Goal: Communication & Community: Answer question/provide support

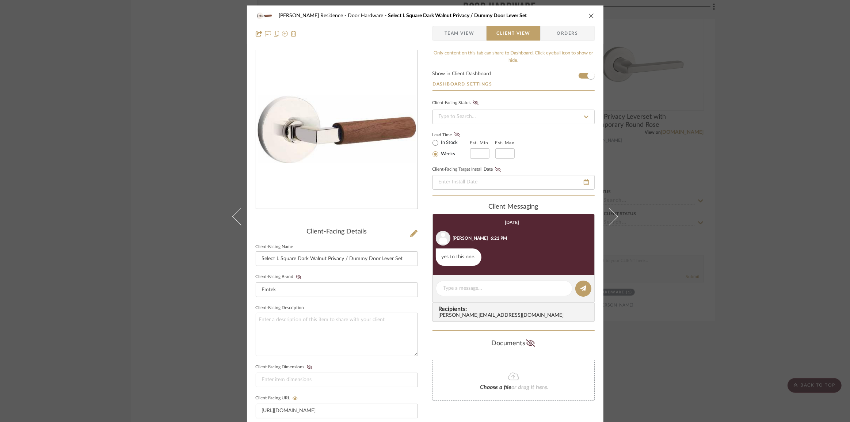
click at [211, 135] on div "Kauffman Residence Door Hardware Select L Square Dark Walnut Privacy / Dummy Do…" at bounding box center [425, 211] width 850 height 422
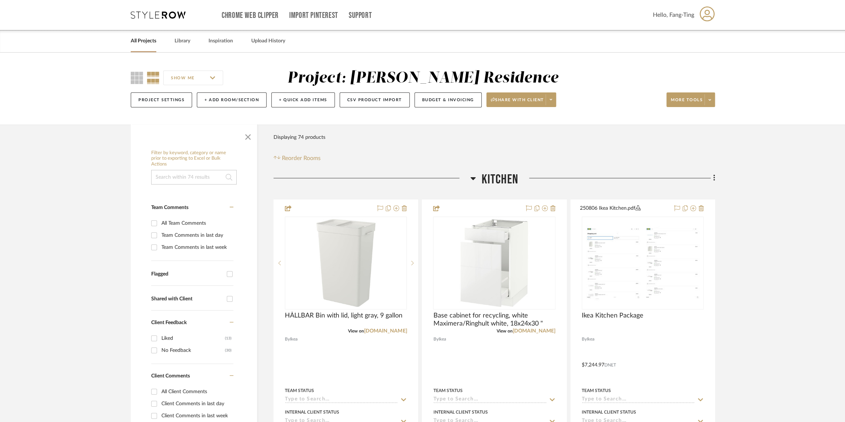
click at [714, 177] on icon at bounding box center [715, 178] width 2 height 8
click at [700, 194] on span "Add New Item" at bounding box center [681, 194] width 57 height 6
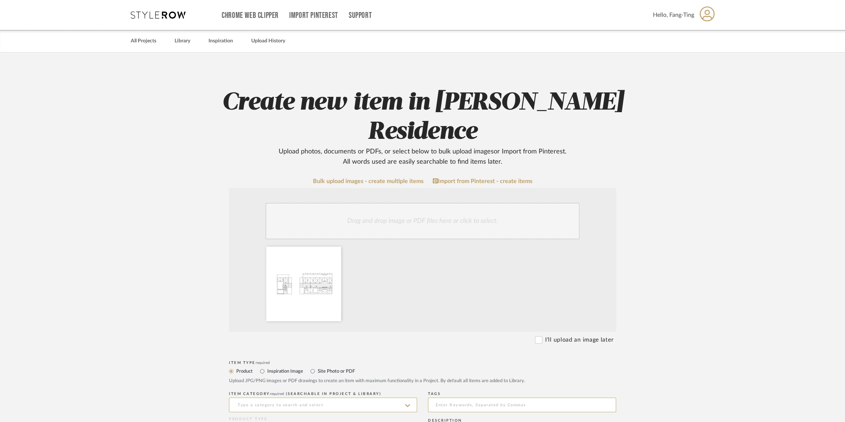
click at [275, 367] on label "Inspiration Image" at bounding box center [285, 371] width 37 height 8
click at [267, 367] on input "Inspiration Image" at bounding box center [262, 371] width 9 height 9
radio input "true"
click at [315, 367] on input "Site Photo or PDF" at bounding box center [312, 371] width 9 height 9
radio input "true"
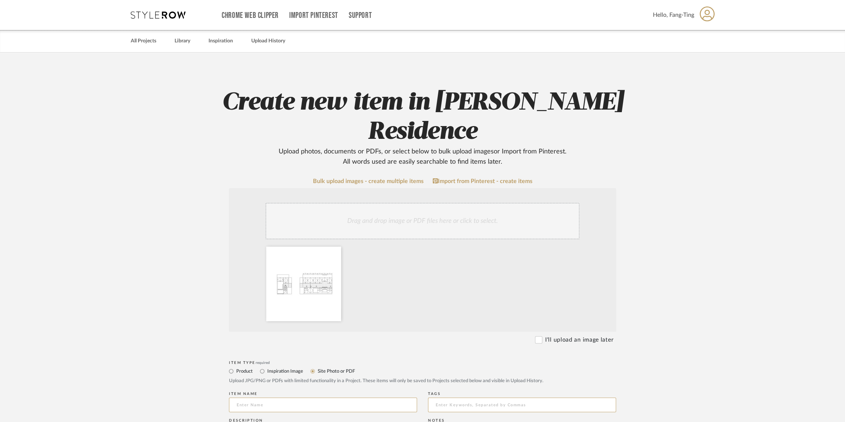
click at [282, 367] on label "Inspiration Image" at bounding box center [285, 371] width 37 height 8
click at [267, 367] on input "Inspiration Image" at bounding box center [262, 371] width 9 height 9
radio input "true"
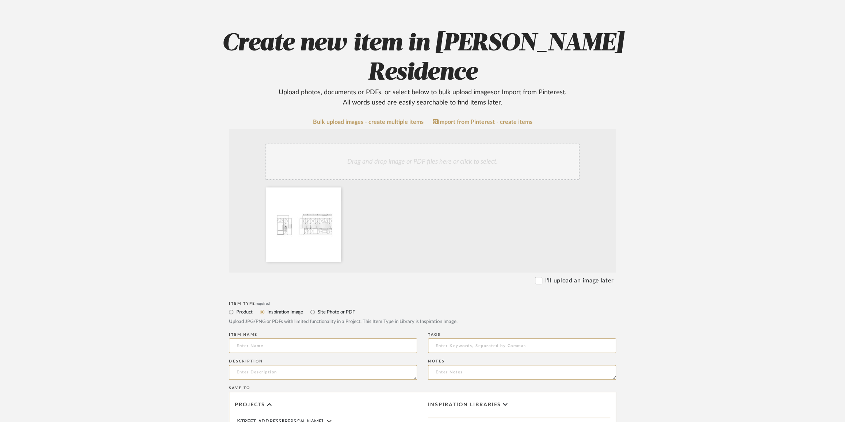
scroll to position [66, 0]
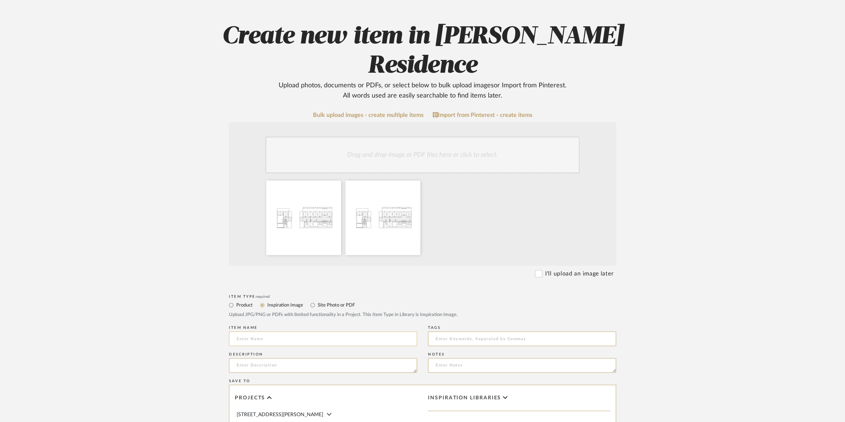
click at [273, 331] on input at bounding box center [323, 338] width 188 height 15
click at [415, 182] on icon at bounding box center [414, 185] width 5 height 6
click at [322, 184] on div at bounding box center [303, 217] width 75 height 75
click at [339, 180] on div at bounding box center [303, 217] width 75 height 75
click at [335, 182] on icon at bounding box center [335, 185] width 5 height 6
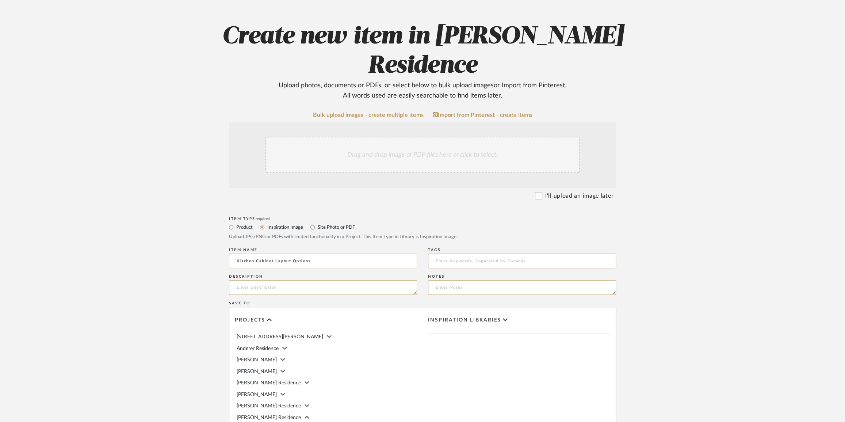
click at [326, 254] on input "Kitchen Cabinet Layout Options" at bounding box center [323, 261] width 188 height 15
type input "Kitchen Cabinets Option 1 - Narrow Cabinets Beside Range"
click at [274, 280] on textarea at bounding box center [323, 287] width 188 height 15
type textarea "T"
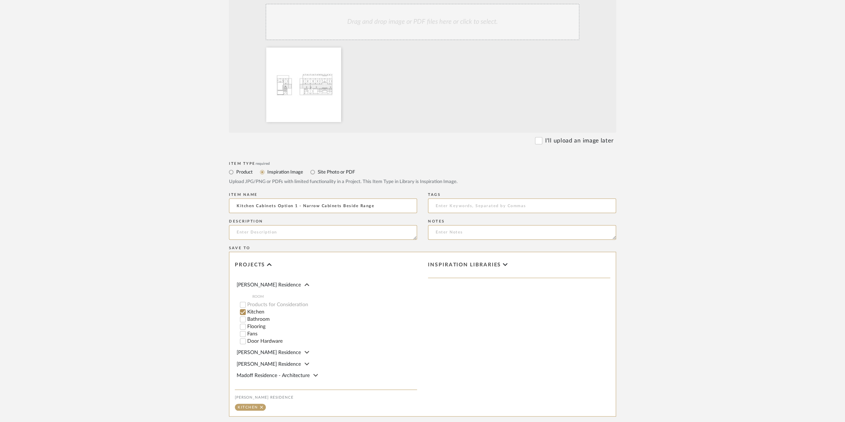
scroll to position [62, 0]
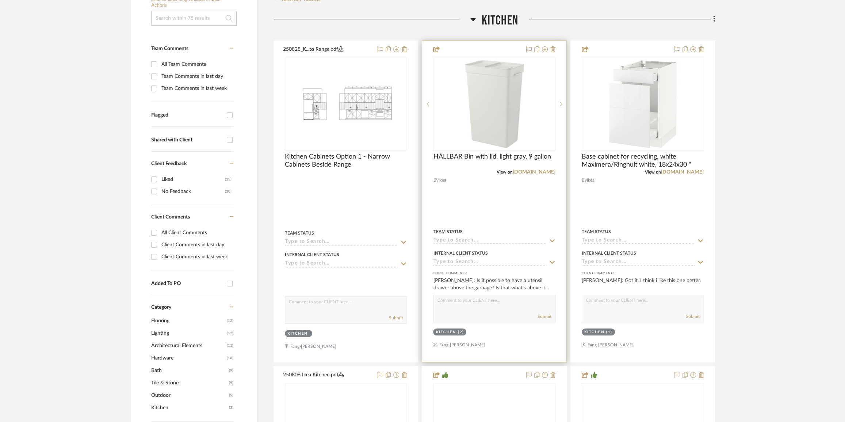
scroll to position [171, 0]
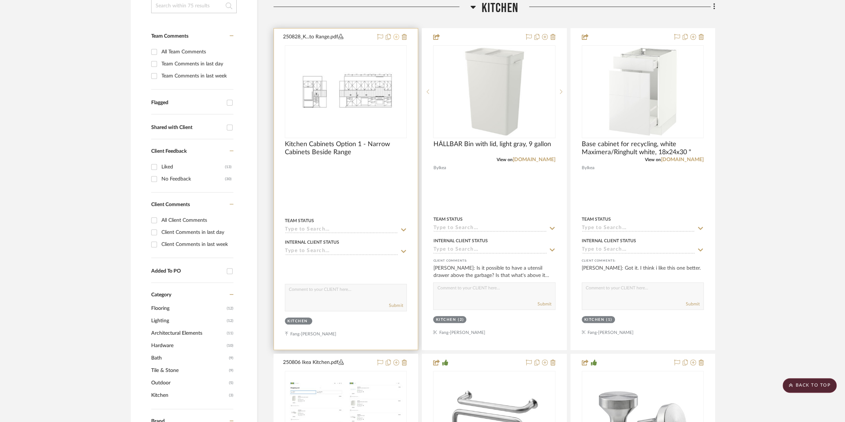
click at [395, 38] on icon at bounding box center [396, 37] width 6 height 6
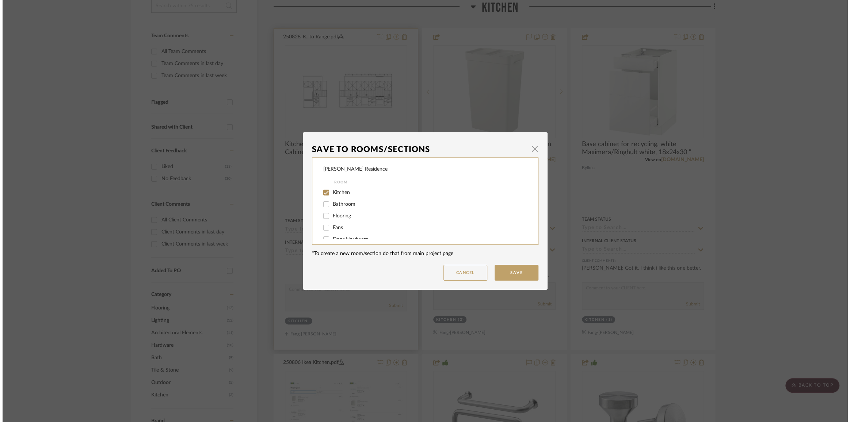
scroll to position [0, 0]
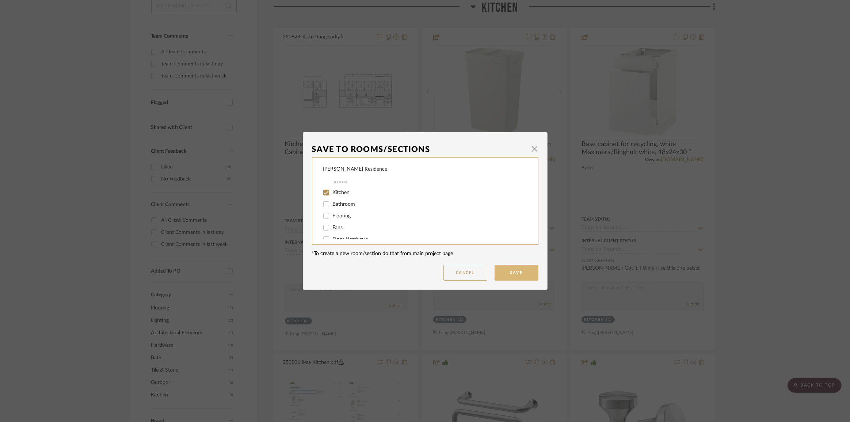
drag, startPoint x: 518, startPoint y: 271, endPoint x: 500, endPoint y: 266, distance: 18.8
click at [518, 271] on button "Save" at bounding box center [517, 273] width 44 height 16
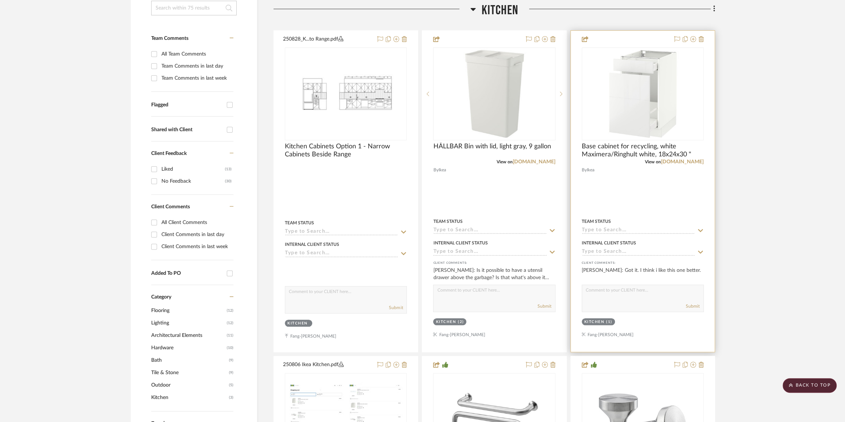
scroll to position [105, 0]
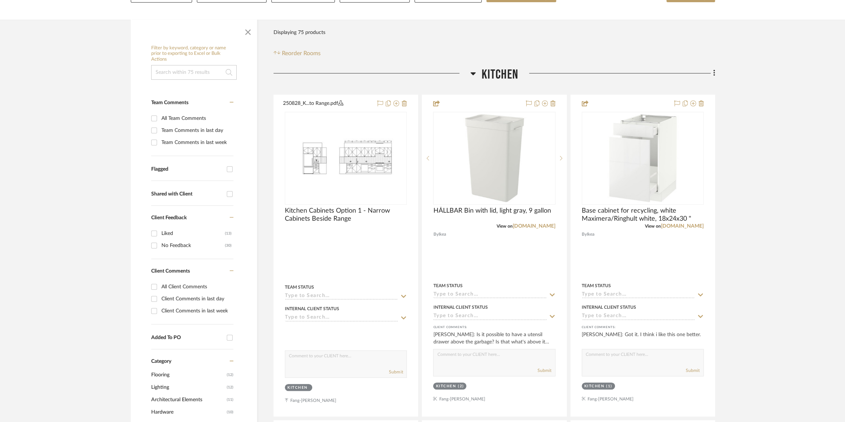
click at [715, 73] on icon at bounding box center [715, 73] width 2 height 8
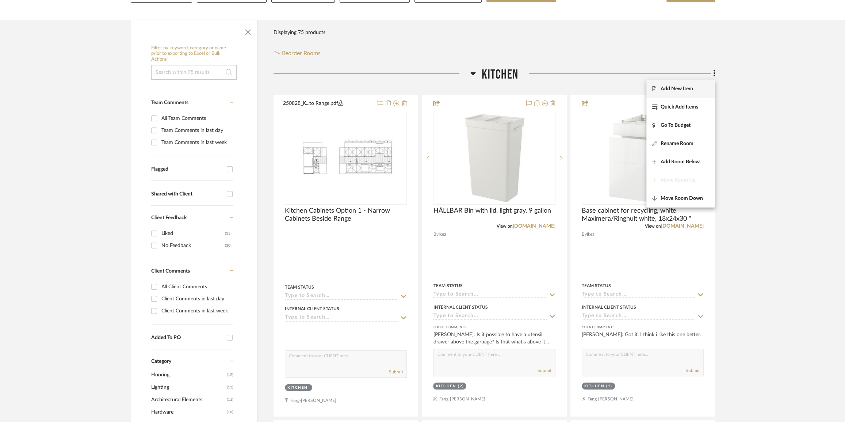
click at [687, 89] on span "Add New Item" at bounding box center [677, 88] width 33 height 6
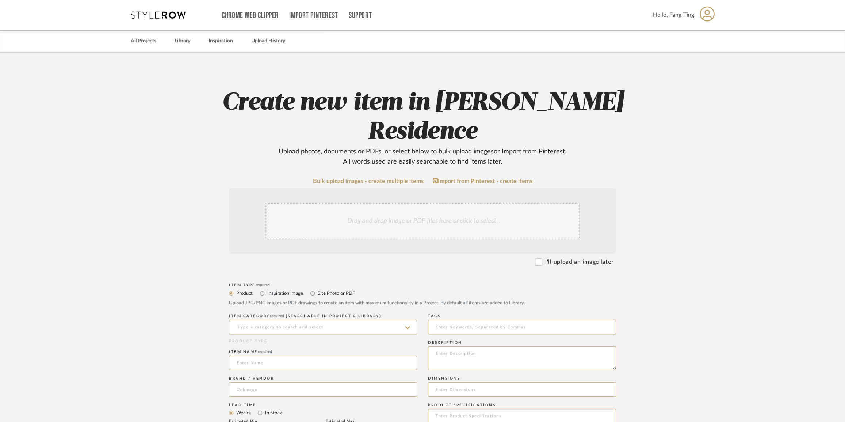
click at [286, 289] on label "Inspiration Image" at bounding box center [285, 293] width 37 height 8
click at [267, 289] on input "Inspiration Image" at bounding box center [262, 293] width 9 height 9
radio input "true"
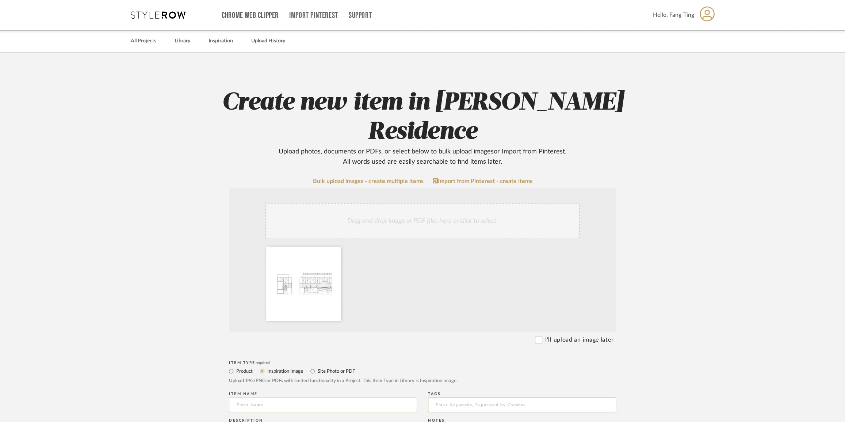
click at [262, 398] on input at bounding box center [323, 405] width 188 height 15
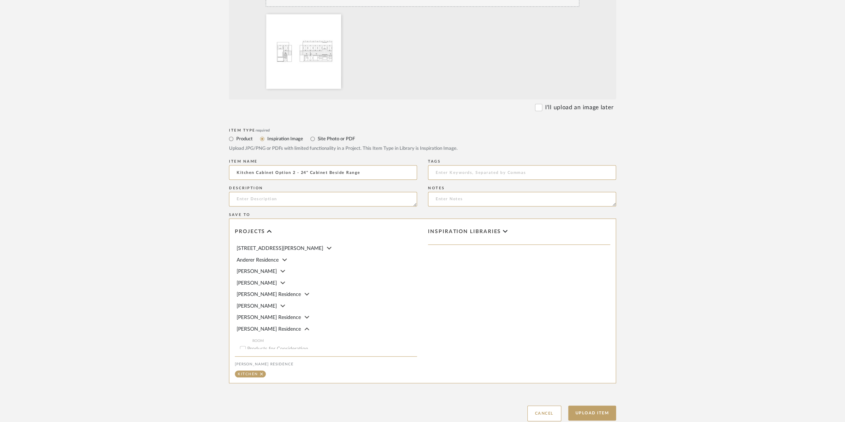
scroll to position [66, 0]
type input "Kitchen Cabinet Option 2 - 24" Cabinet Beside Range"
click at [587, 406] on button "Upload Item" at bounding box center [592, 413] width 48 height 15
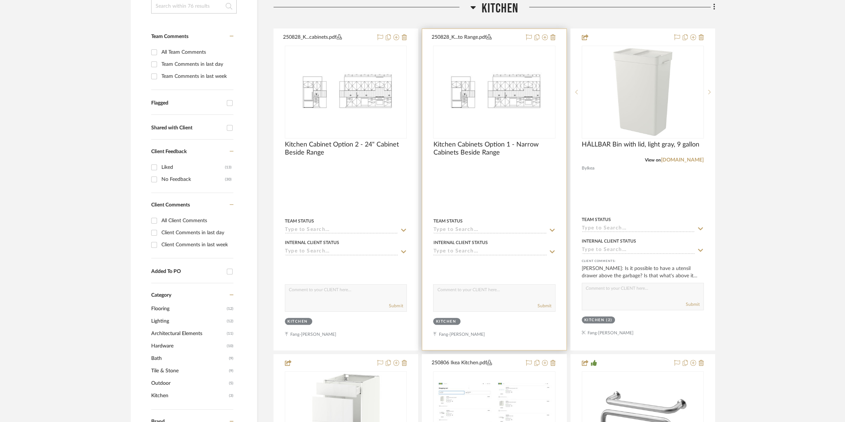
scroll to position [171, 0]
click at [501, 119] on img "0" at bounding box center [494, 92] width 121 height 78
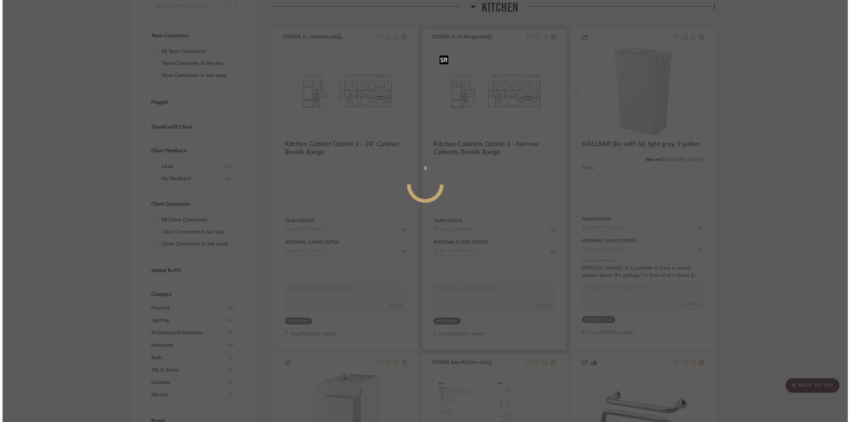
scroll to position [0, 0]
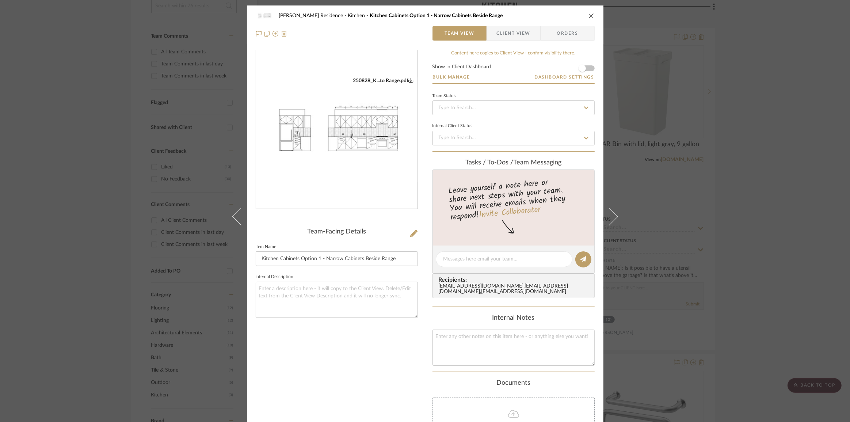
click at [361, 138] on img "0" at bounding box center [336, 129] width 161 height 104
click at [589, 16] on icon "close" at bounding box center [592, 16] width 6 height 6
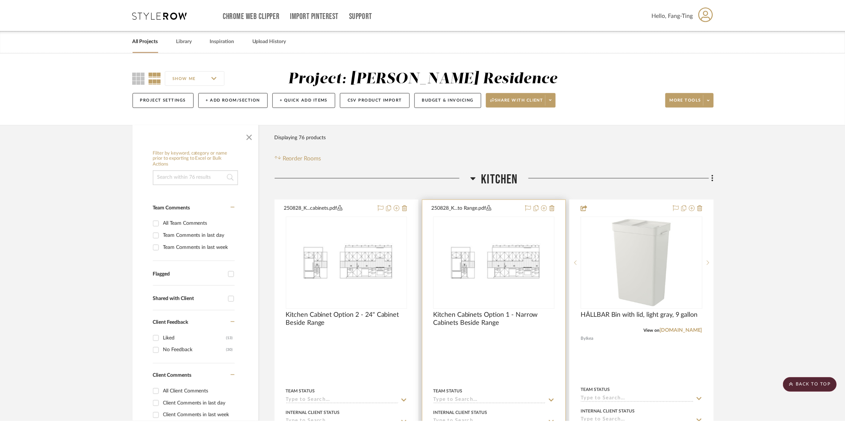
scroll to position [171, 0]
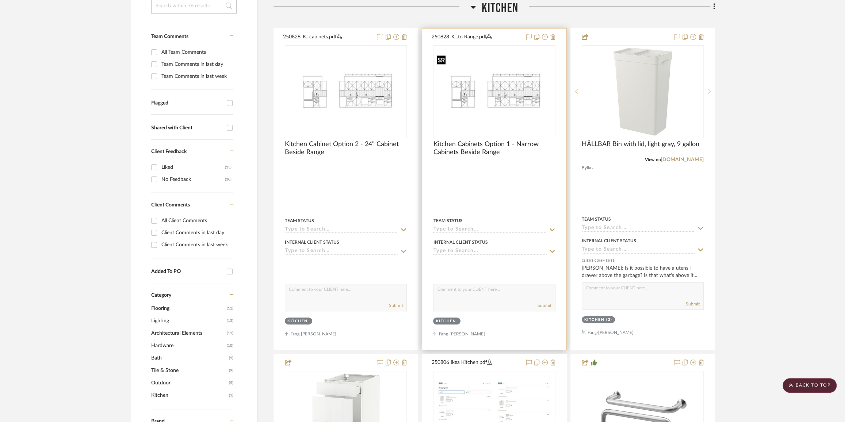
click at [508, 99] on img "0" at bounding box center [494, 92] width 121 height 78
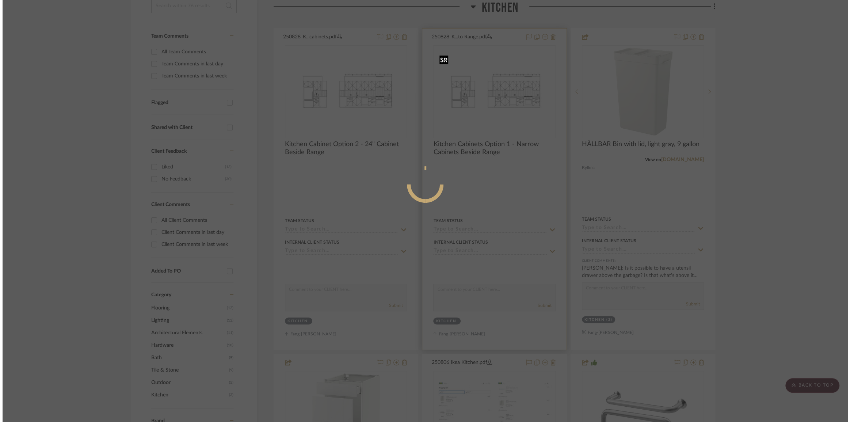
scroll to position [0, 0]
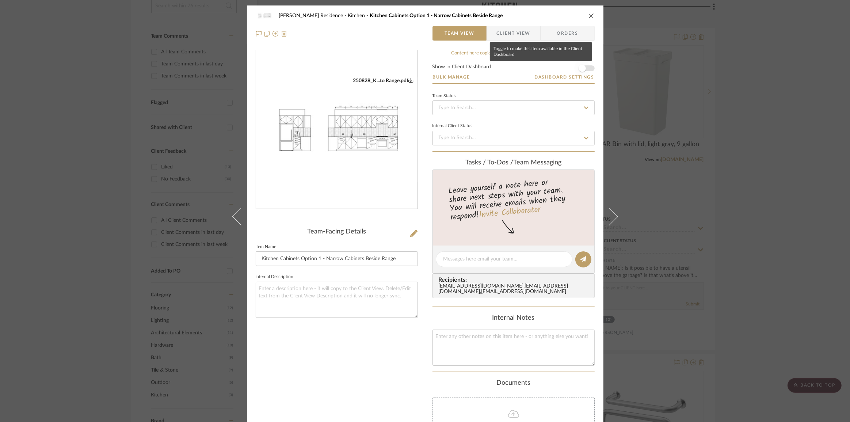
click at [581, 69] on span "button" at bounding box center [582, 68] width 7 height 7
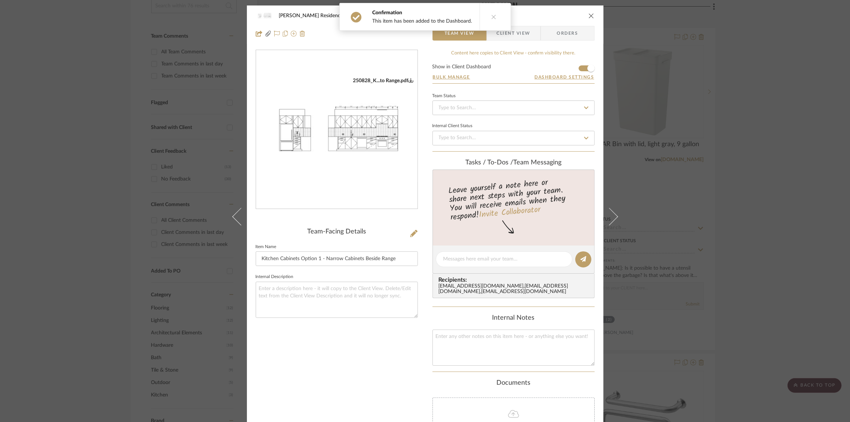
click at [770, 136] on div "Kauffman Residence Kitchen Kitchen Cabinets Option 1 - Narrow Cabinets Beside R…" at bounding box center [425, 211] width 850 height 422
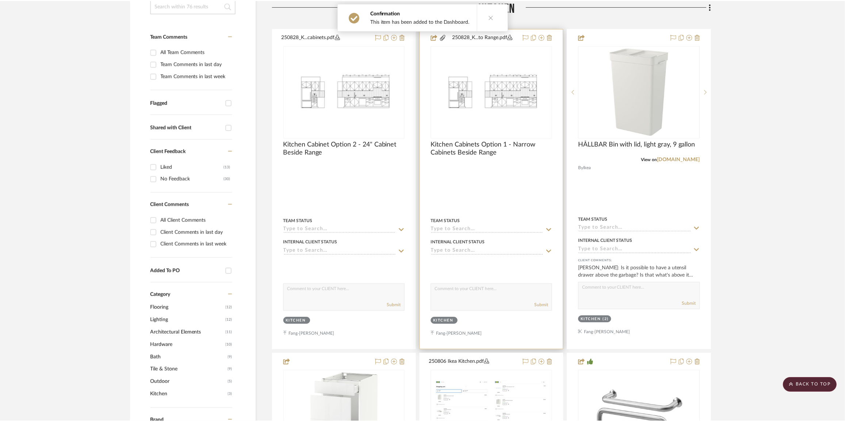
scroll to position [171, 0]
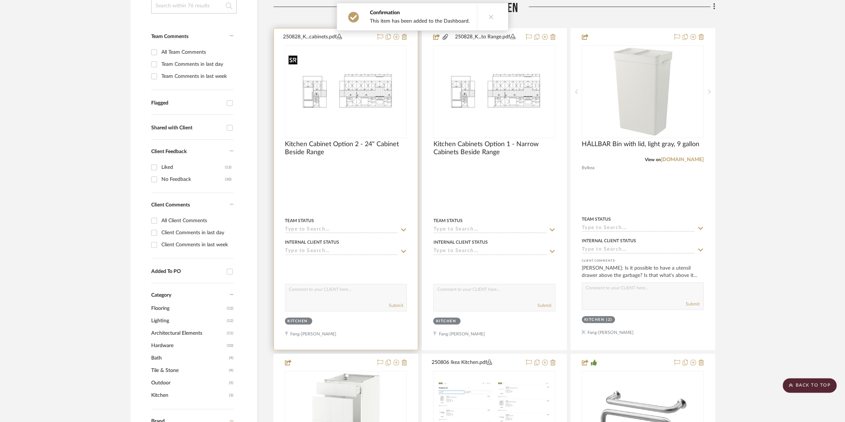
click at [374, 117] on img "0" at bounding box center [346, 92] width 121 height 78
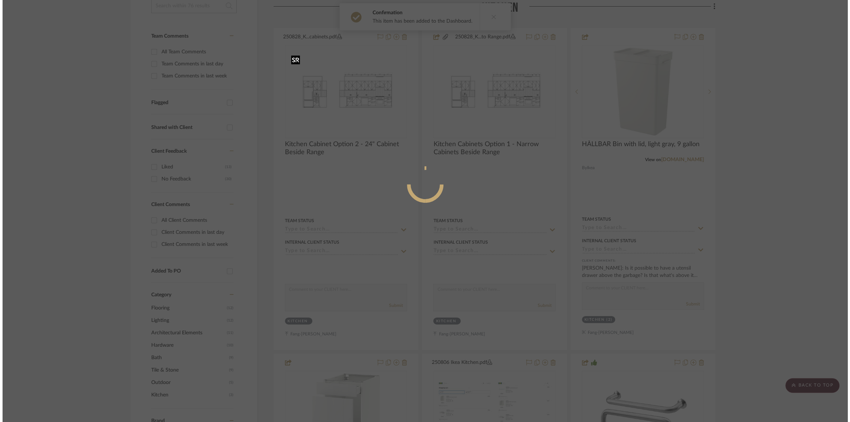
scroll to position [0, 0]
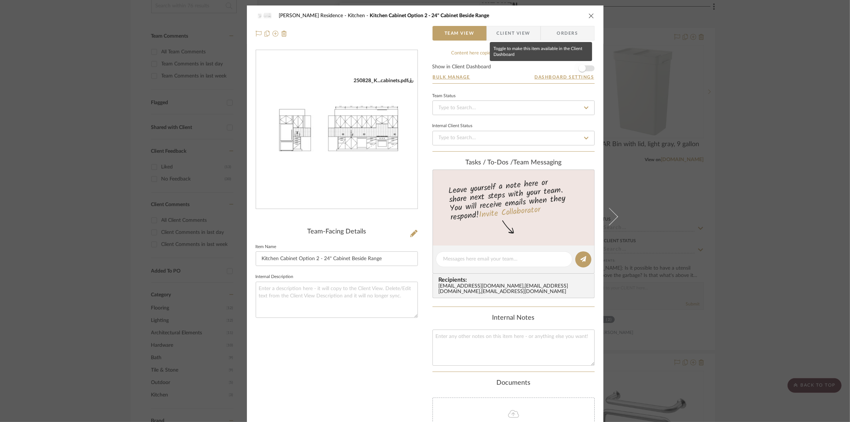
click at [582, 68] on span "button" at bounding box center [582, 68] width 7 height 7
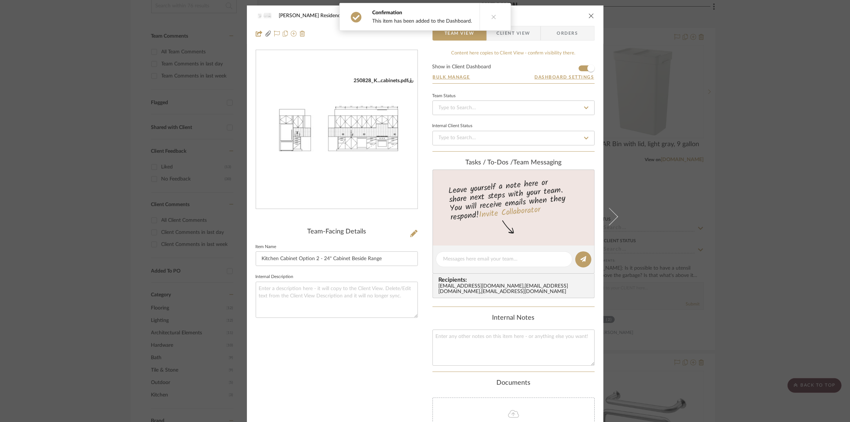
click at [731, 129] on div "Kauffman Residence Kitchen Kitchen Cabinet Option 2 - 24" Cabinet Beside Range …" at bounding box center [425, 211] width 850 height 422
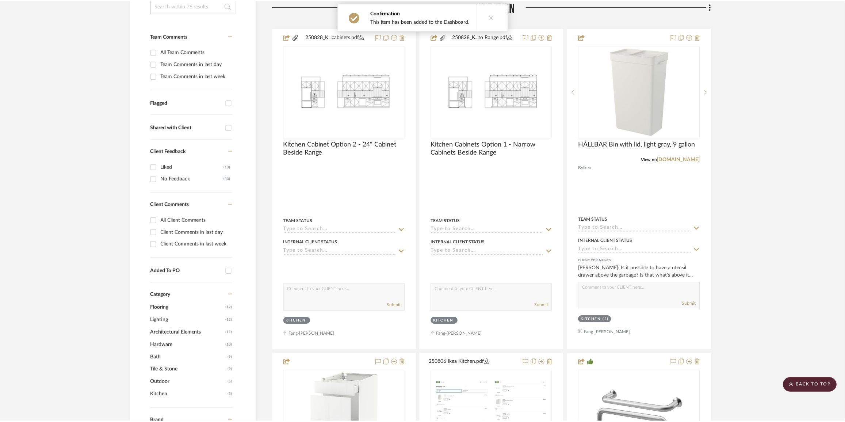
scroll to position [171, 0]
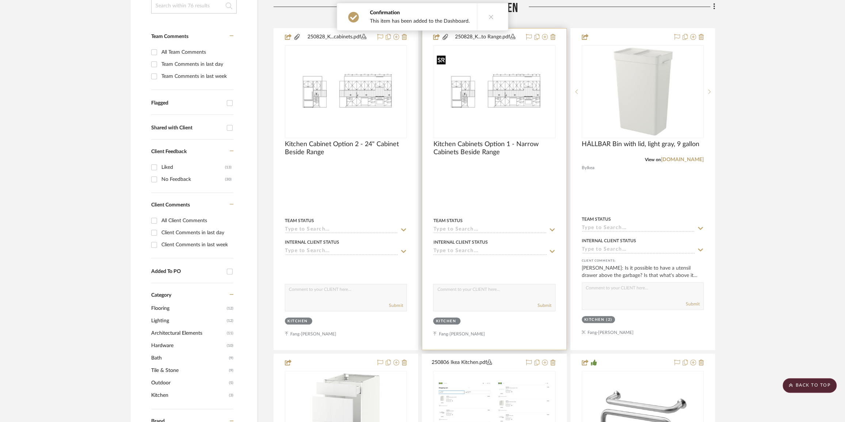
click at [491, 102] on img "0" at bounding box center [494, 92] width 121 height 78
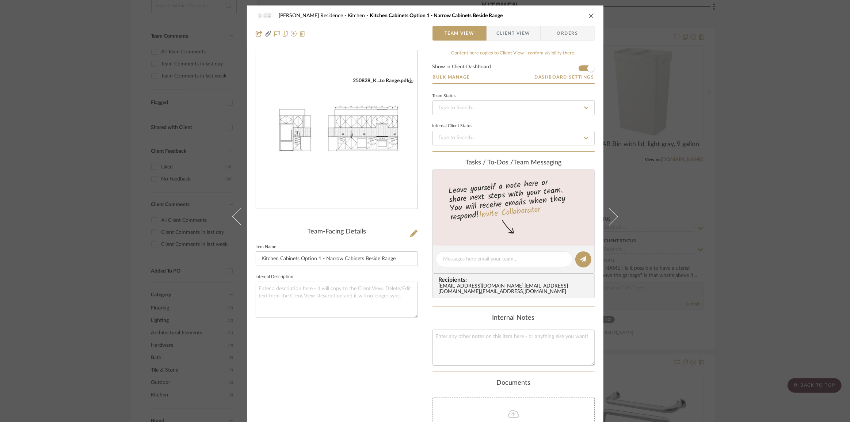
click at [742, 137] on div "Kauffman Residence Kitchen Kitchen Cabinets Option 1 - Narrow Cabinets Beside R…" at bounding box center [425, 211] width 850 height 422
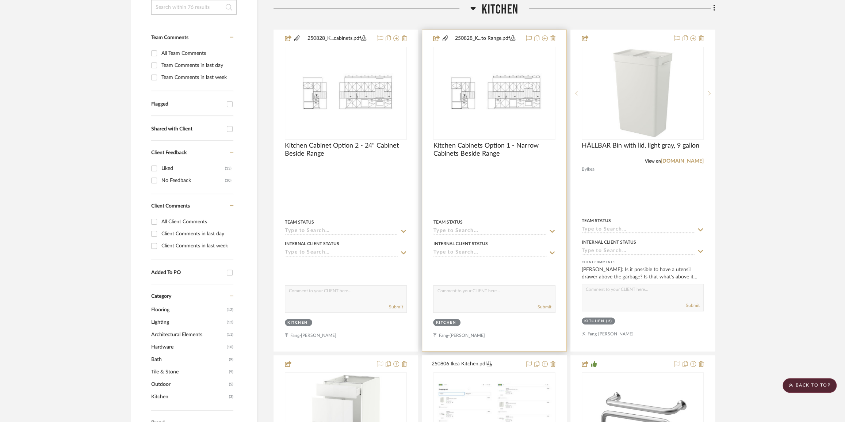
scroll to position [38, 0]
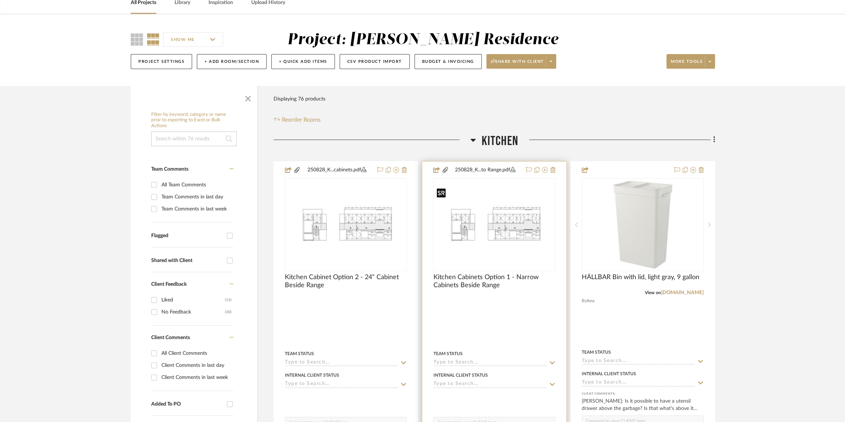
click at [513, 238] on img "0" at bounding box center [494, 225] width 121 height 78
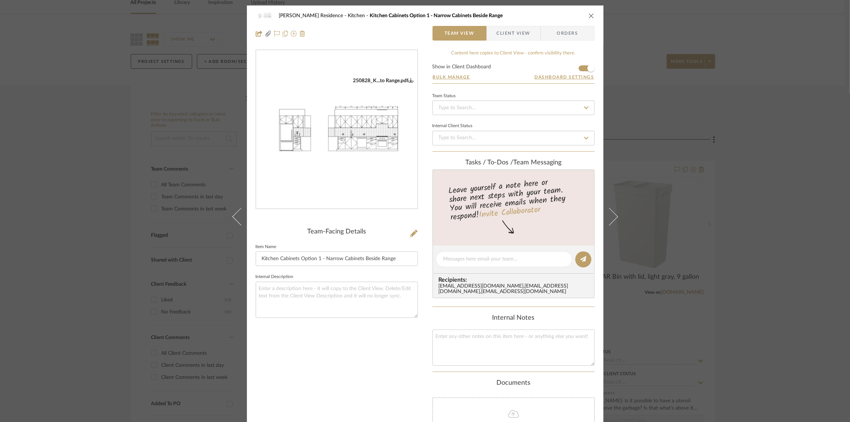
click at [522, 31] on span "Client View" at bounding box center [514, 33] width 34 height 15
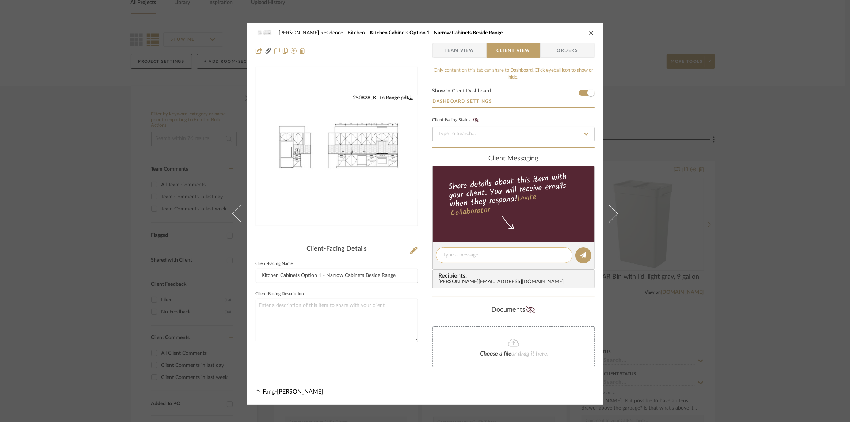
click at [463, 256] on textarea at bounding box center [504, 255] width 121 height 8
type textarea "H"
click at [752, 233] on div "Kauffman Residence Kitchen Kitchen Cabinets Option 1 - Narrow Cabinets Beside R…" at bounding box center [425, 211] width 850 height 422
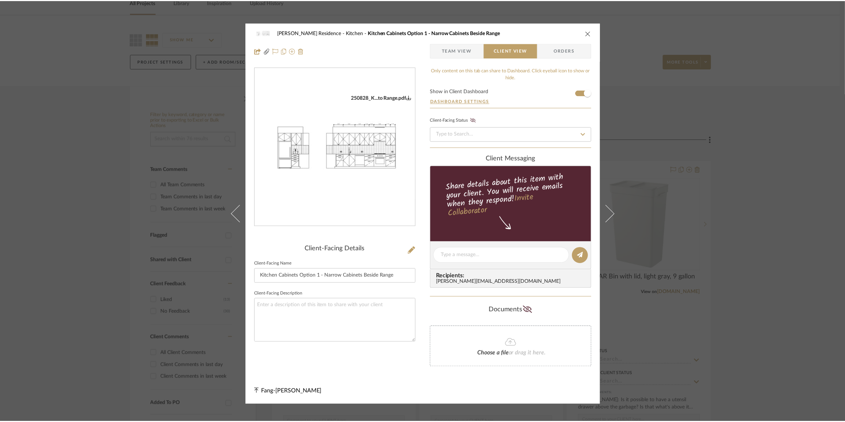
scroll to position [38, 0]
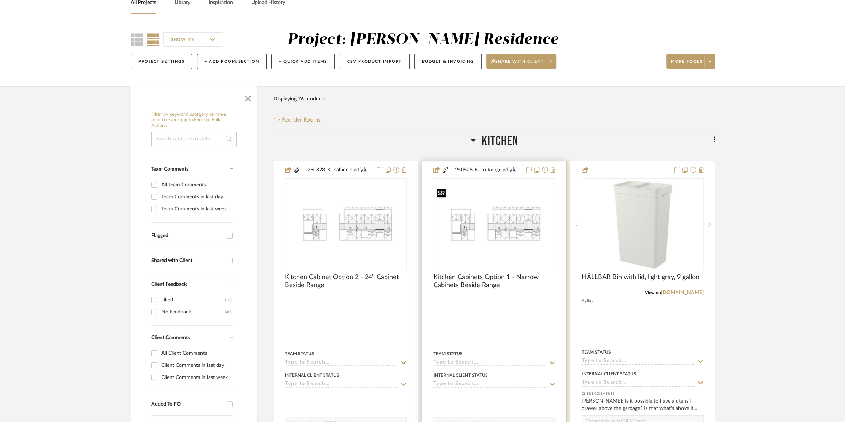
click at [492, 241] on img "0" at bounding box center [494, 225] width 121 height 78
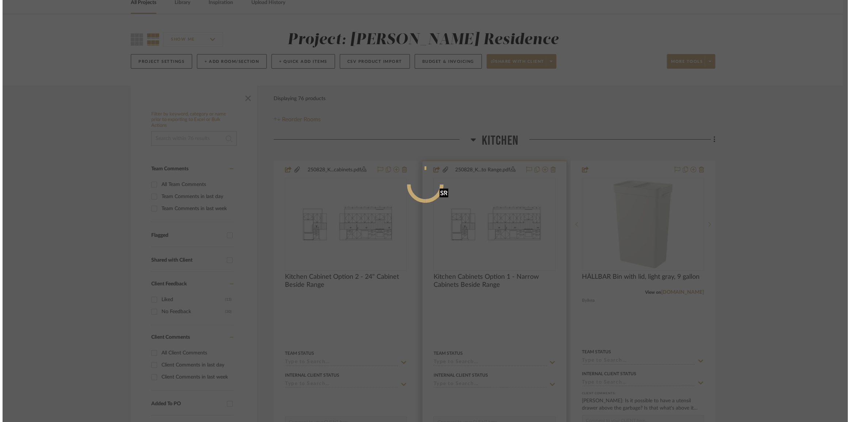
scroll to position [0, 0]
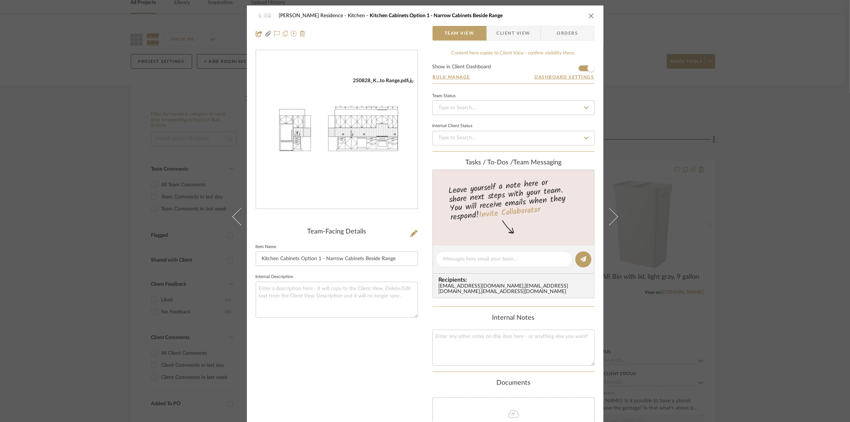
click at [515, 35] on span "Client View" at bounding box center [514, 33] width 34 height 15
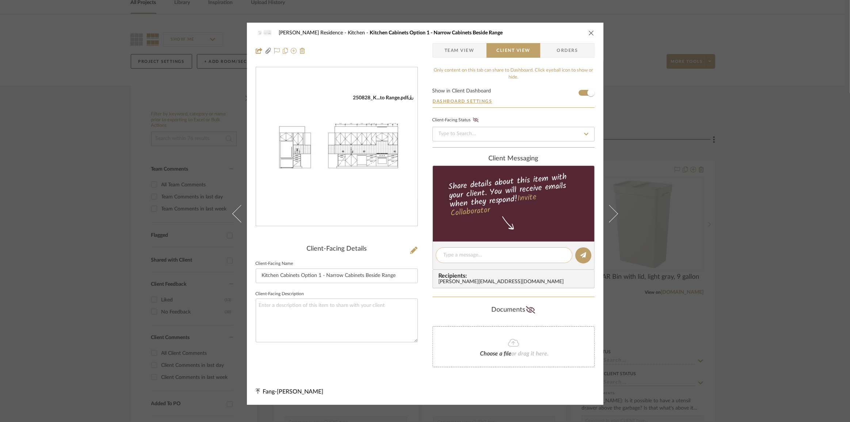
click at [482, 256] on textarea at bounding box center [504, 255] width 121 height 8
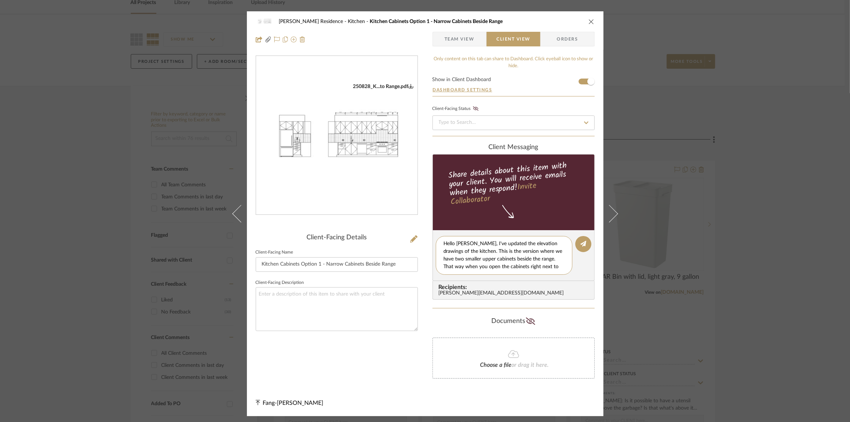
scroll to position [7, 0]
click at [502, 268] on textarea "Hello Anne, I've updated the elevation drawings of the kitchen. This is the ver…" at bounding box center [507, 255] width 127 height 31
click at [487, 265] on textarea "Hello Anne, I've updated the elevation drawings of the kitchen. This is the ver…" at bounding box center [507, 255] width 127 height 31
type textarea "Hello Anne, I've updated the elevation drawings of the kitchen. This is the ver…"
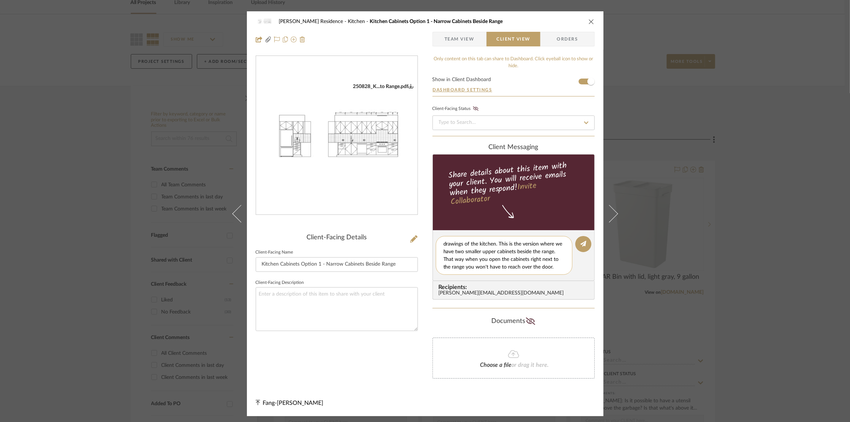
drag, startPoint x: 505, startPoint y: 258, endPoint x: 521, endPoint y: 259, distance: 16.5
click at [505, 258] on textarea "Hello Anne, I've updated the elevation drawings of the kitchen. This is the ver…" at bounding box center [507, 255] width 127 height 31
click at [581, 242] on icon at bounding box center [584, 244] width 6 height 6
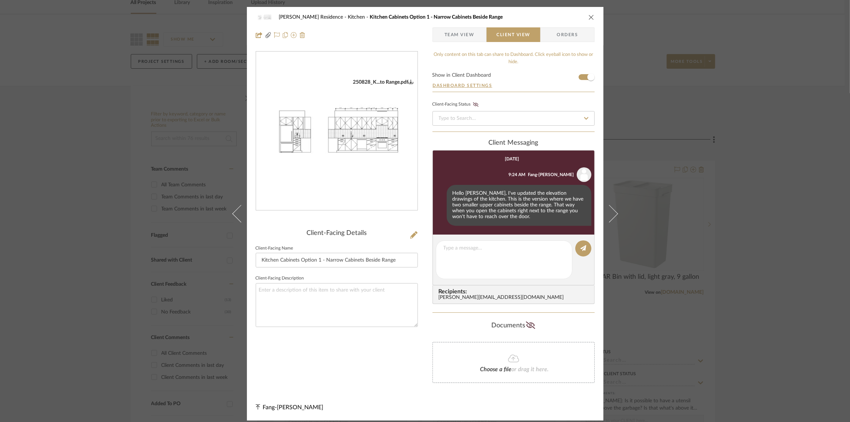
click at [759, 184] on div "Kauffman Residence Kitchen Kitchen Cabinets Option 1 - Narrow Cabinets Beside R…" at bounding box center [425, 211] width 850 height 422
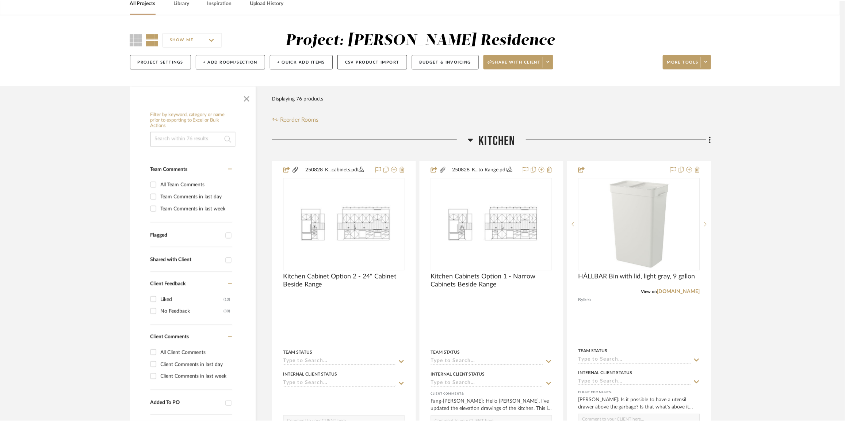
scroll to position [38, 0]
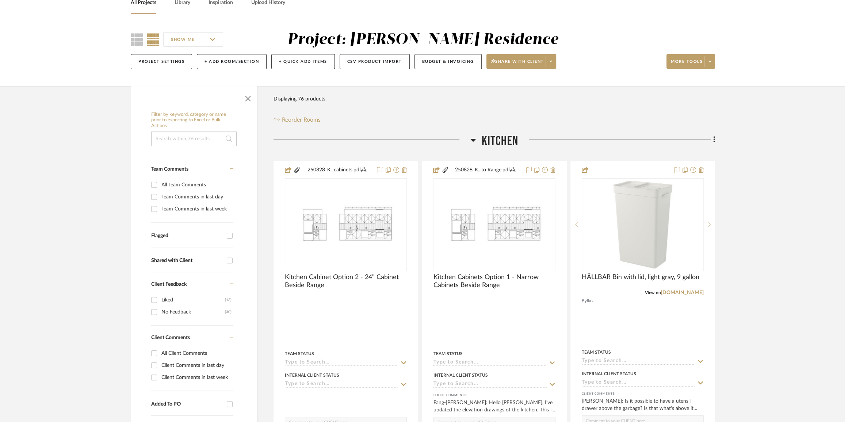
click at [712, 141] on fa-icon at bounding box center [713, 140] width 5 height 12
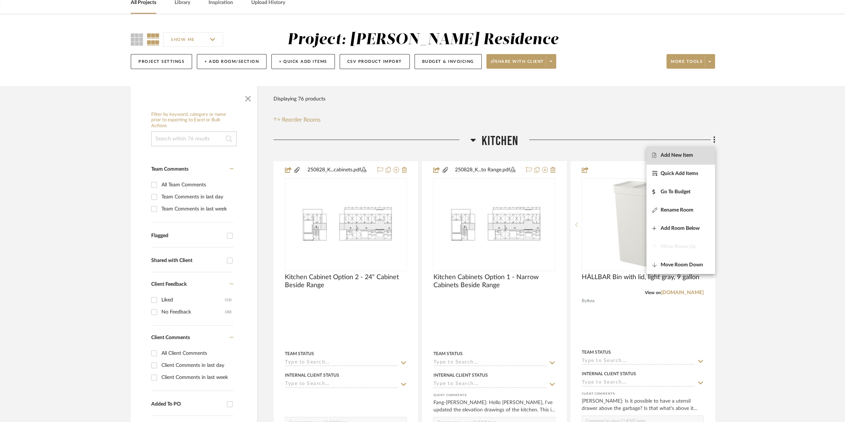
click at [688, 153] on span "Add New Item" at bounding box center [677, 155] width 33 height 6
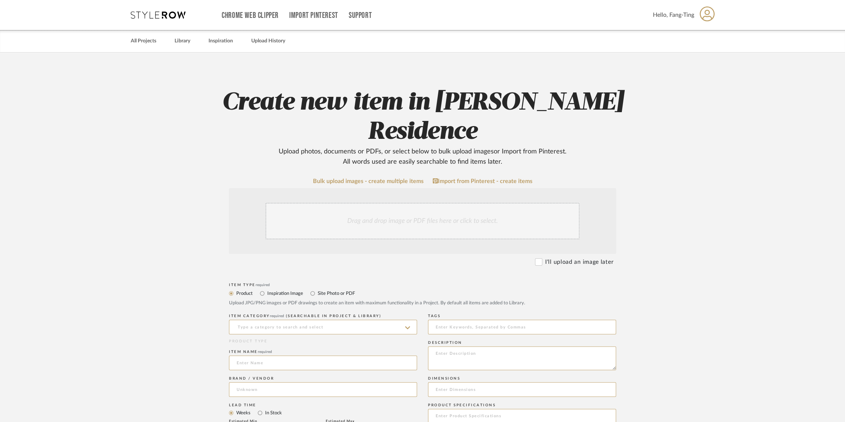
click at [294, 289] on label "Inspiration Image" at bounding box center [285, 293] width 37 height 8
click at [267, 289] on input "Inspiration Image" at bounding box center [262, 293] width 9 height 9
radio input "true"
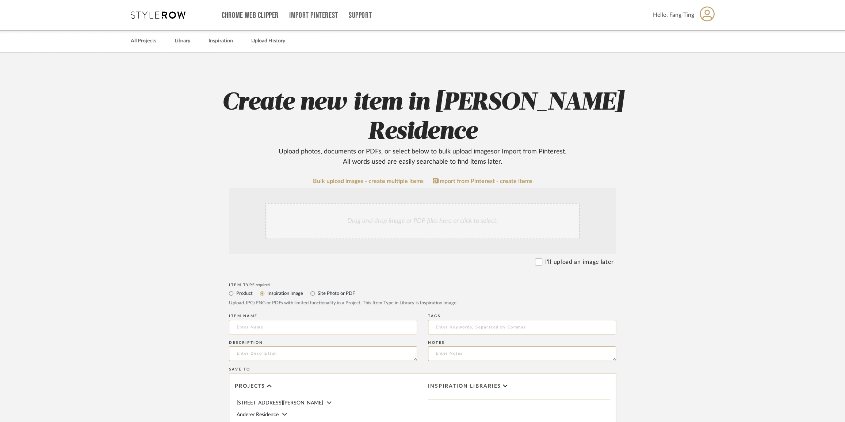
click at [277, 320] on input at bounding box center [323, 327] width 188 height 15
click at [354, 320] on input "Kitchen Cabinet Option 3 - 24" Cabinets with 24" wide doors" at bounding box center [323, 327] width 188 height 15
click at [369, 320] on input "Kitchen Cabinet Option 3 - 24" Cabinets with 24" Wide doors" at bounding box center [323, 327] width 188 height 15
type input "Kitchen Cabinet Option 3 - 24" Cabinets with 24" Wide Doors"
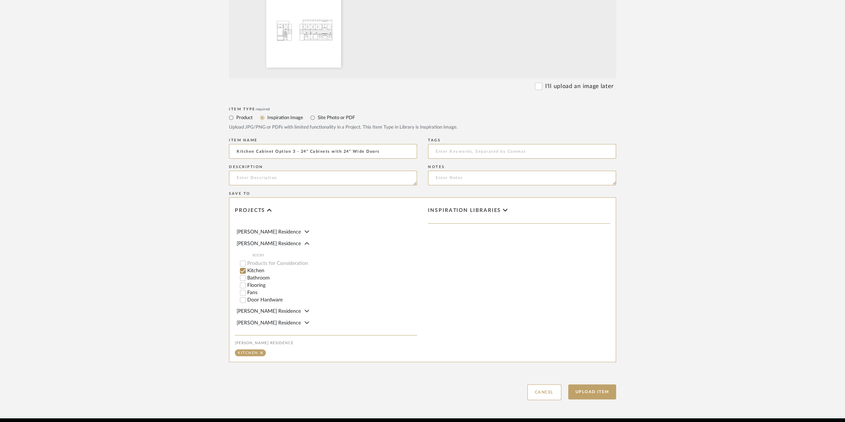
scroll to position [66, 0]
click at [581, 384] on button "Upload Item" at bounding box center [592, 391] width 48 height 15
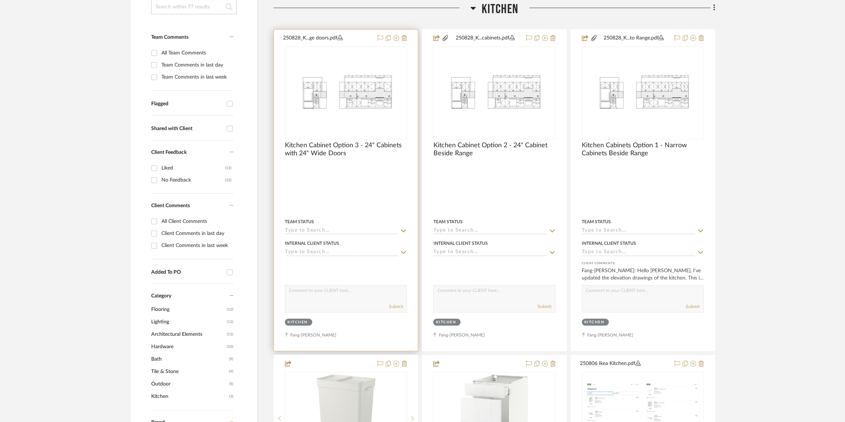
scroll to position [171, 0]
click at [362, 93] on img "0" at bounding box center [346, 92] width 121 height 78
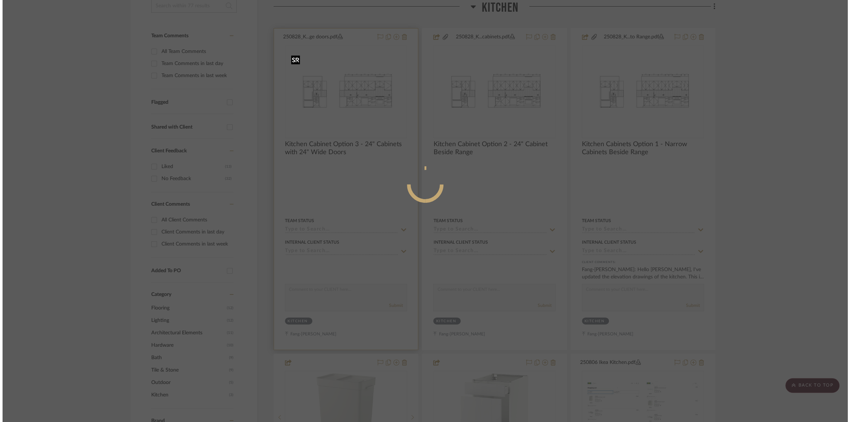
scroll to position [0, 0]
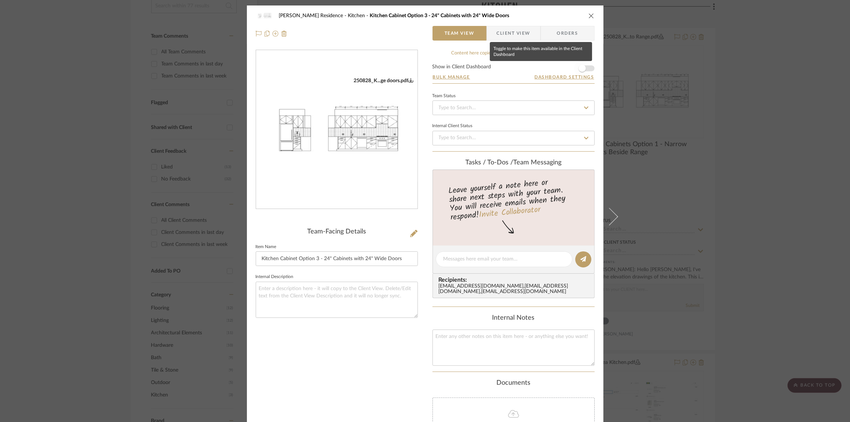
click at [583, 68] on span "button" at bounding box center [582, 68] width 7 height 7
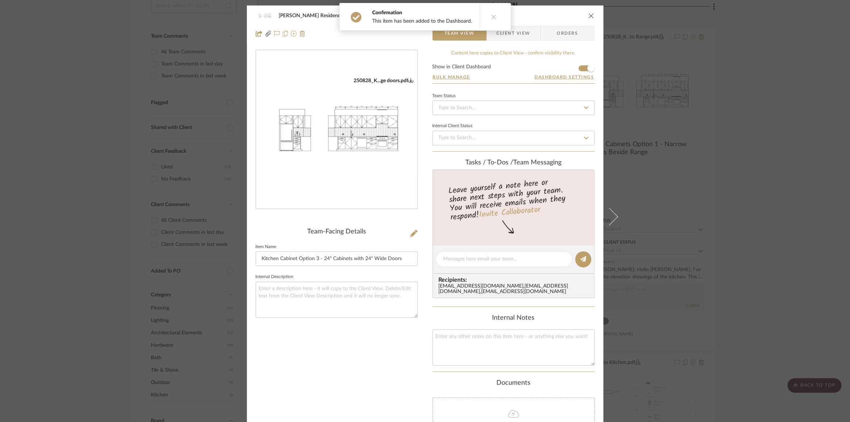
click at [663, 92] on div "Kauffman Residence Kitchen Kitchen Cabinet Option 3 - 24" Cabinets with 24" Wid…" at bounding box center [425, 211] width 850 height 422
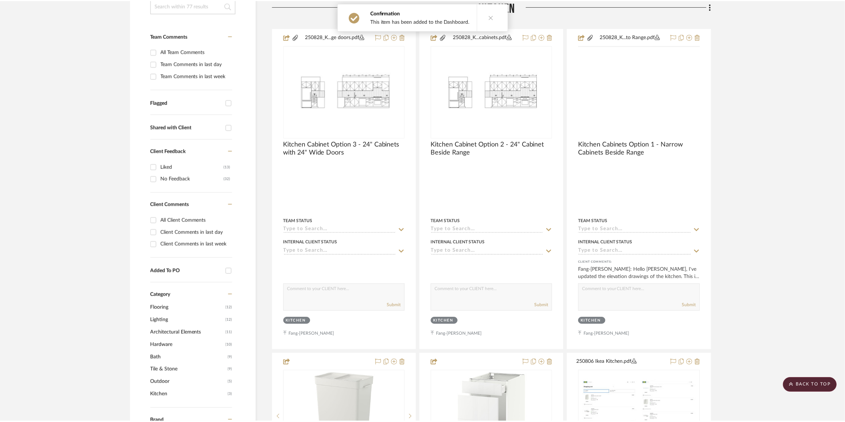
scroll to position [171, 0]
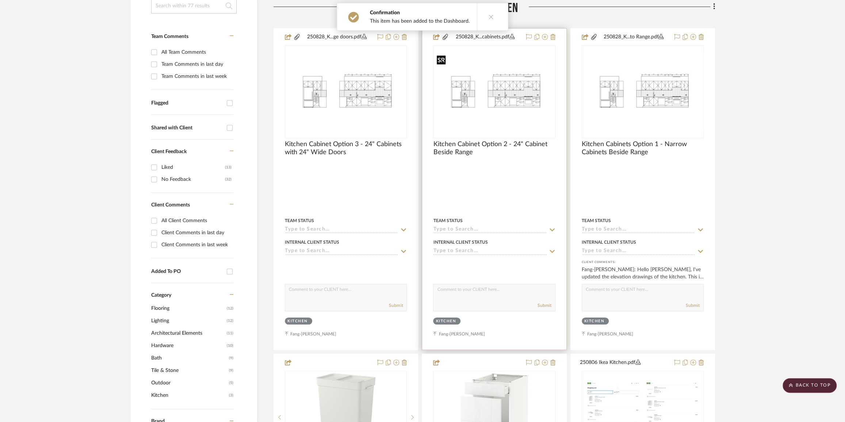
click at [0, 0] on img at bounding box center [0, 0] width 0 height 0
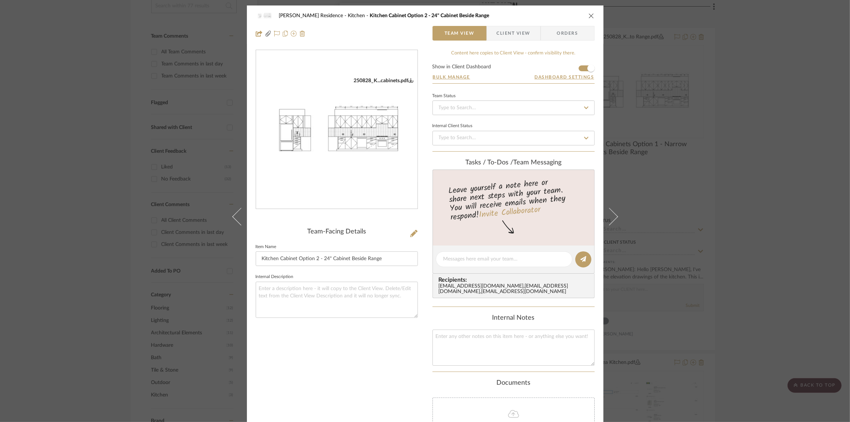
click at [503, 33] on span "Client View" at bounding box center [514, 33] width 34 height 15
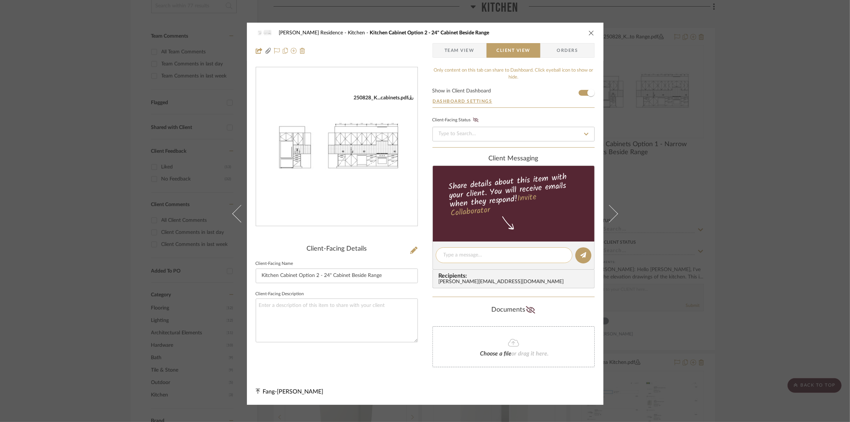
click at [479, 251] on textarea at bounding box center [504, 255] width 121 height 8
type textarea "T"
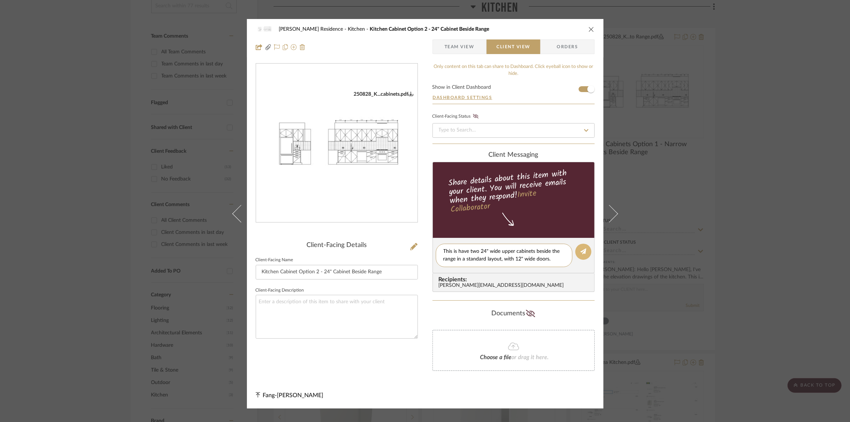
type textarea "This is have two 24" wide upper cabinets beside the range in a standard layout,…"
click at [575, 251] on button at bounding box center [583, 252] width 16 height 16
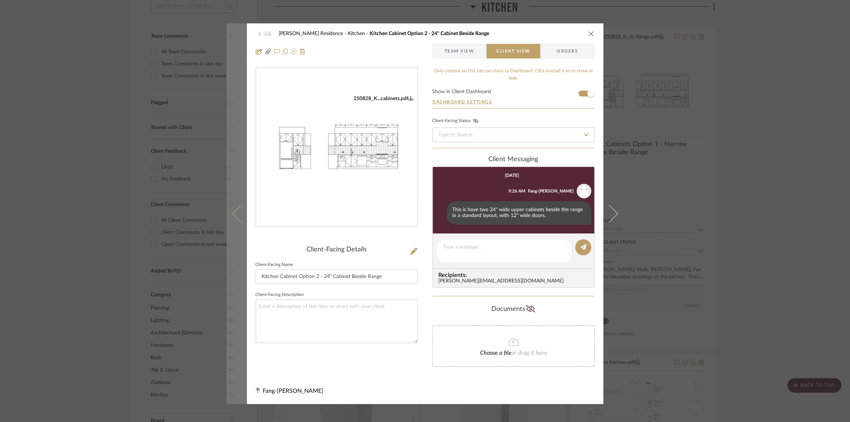
click at [231, 219] on button at bounding box center [237, 213] width 20 height 381
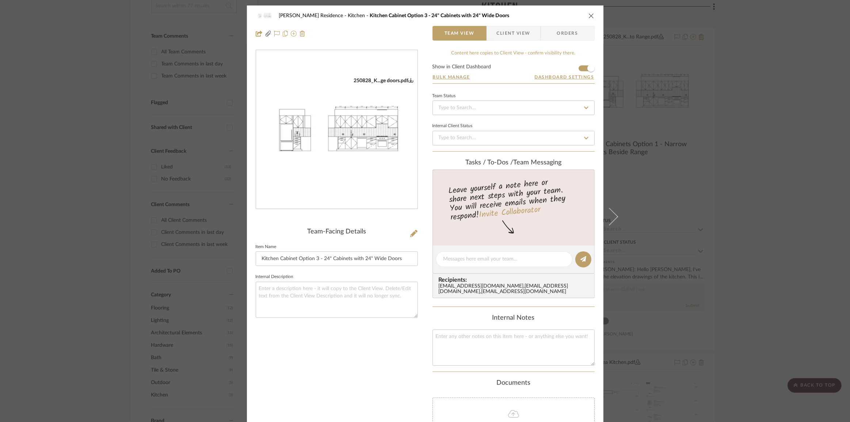
click at [515, 38] on span "Client View" at bounding box center [514, 33] width 34 height 15
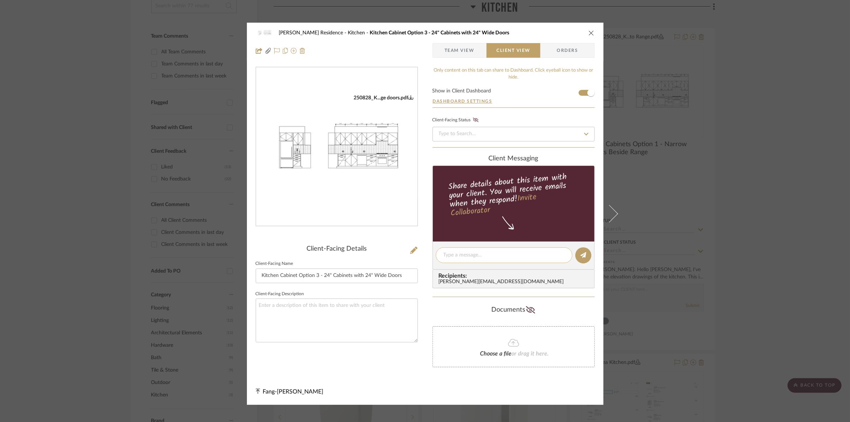
click at [506, 252] on textarea at bounding box center [504, 255] width 121 height 8
type textarea "t"
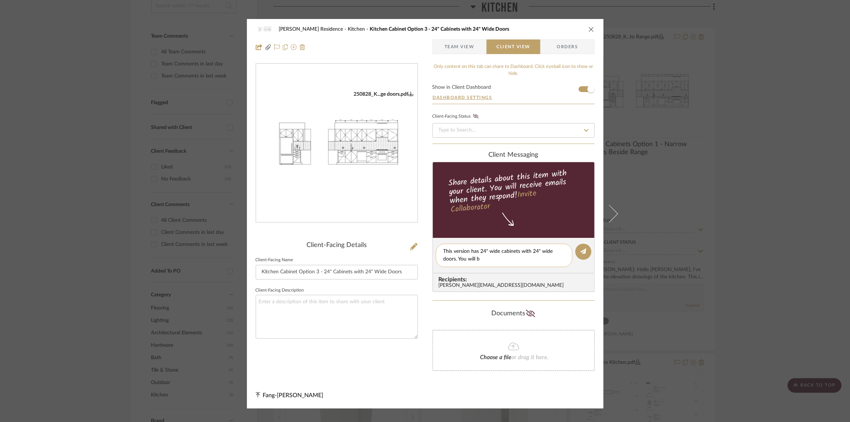
click at [481, 260] on textarea "This version has 24" wide cabinets with 24" wide doors. You will b" at bounding box center [504, 255] width 121 height 15
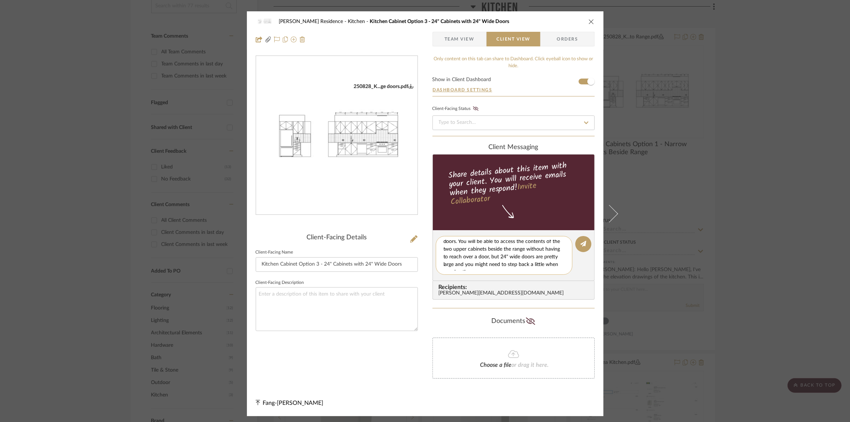
scroll to position [15, 0]
type textarea "This version has 24" wide cabinets with 24" wide doors. You will be able to acc…"
click at [581, 246] on icon at bounding box center [584, 244] width 6 height 6
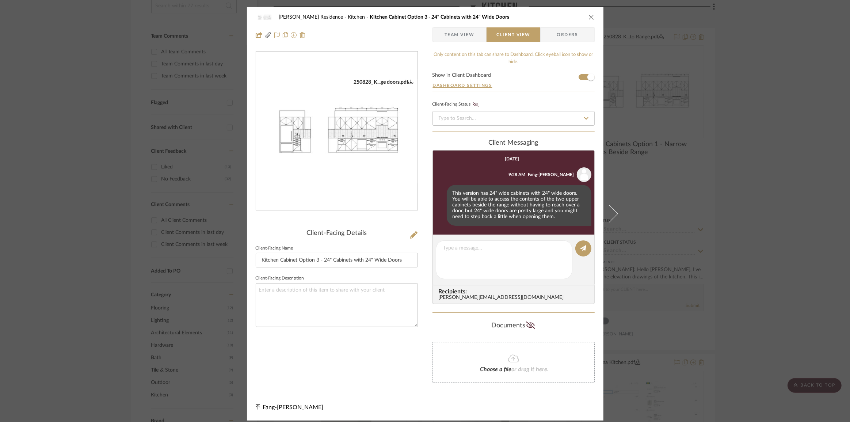
click at [96, 213] on div "Kauffman Residence Kitchen Kitchen Cabinet Option 3 - 24" Cabinets with 24" Wid…" at bounding box center [425, 211] width 850 height 422
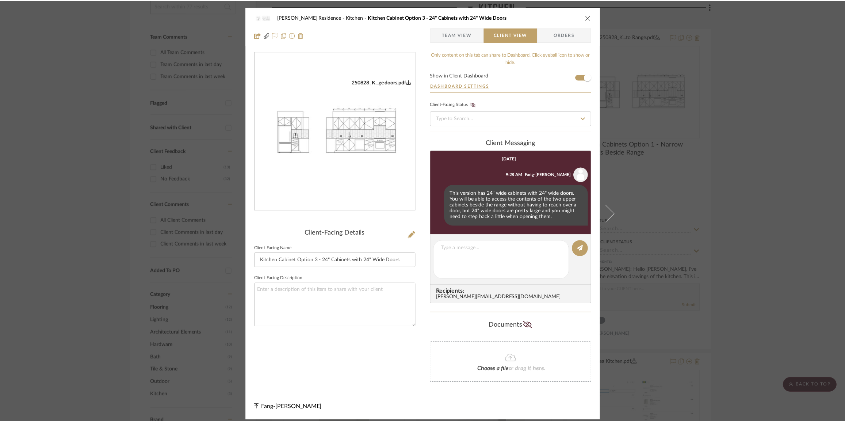
scroll to position [171, 0]
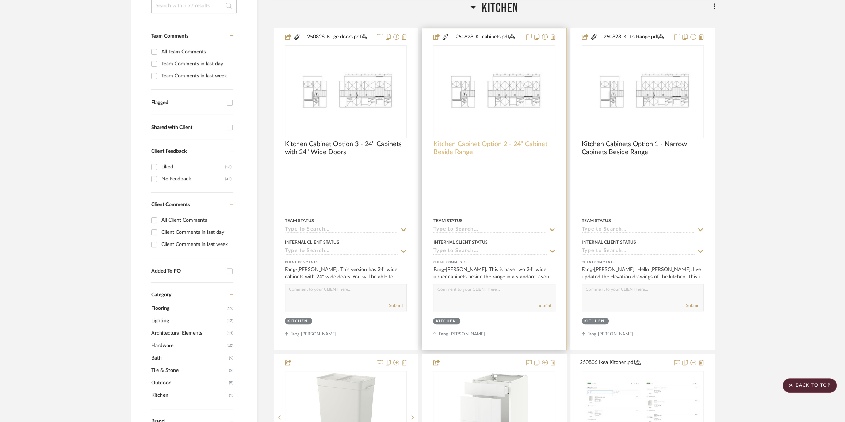
click at [460, 140] on span "Kitchen Cabinet Option 2 - 24" Cabinet Beside Range" at bounding box center [494, 148] width 122 height 16
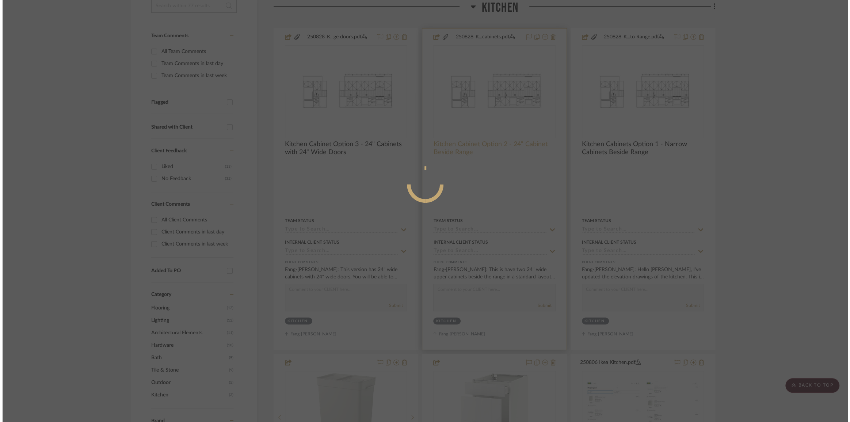
scroll to position [0, 0]
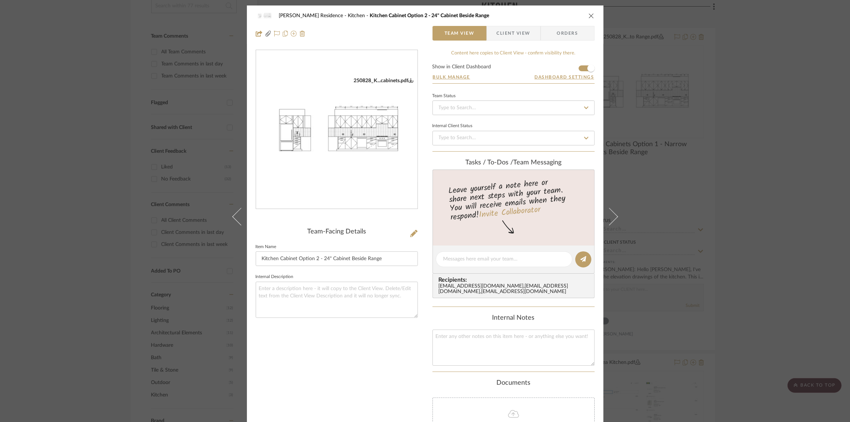
click at [510, 34] on span "Client View" at bounding box center [514, 33] width 34 height 15
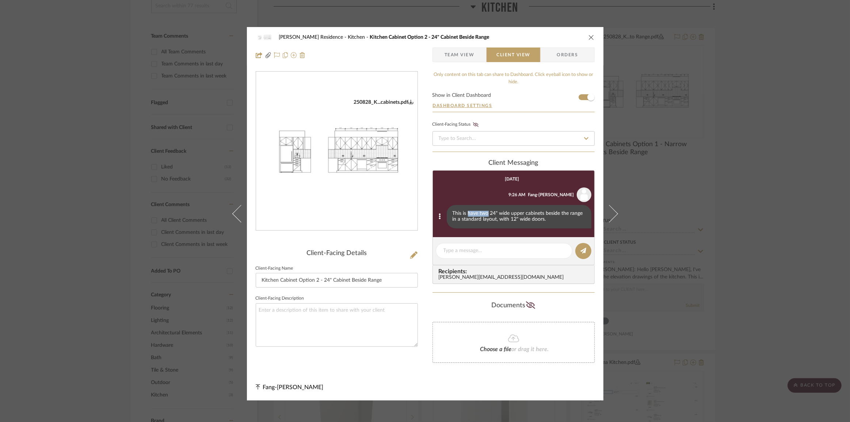
drag, startPoint x: 466, startPoint y: 213, endPoint x: 488, endPoint y: 213, distance: 21.9
click at [487, 213] on div "This is have two 24" wide upper cabinets beside the range in a standard layout,…" at bounding box center [519, 216] width 145 height 23
click at [488, 213] on div "This is have two 24" wide upper cabinets beside the range in a standard layout,…" at bounding box center [519, 216] width 145 height 23
drag, startPoint x: 460, startPoint y: 212, endPoint x: 521, endPoint y: 212, distance: 60.6
click at [520, 212] on div "This is have two 24" wide upper cabinets beside the range in a standard layout,…" at bounding box center [519, 216] width 145 height 23
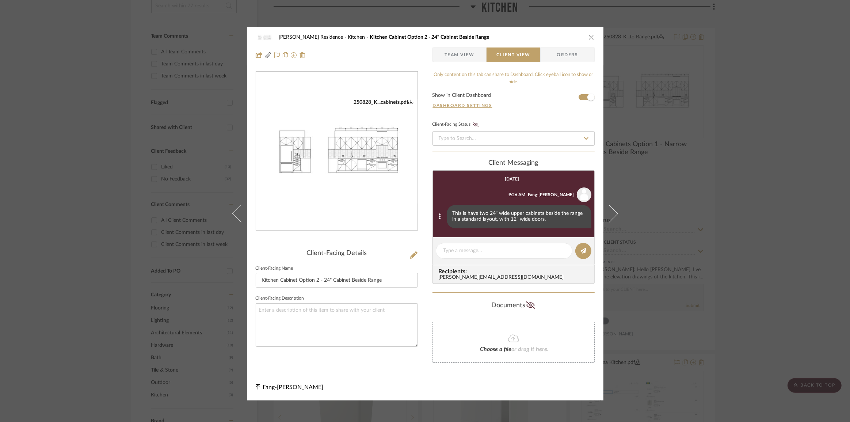
click at [521, 212] on div "This is have two 24" wide upper cabinets beside the range in a standard layout,…" at bounding box center [519, 216] width 145 height 23
drag, startPoint x: 546, startPoint y: 219, endPoint x: 483, endPoint y: 214, distance: 62.7
click at [484, 214] on div "This is have two 24" wide upper cabinets beside the range in a standard layout,…" at bounding box center [519, 216] width 145 height 23
click at [439, 218] on icon at bounding box center [440, 216] width 2 height 6
click at [417, 208] on span "Edit Message" at bounding box center [403, 208] width 30 height 6
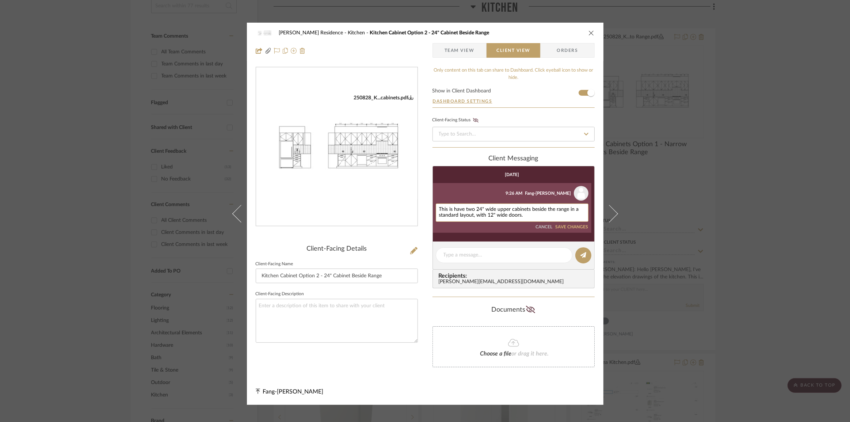
click at [451, 209] on textarea "This is have two 24" wide upper cabinets beside the range in a standard layout,…" at bounding box center [512, 213] width 146 height 12
type textarea "This version has two 24" wide upper cabinets beside the range in a standard lay…"
click at [571, 228] on button "SAVE CHANGES" at bounding box center [572, 227] width 33 height 5
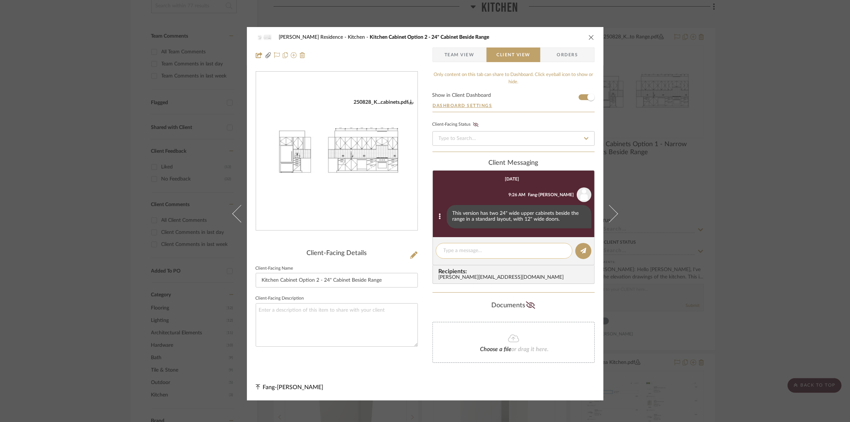
click at [508, 248] on textarea at bounding box center [504, 251] width 121 height 8
click at [716, 204] on div "Kauffman Residence Kitchen Kitchen Cabinet Option 2 - 24" Cabinet Beside Range …" at bounding box center [425, 211] width 850 height 422
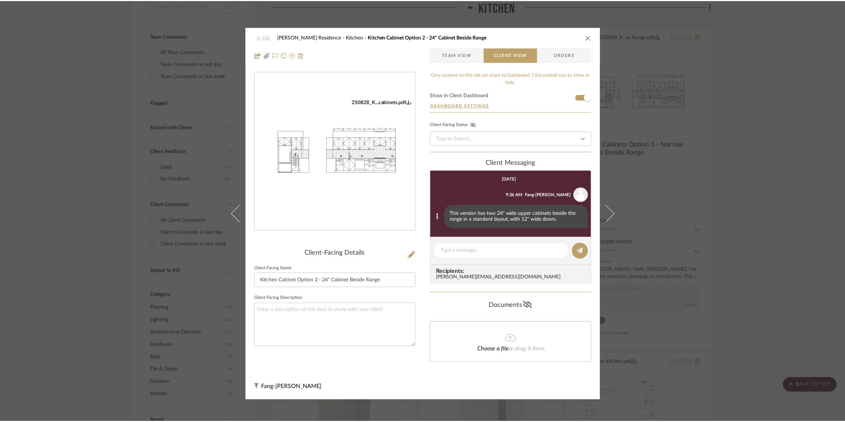
scroll to position [171, 0]
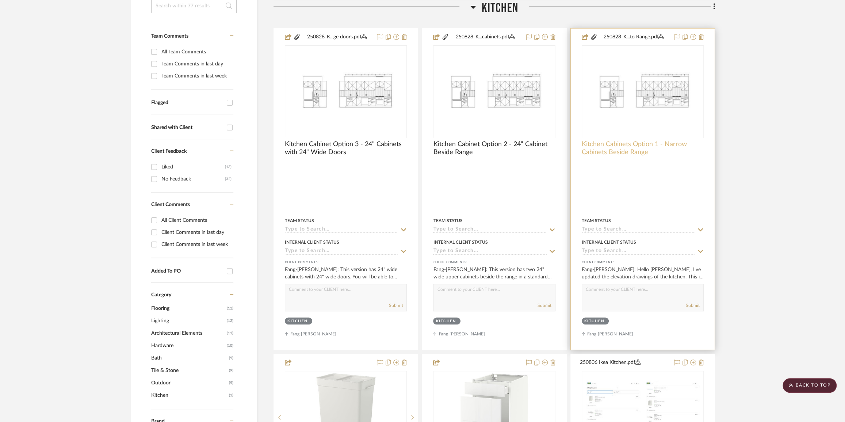
click at [626, 152] on span "Kitchen Cabinets Option 1 - Narrow Cabinets Beside Range" at bounding box center [643, 148] width 122 height 16
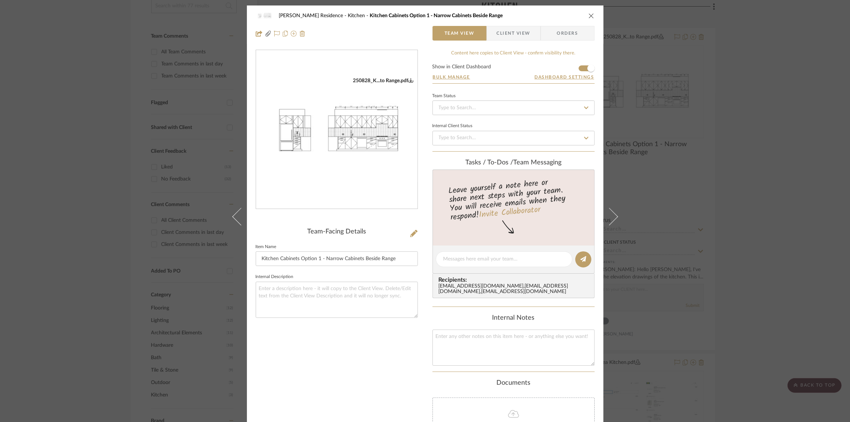
click at [515, 34] on span "Client View" at bounding box center [514, 33] width 34 height 15
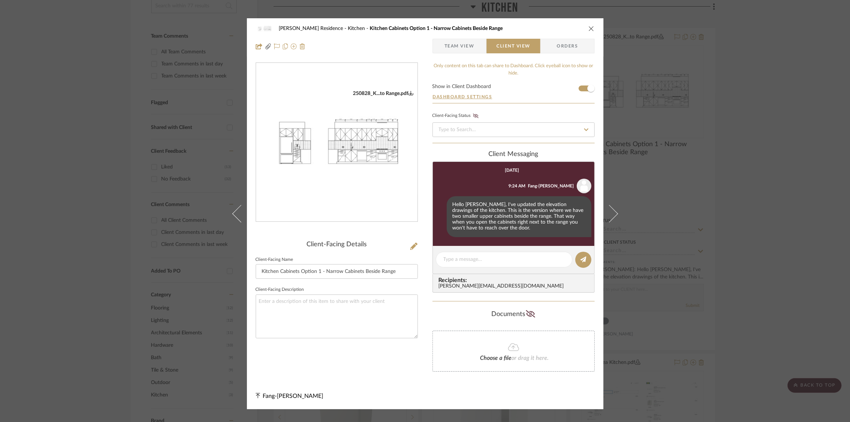
click at [761, 216] on div "Kauffman Residence Kitchen Kitchen Cabinets Option 1 - Narrow Cabinets Beside R…" at bounding box center [425, 211] width 850 height 422
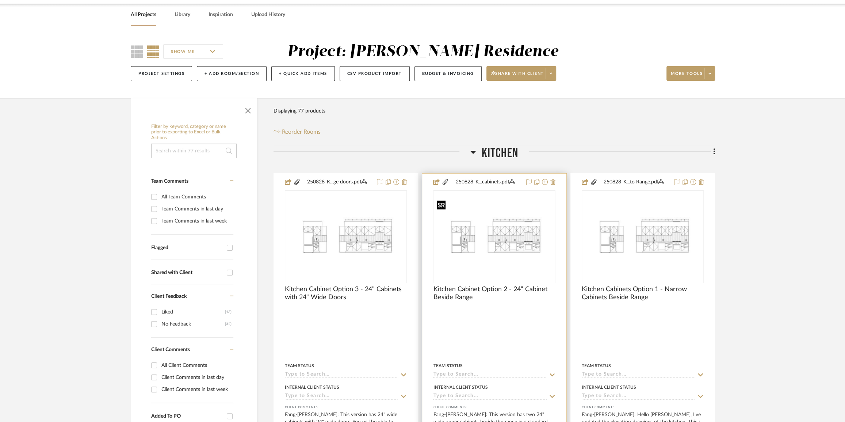
scroll to position [38, 0]
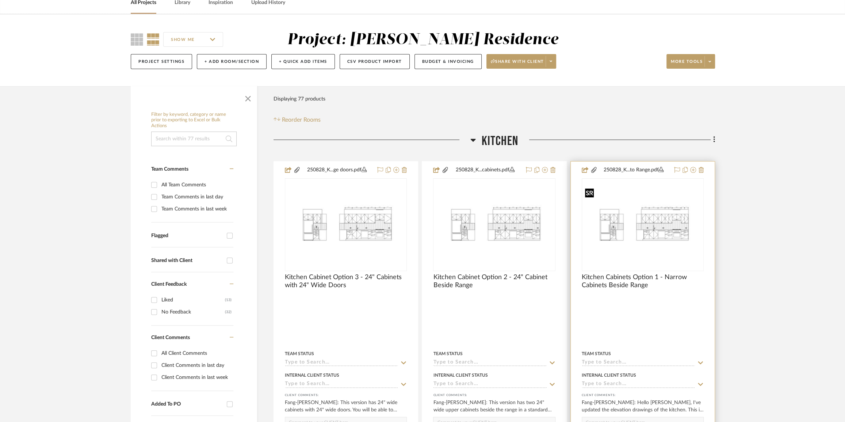
click at [640, 241] on img "0" at bounding box center [643, 225] width 121 height 78
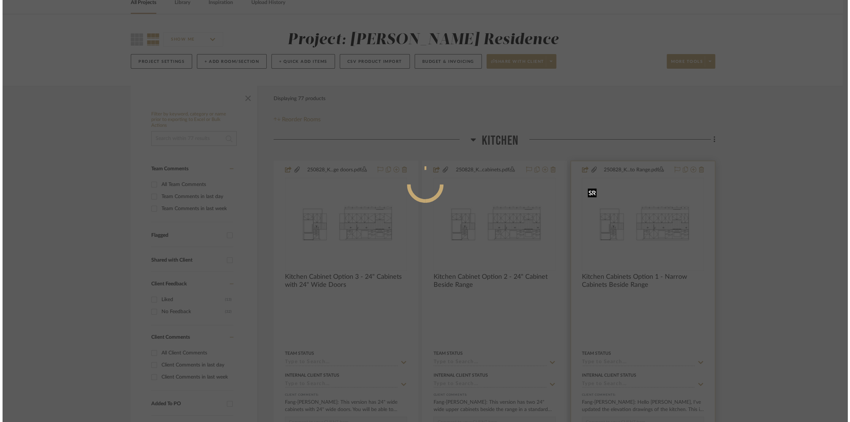
scroll to position [0, 0]
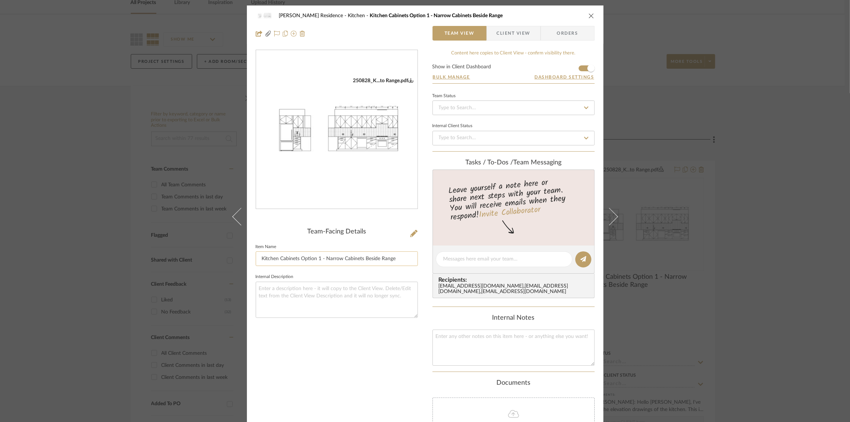
click at [343, 258] on input "Kitchen Cabinets Option 1 - Narrow Cabinets Beside Range" at bounding box center [337, 258] width 162 height 15
drag, startPoint x: 339, startPoint y: 259, endPoint x: 324, endPoint y: 259, distance: 15.3
click at [324, 259] on input "Kitchen Cabinets Option 1 - Narrow Cabinets Beside Range" at bounding box center [337, 258] width 162 height 15
click at [392, 256] on input "Kitchen Cabinets Option 1 - 12" Cabinets Beside Range" at bounding box center [337, 258] width 162 height 15
type input "Kitchen Cabinets Option 1 - 12" Cabinets Beside Range"
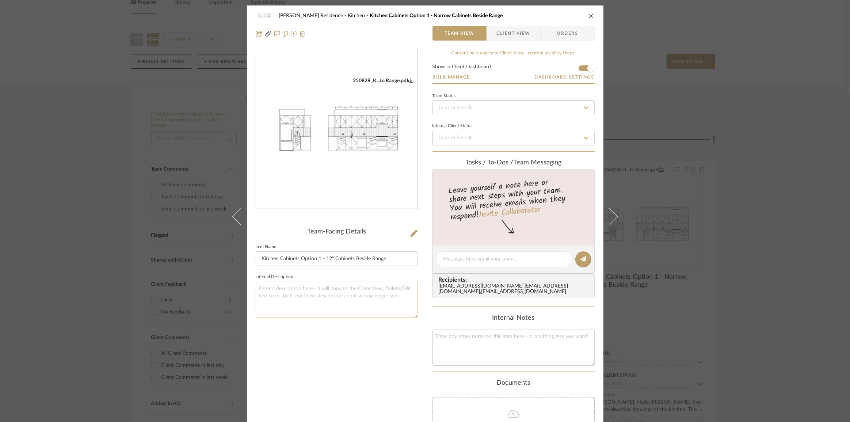
click at [380, 299] on textarea at bounding box center [337, 300] width 162 height 36
click at [742, 227] on div "Kauffman Residence Kitchen Kitchen Cabinets Option 1 - 12" Cabinets Beside Rang…" at bounding box center [425, 211] width 850 height 422
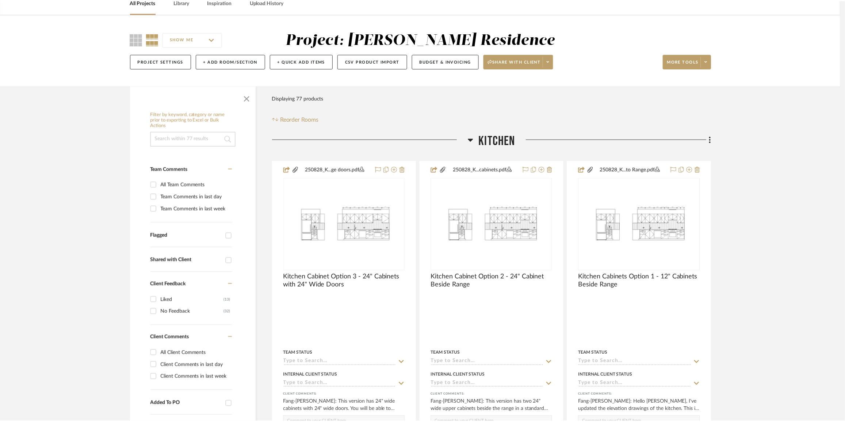
scroll to position [38, 0]
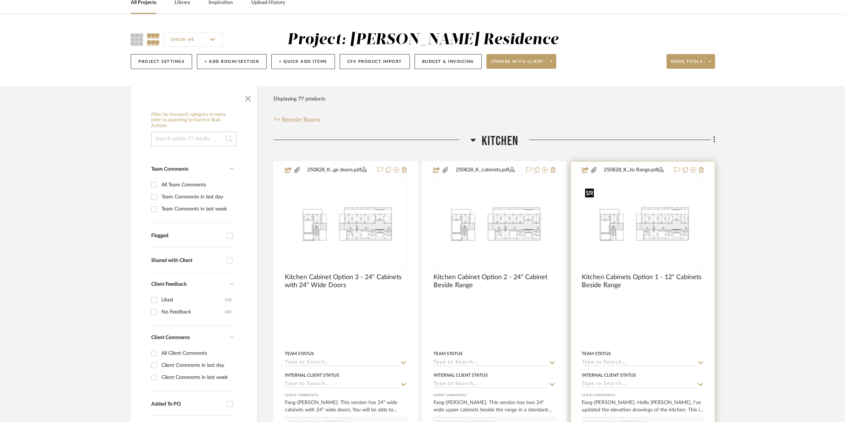
click at [671, 247] on img "0" at bounding box center [643, 225] width 121 height 78
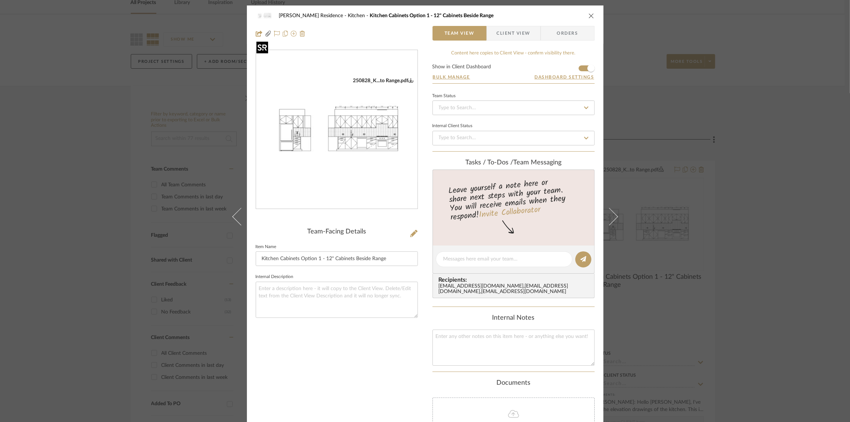
click at [361, 129] on img "0" at bounding box center [336, 129] width 161 height 104
click at [589, 15] on icon "close" at bounding box center [592, 16] width 6 height 6
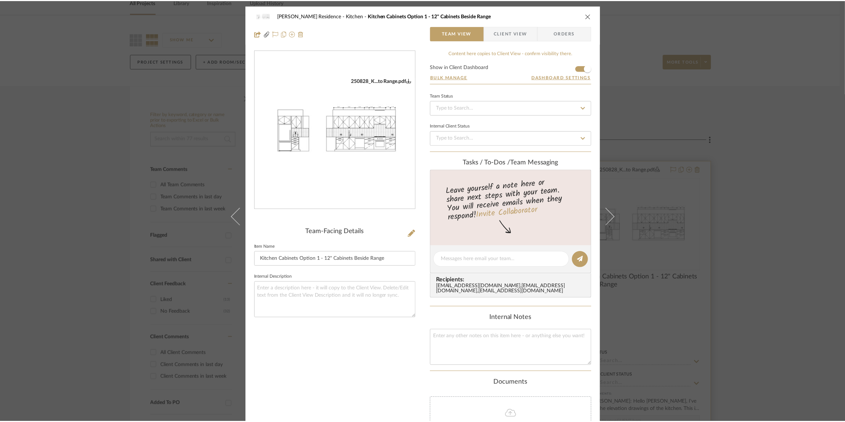
scroll to position [38, 0]
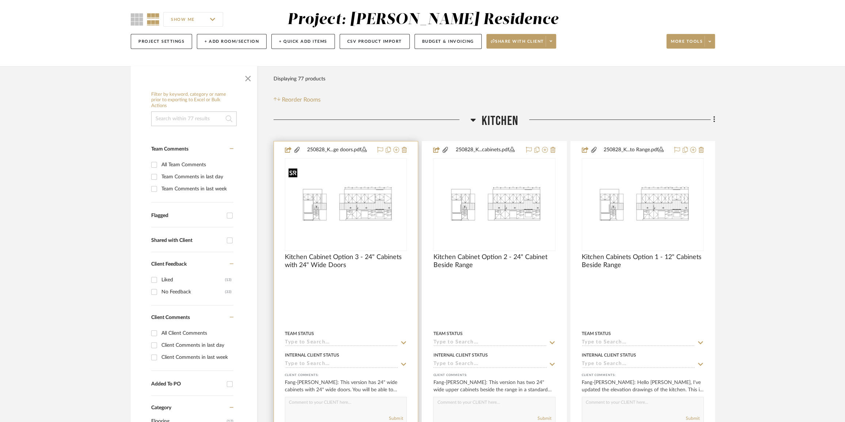
scroll to position [133, 0]
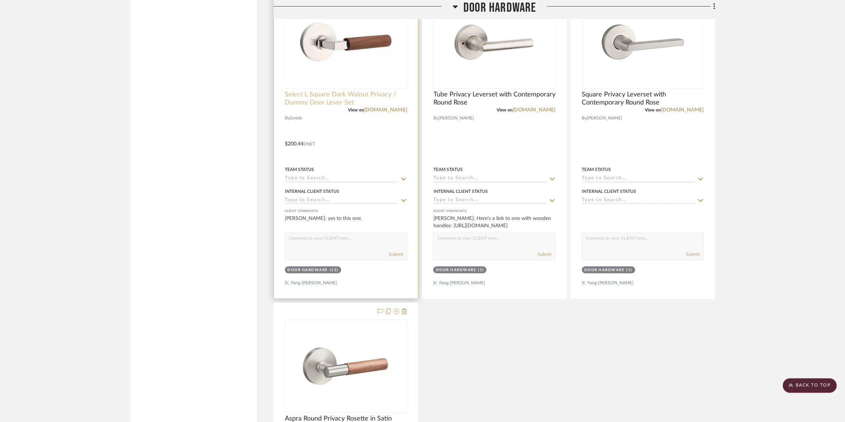
scroll to position [4351, 0]
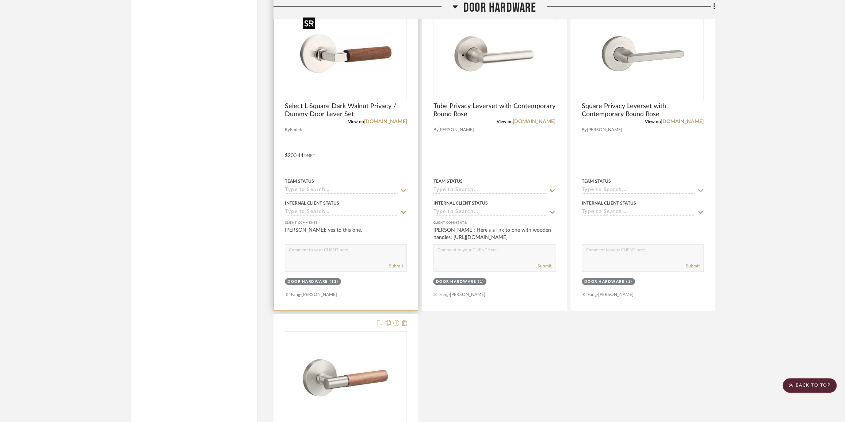
click at [364, 60] on img "0" at bounding box center [345, 53] width 91 height 91
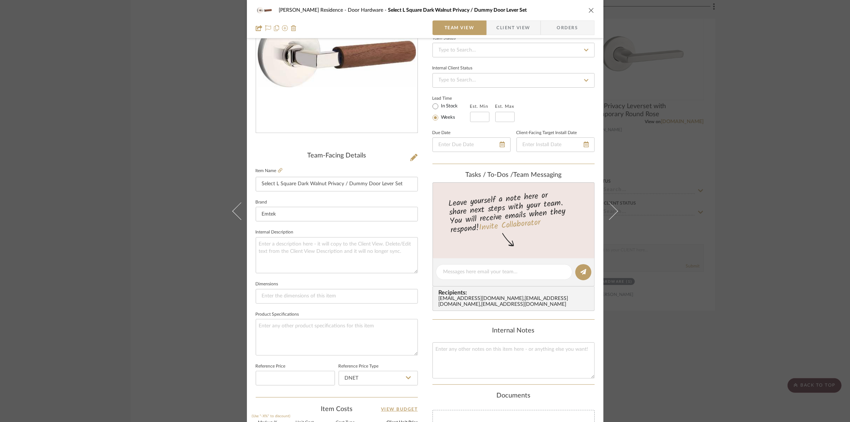
scroll to position [166, 0]
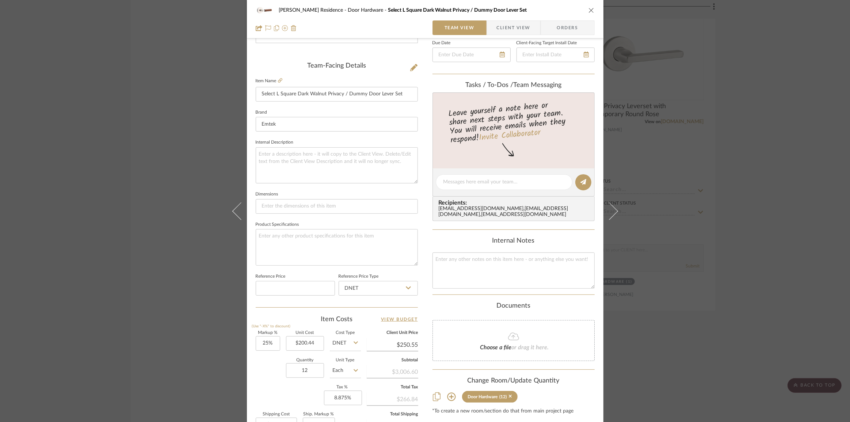
click at [523, 26] on span "Client View" at bounding box center [514, 27] width 34 height 15
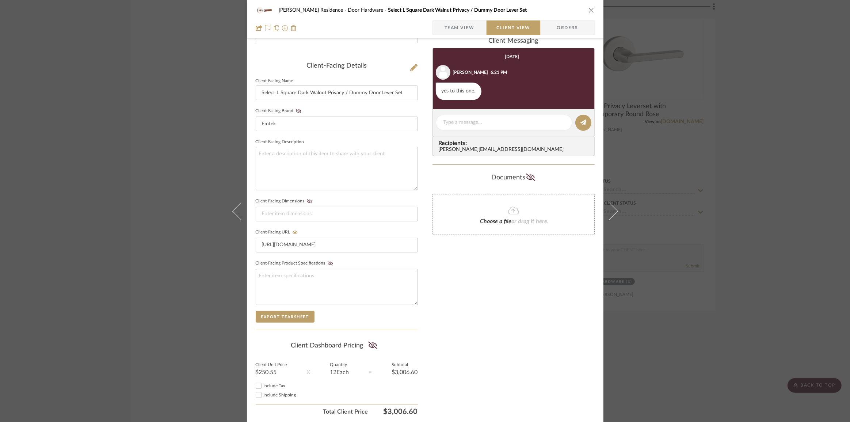
scroll to position [133, 0]
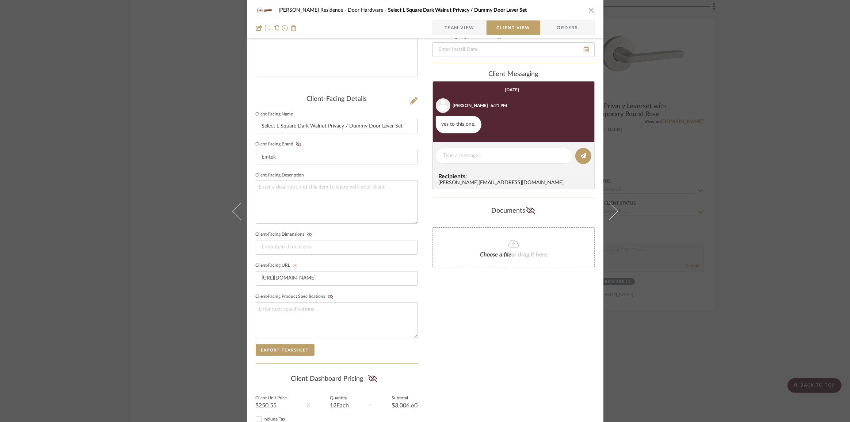
click at [293, 264] on icon at bounding box center [295, 265] width 5 height 3
click at [293, 260] on fieldset "Client-Facing URL https://www.build.com/emtek-520wnwd/s2035385?uid=4879706&sear…" at bounding box center [337, 272] width 162 height 25
click at [292, 263] on icon at bounding box center [294, 265] width 5 height 4
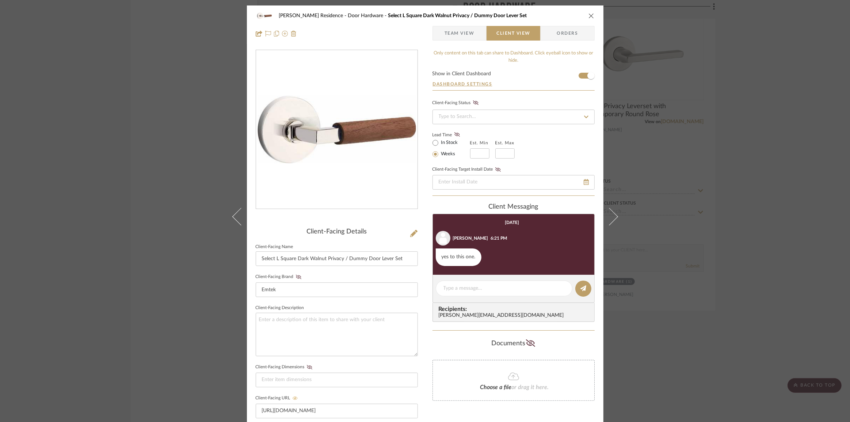
click at [591, 16] on icon "close" at bounding box center [592, 16] width 6 height 6
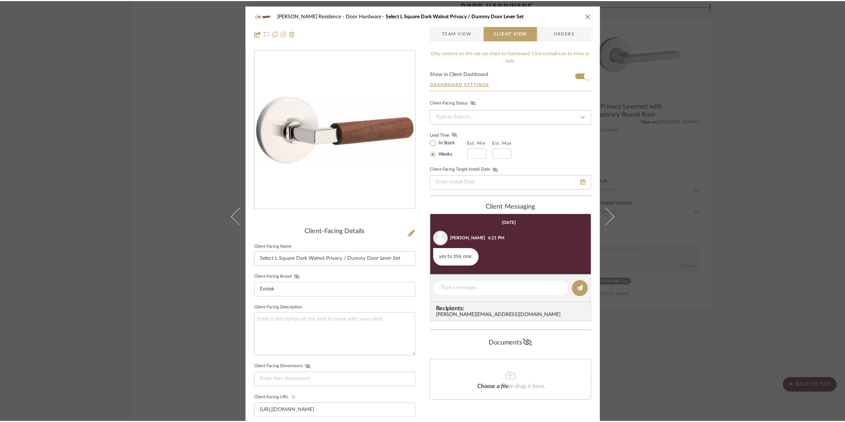
scroll to position [4351, 0]
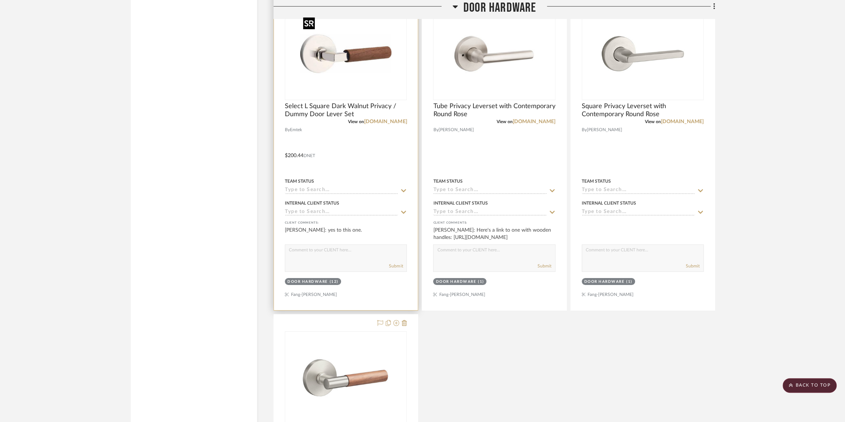
click at [355, 79] on img "0" at bounding box center [345, 53] width 91 height 91
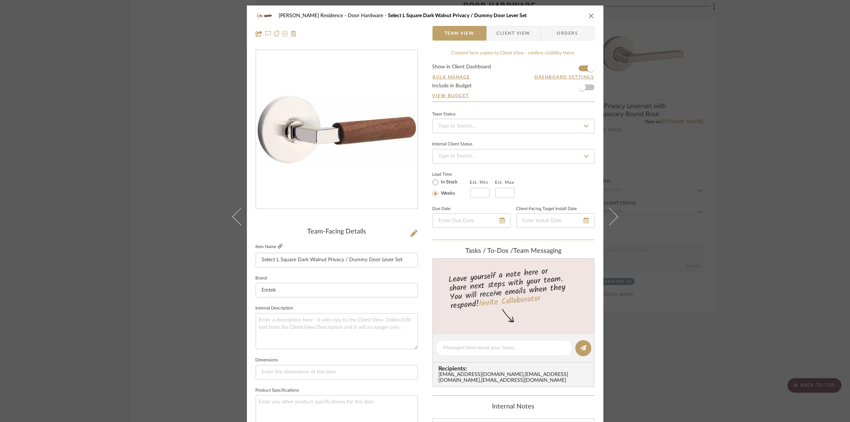
click at [278, 248] on icon at bounding box center [280, 246] width 4 height 4
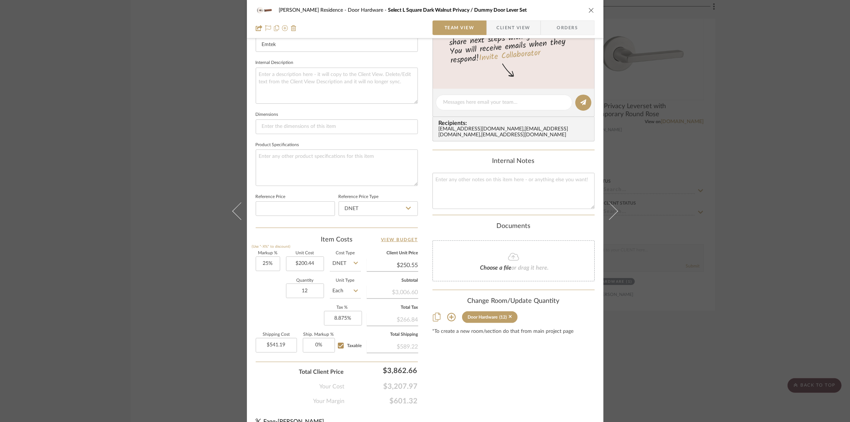
scroll to position [256, 0]
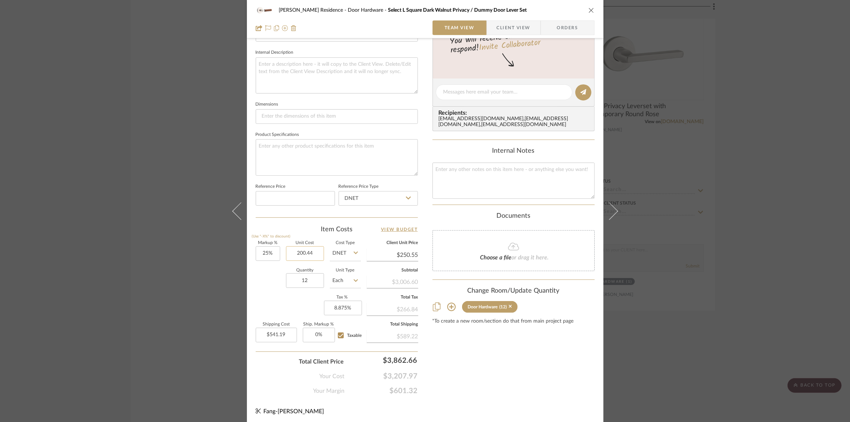
click at [296, 252] on input "200.44" at bounding box center [305, 253] width 38 height 15
type input "202.42"
type input "25"
type input "$202.42"
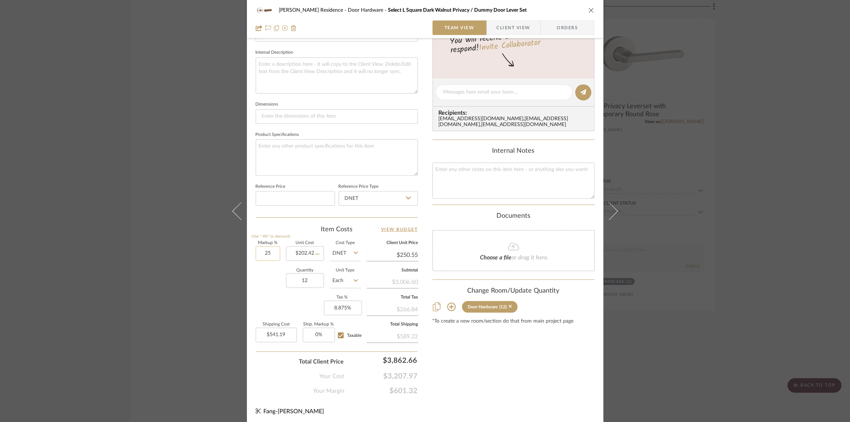
click at [267, 252] on input "25" at bounding box center [268, 253] width 24 height 15
type input "$253.03"
type input "$546.53"
type input "25%"
click at [488, 184] on textarea at bounding box center [514, 181] width 162 height 36
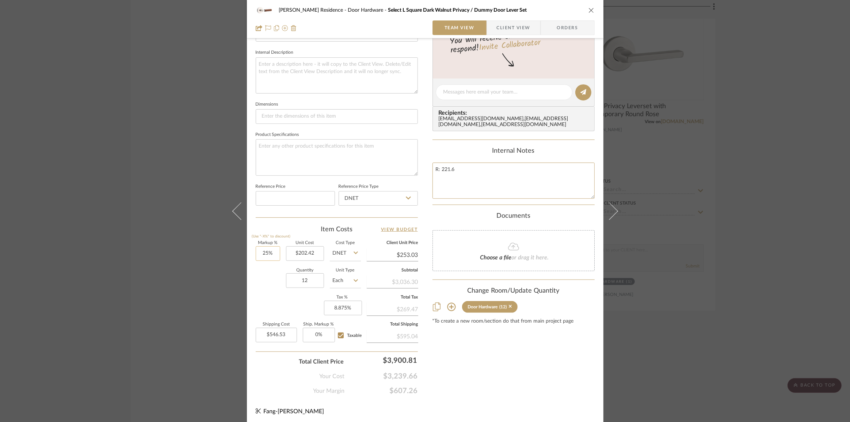
type textarea "R: 221.6"
type input "25"
click at [262, 250] on input "25" at bounding box center [268, 253] width 24 height 15
type input "12%"
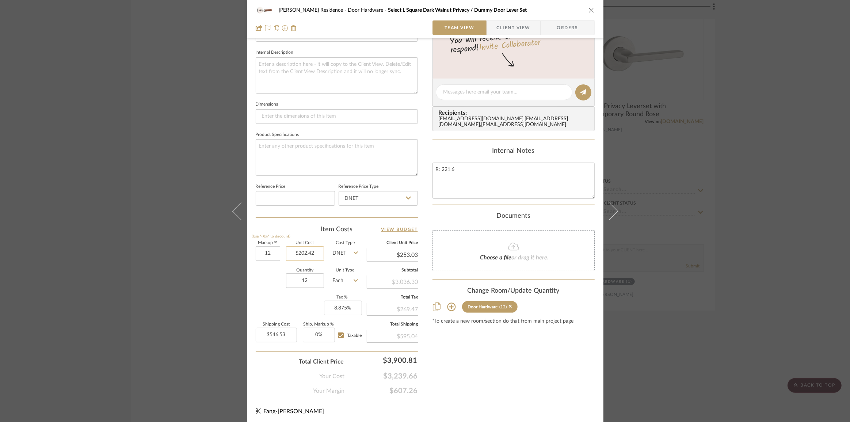
type input "202.42"
click at [296, 249] on input "202.42" at bounding box center [305, 253] width 38 height 15
type input "$226.71"
type input "$489.69"
type input "12"
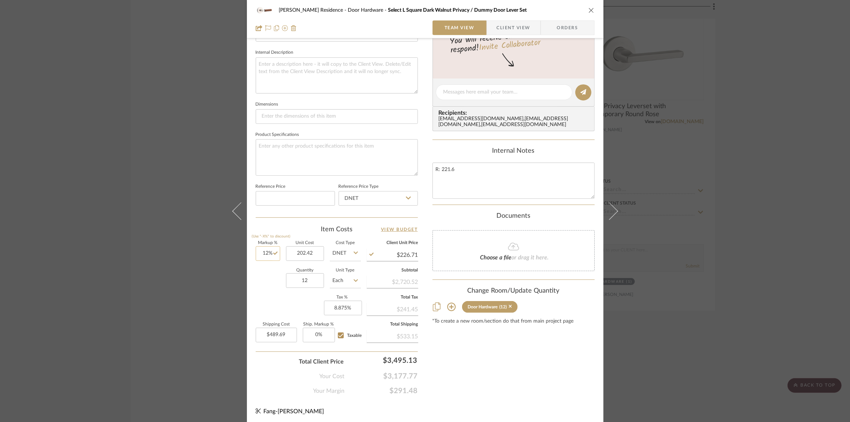
type input "$202.42"
click at [258, 251] on input "12" at bounding box center [268, 253] width 24 height 15
type input "10%"
type input "202.42"
click at [312, 248] on input "202.42" at bounding box center [305, 253] width 38 height 15
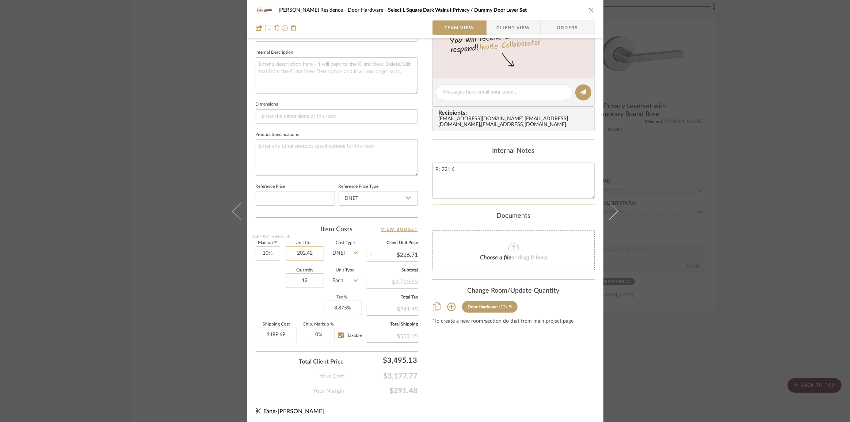
type input "$222.66"
type input "$480.95"
type input "10"
type input "$202.42"
click at [266, 249] on input "10" at bounding box center [268, 253] width 24 height 15
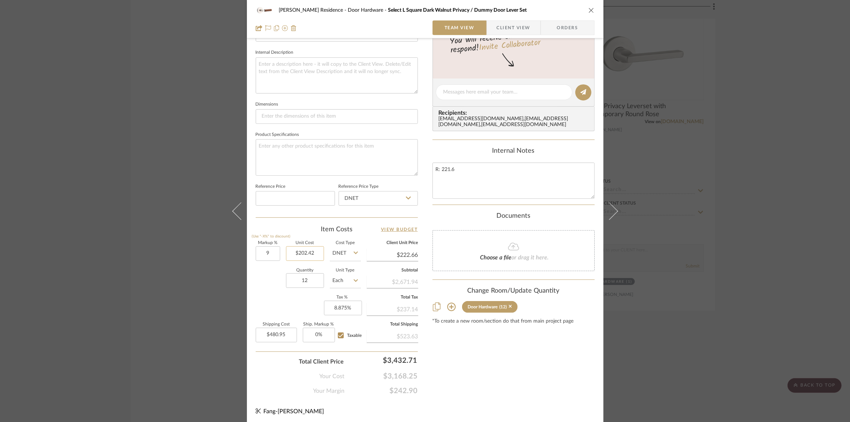
type input "9%"
type input "202.42"
click at [303, 251] on input "202.42" at bounding box center [305, 253] width 38 height 15
type input "$220.64"
type input "$476.58"
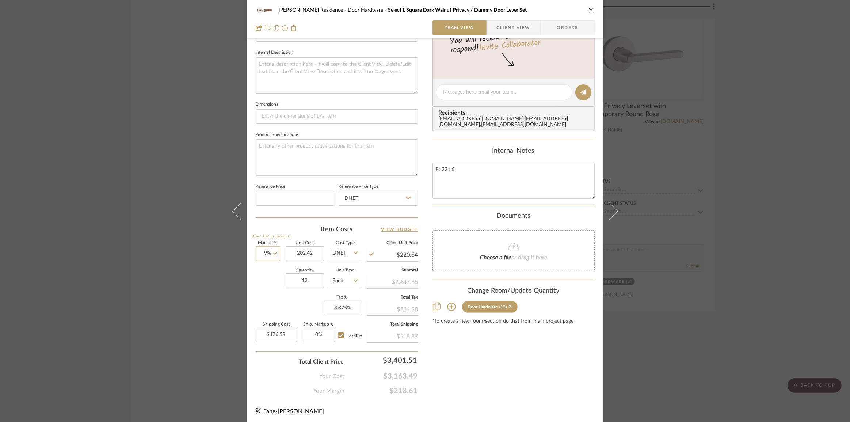
type input "9"
type input "$202.42"
click at [266, 251] on input "9" at bounding box center [268, 253] width 24 height 15
type input "9.5%"
type input "202.42"
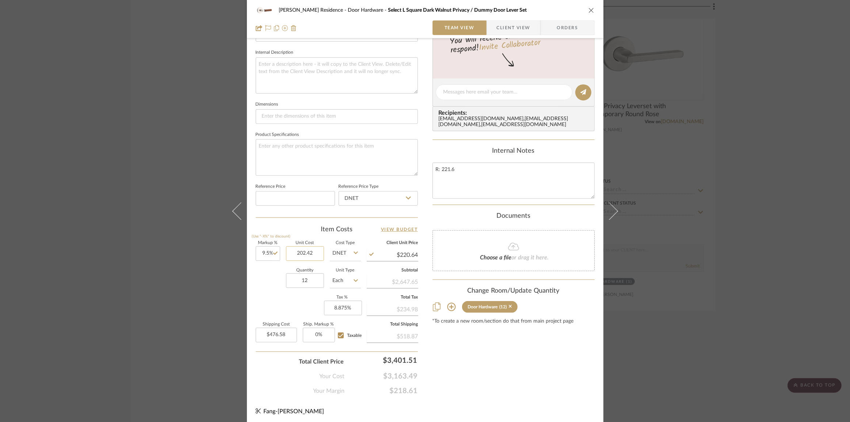
click at [301, 251] on input "202.42" at bounding box center [305, 253] width 38 height 15
type input "$221.65"
type input "$478.76"
type input "$202.42"
click at [305, 277] on input "12" at bounding box center [305, 280] width 38 height 15
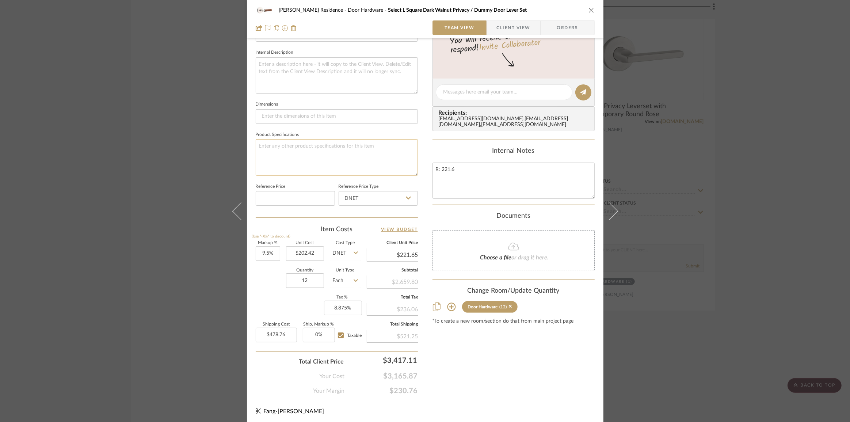
click at [344, 163] on textarea at bounding box center [337, 157] width 162 height 36
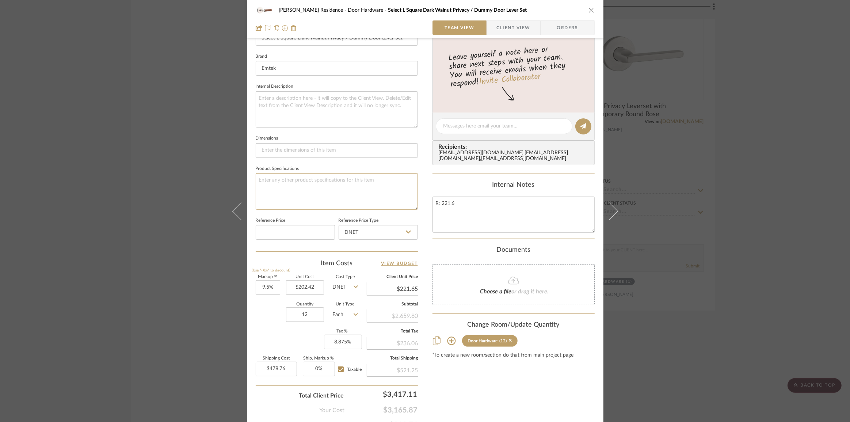
scroll to position [223, 0]
click at [474, 214] on textarea "R: 221.6" at bounding box center [514, 214] width 162 height 36
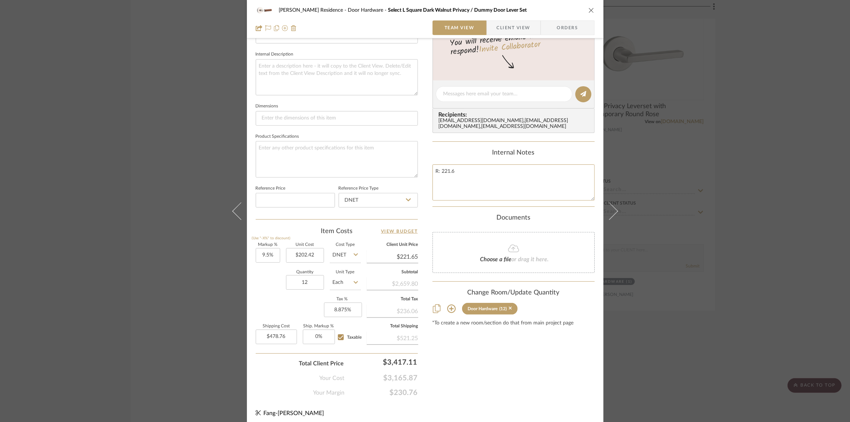
scroll to position [256, 0]
click at [285, 334] on input "478.76" at bounding box center [276, 335] width 41 height 15
type input "478.76"
click at [304, 194] on input at bounding box center [295, 198] width 79 height 15
type input "$0.00"
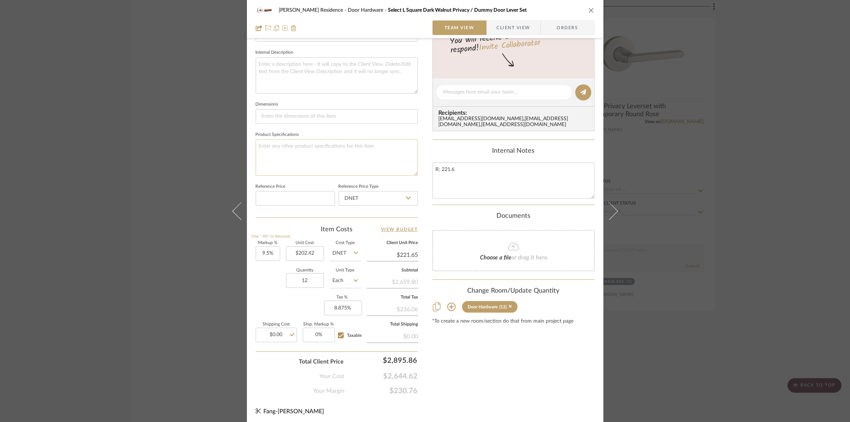
click at [310, 159] on textarea at bounding box center [337, 157] width 162 height 36
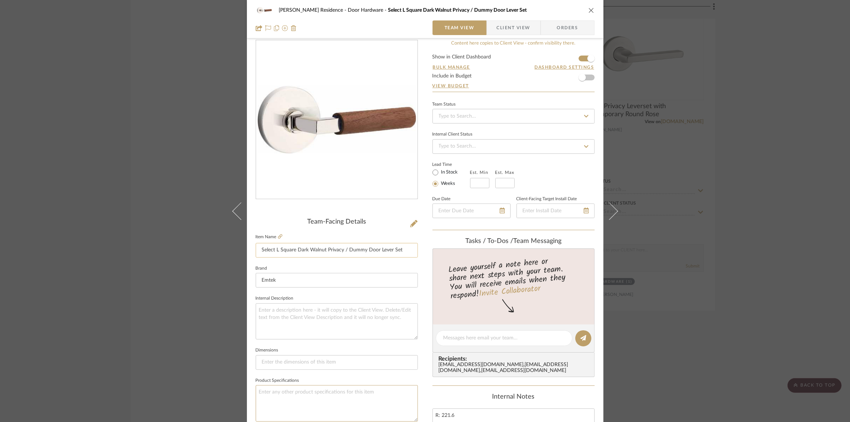
scroll to position [0, 0]
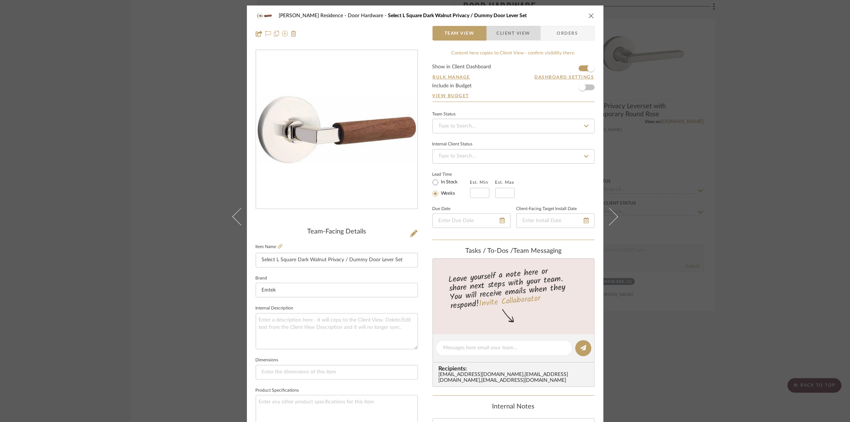
click at [511, 30] on span "Client View" at bounding box center [514, 33] width 34 height 15
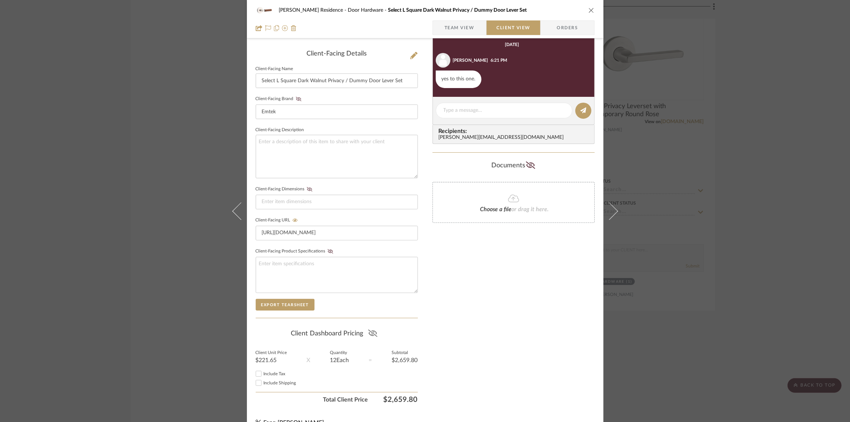
scroll to position [189, 0]
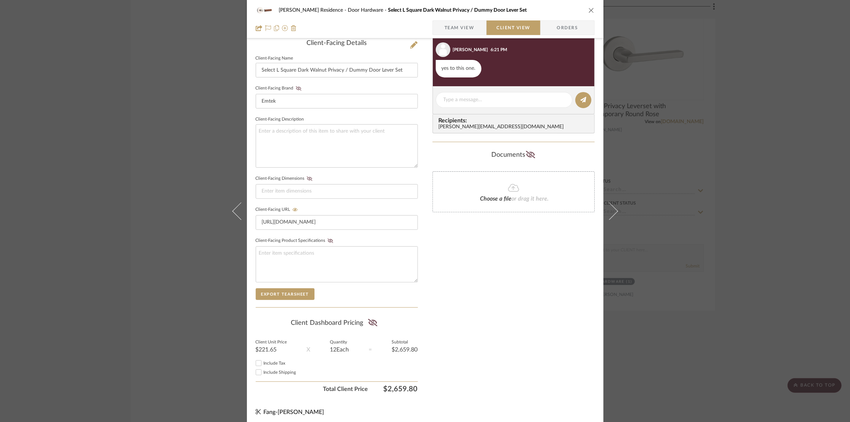
click at [283, 361] on label "Include Tax" at bounding box center [341, 363] width 154 height 5
click at [263, 361] on input "Include Tax" at bounding box center [258, 363] width 9 height 9
checkbox input "true"
click at [283, 361] on label "Include Tax" at bounding box center [341, 363] width 154 height 5
click at [263, 361] on input "Include Tax" at bounding box center [258, 363] width 9 height 9
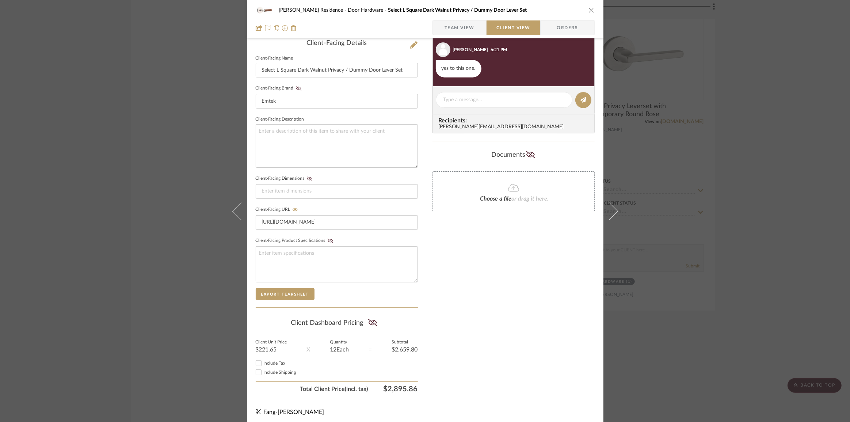
checkbox input "false"
click at [283, 361] on label "Include Tax" at bounding box center [341, 363] width 154 height 5
click at [263, 361] on input "Include Tax" at bounding box center [258, 363] width 9 height 9
checkbox input "true"
click at [283, 361] on label "Include Tax" at bounding box center [341, 363] width 154 height 5
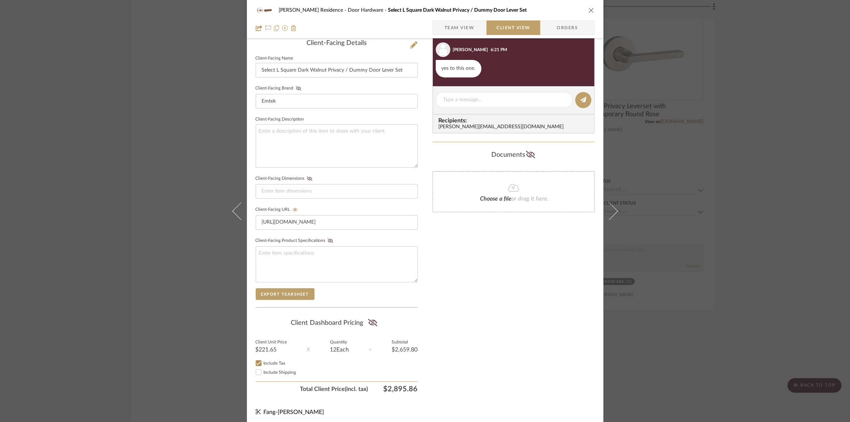
click at [263, 361] on input "Include Tax" at bounding box center [258, 363] width 9 height 9
checkbox input "false"
click at [283, 361] on label "Include Tax" at bounding box center [341, 363] width 154 height 5
click at [263, 361] on input "Include Tax" at bounding box center [258, 363] width 9 height 9
checkbox input "true"
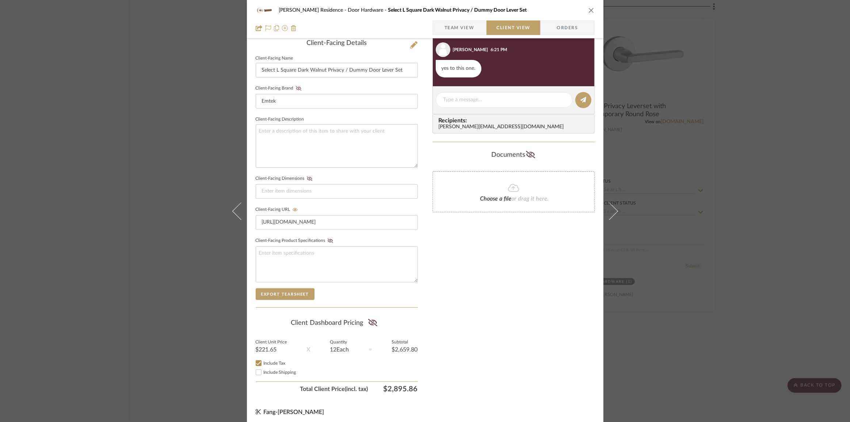
click at [770, 229] on div "Kauffman Residence Door Hardware Select L Square Dark Walnut Privacy / Dummy Do…" at bounding box center [425, 211] width 850 height 422
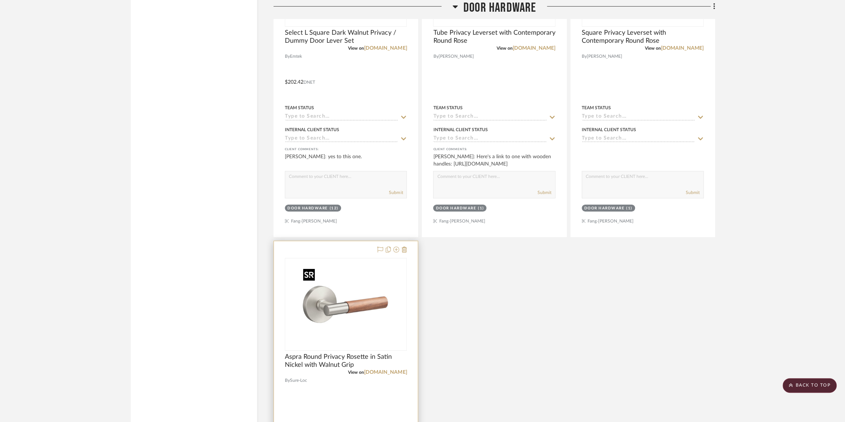
scroll to position [4517, 0]
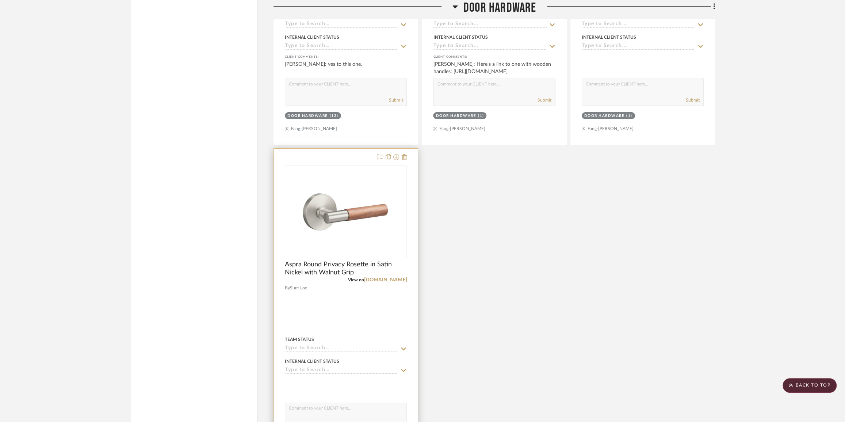
click at [398, 187] on div "0" at bounding box center [345, 212] width 121 height 92
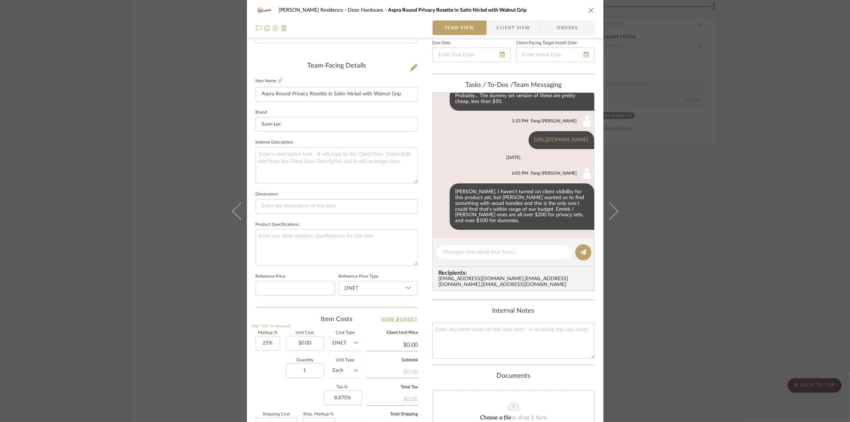
scroll to position [262, 0]
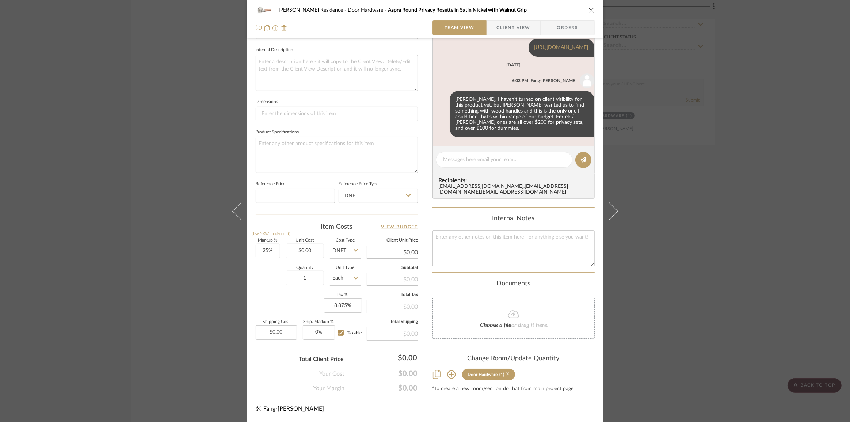
click at [506, 376] on icon at bounding box center [507, 374] width 3 height 5
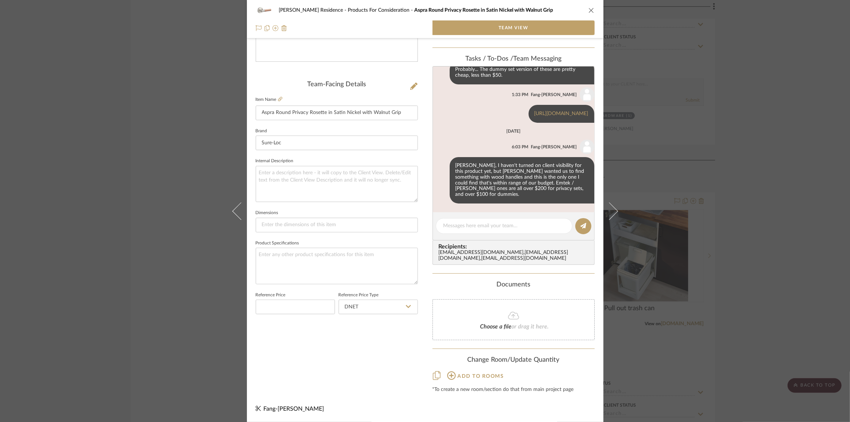
scroll to position [135, 0]
click at [752, 266] on div "Kauffman Residence Products For Consideration Aspra Round Privacy Rosette in Sa…" at bounding box center [425, 211] width 850 height 422
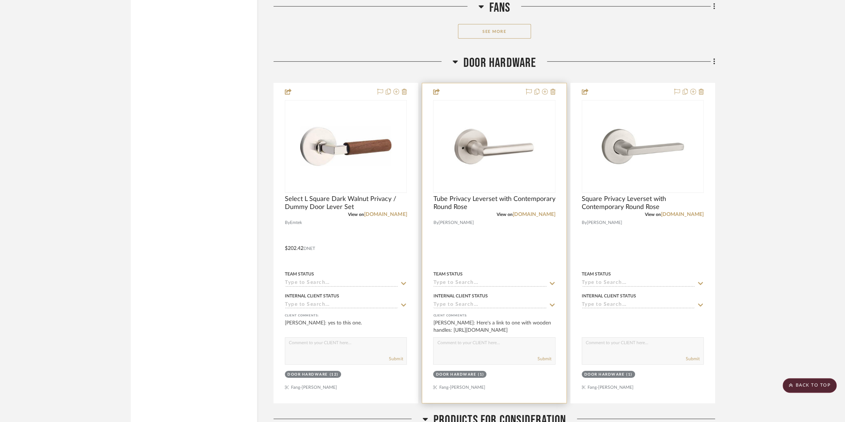
scroll to position [4318, 0]
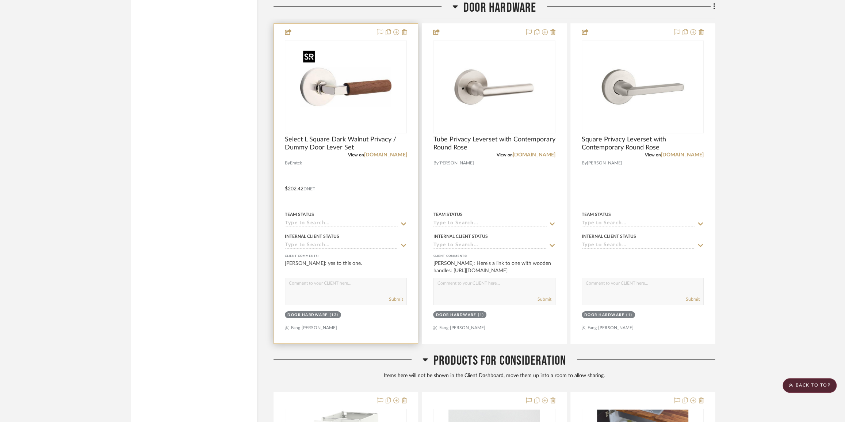
click at [360, 109] on img "0" at bounding box center [345, 86] width 91 height 91
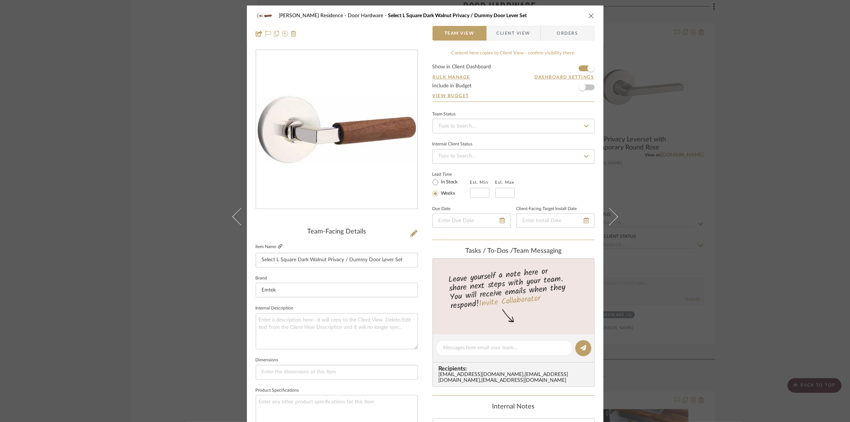
click at [278, 246] on icon at bounding box center [280, 246] width 4 height 4
click at [175, 123] on div "Kauffman Residence Door Hardware Select L Square Dark Walnut Privacy / Dummy Do…" at bounding box center [425, 211] width 850 height 422
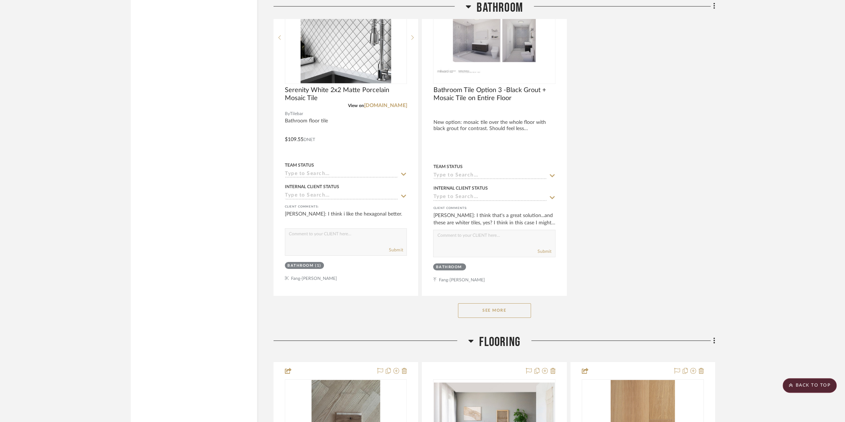
scroll to position [1993, 0]
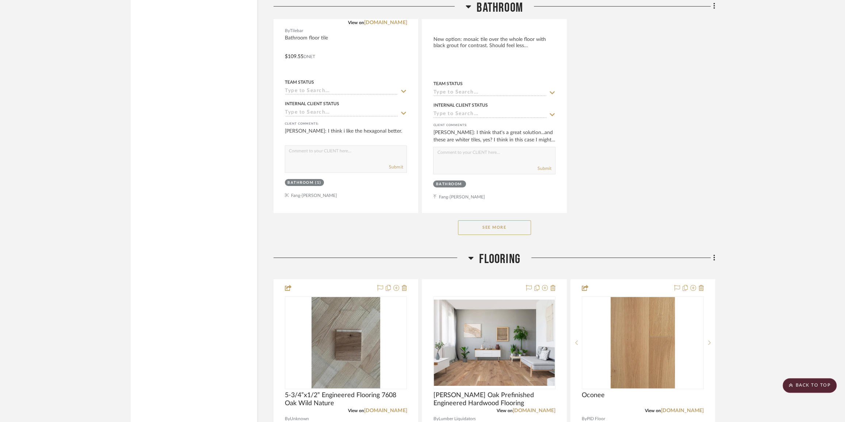
click at [491, 229] on button "See More" at bounding box center [494, 227] width 73 height 15
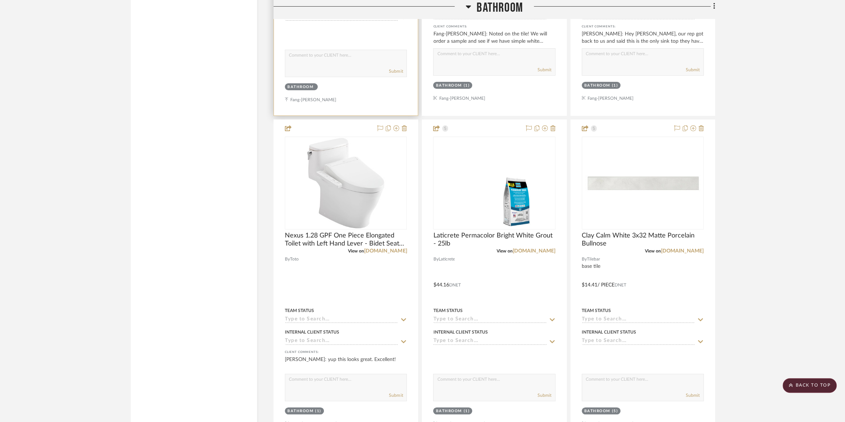
scroll to position [2425, 0]
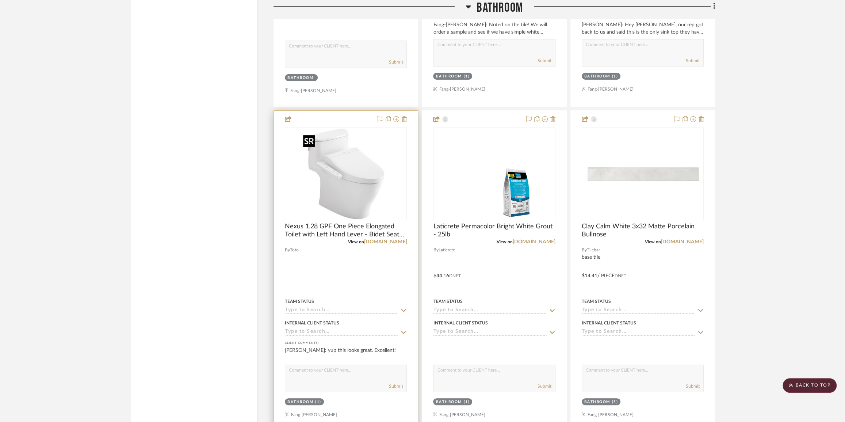
click at [374, 190] on div at bounding box center [346, 174] width 122 height 93
click at [393, 244] on link "[DOMAIN_NAME]" at bounding box center [385, 241] width 43 height 5
click at [348, 182] on img "0" at bounding box center [345, 173] width 91 height 91
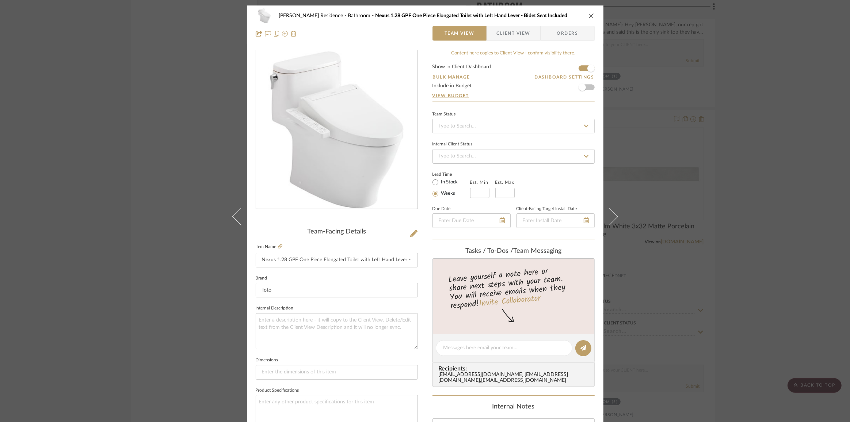
scroll to position [99, 0]
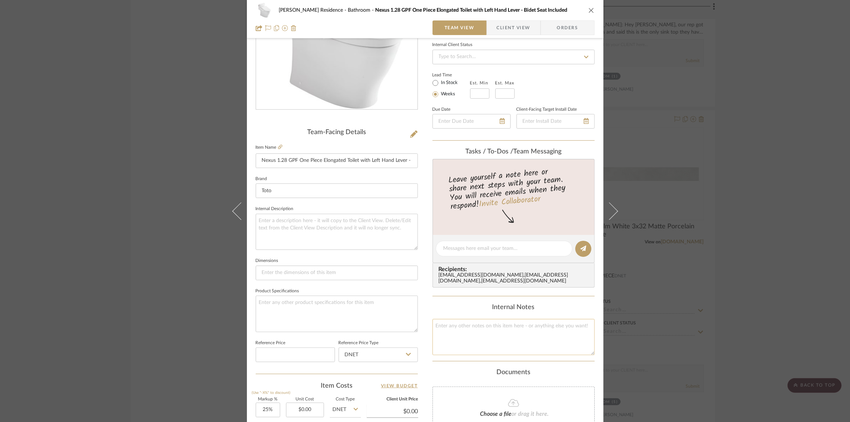
click at [474, 339] on textarea at bounding box center [514, 337] width 162 height 36
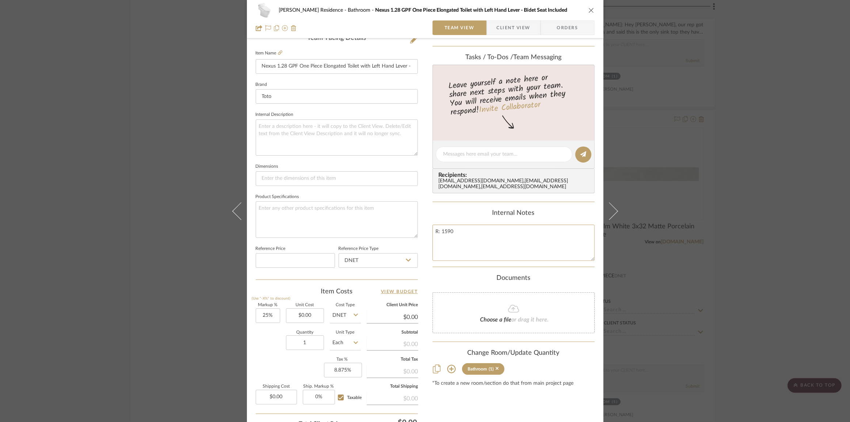
scroll to position [256, 0]
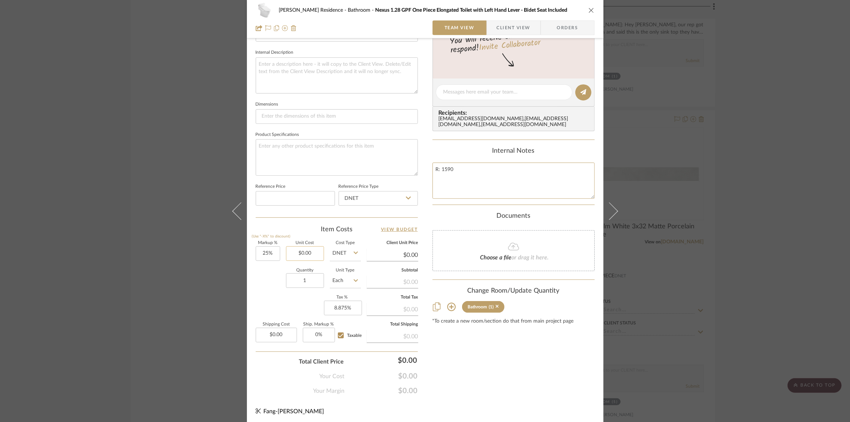
type textarea "R: 1590"
type input "0.00"
click at [300, 247] on input "0.00" at bounding box center [305, 253] width 38 height 15
click at [303, 248] on input "0.00" at bounding box center [305, 253] width 38 height 15
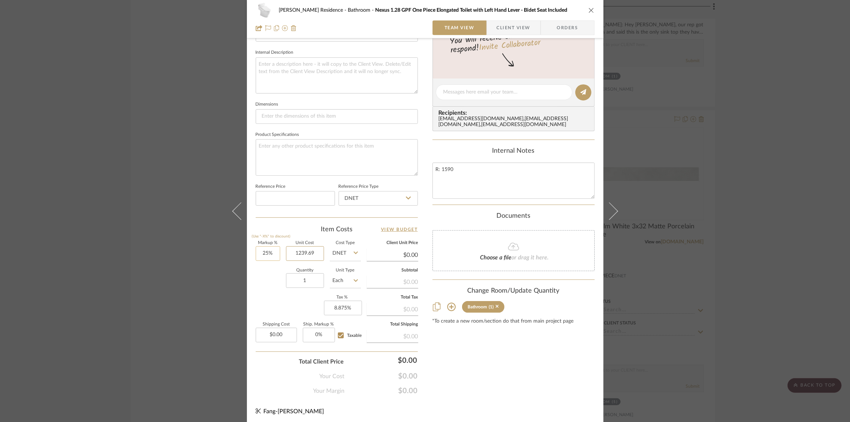
type input "1239.69"
type input "25"
type input "$1,239.69"
click at [272, 250] on input "25" at bounding box center [268, 253] width 24 height 15
type input "$1,549.61"
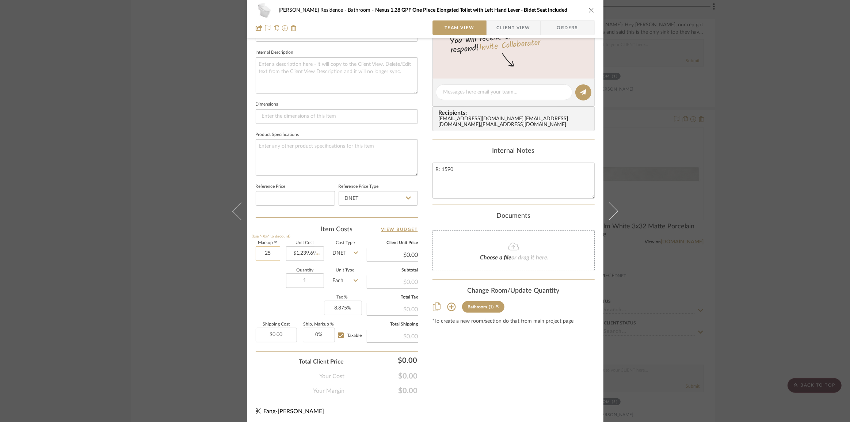
type input "$278.93"
type input "20%"
click at [283, 193] on input at bounding box center [295, 198] width 79 height 15
type input "$1,487.63"
type input "$267.77"
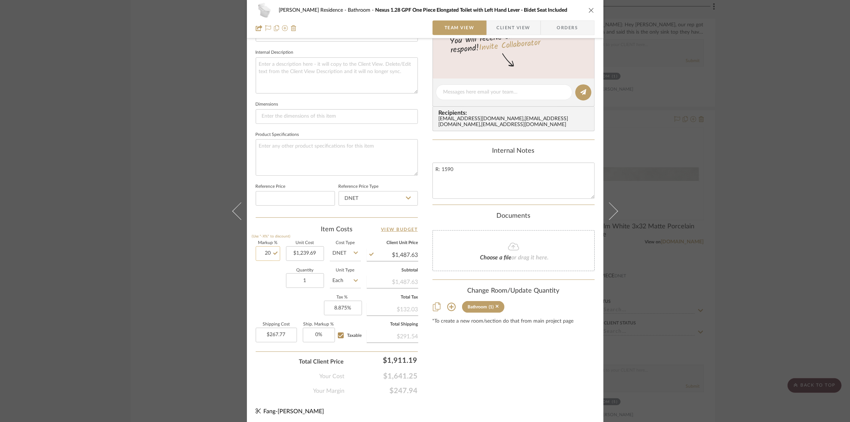
click at [263, 246] on input "20" at bounding box center [268, 253] width 24 height 15
type input "3"
type input "22.5%"
click at [285, 201] on input at bounding box center [295, 198] width 79 height 15
type input "$1,518.62"
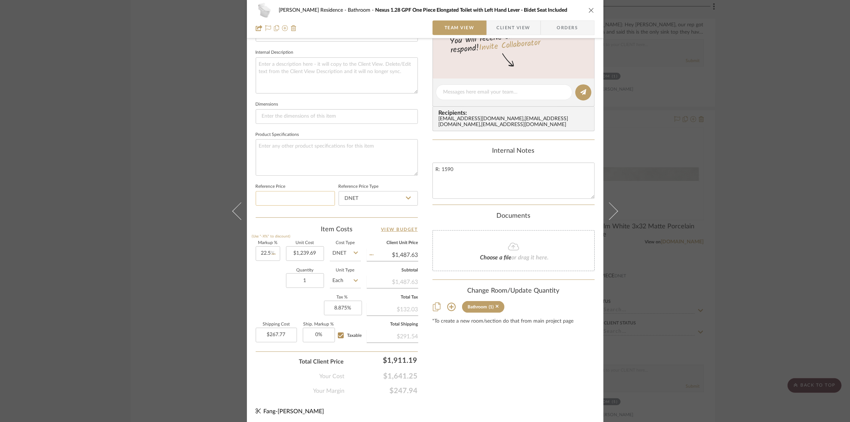
type input "$273.35"
click at [266, 248] on input "22.5" at bounding box center [268, 253] width 24 height 15
type input "24%"
type input "1239.69"
click at [303, 249] on input "1239.69" at bounding box center [305, 253] width 38 height 15
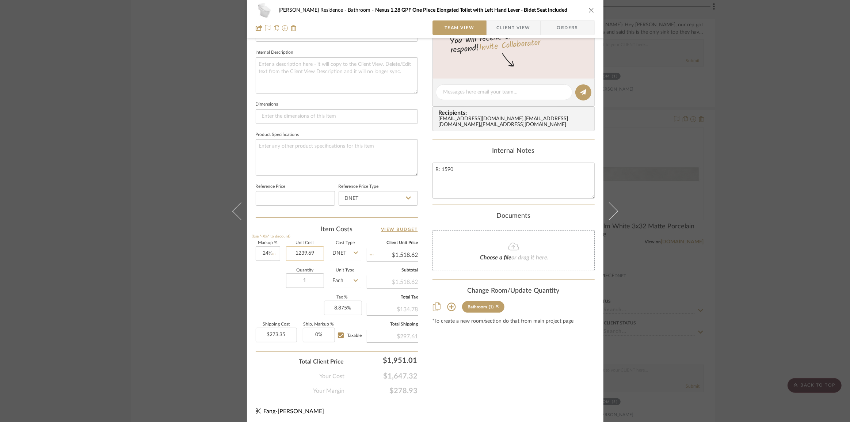
type input "$1,537.22"
type input "$276.70"
type input "24"
type input "$1,239.69"
click at [260, 255] on input "24" at bounding box center [268, 253] width 24 height 15
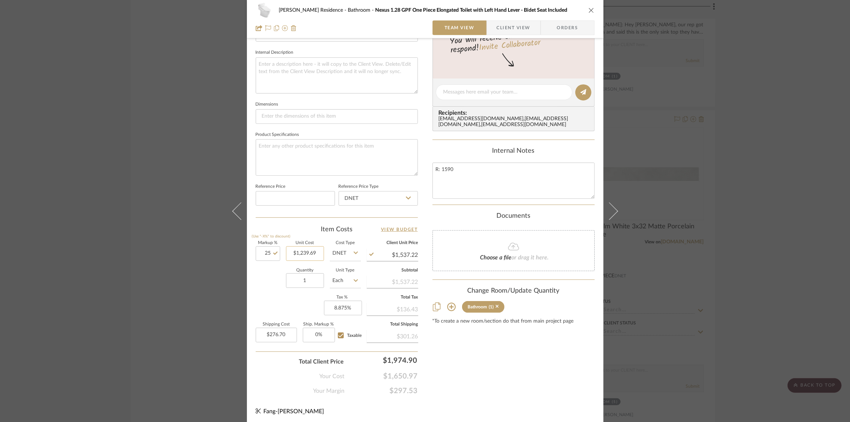
type input "25%"
type input "1239.69"
click at [303, 246] on input "1239.69" at bounding box center [305, 253] width 38 height 15
type input "$1,549.61"
type input "$278.93"
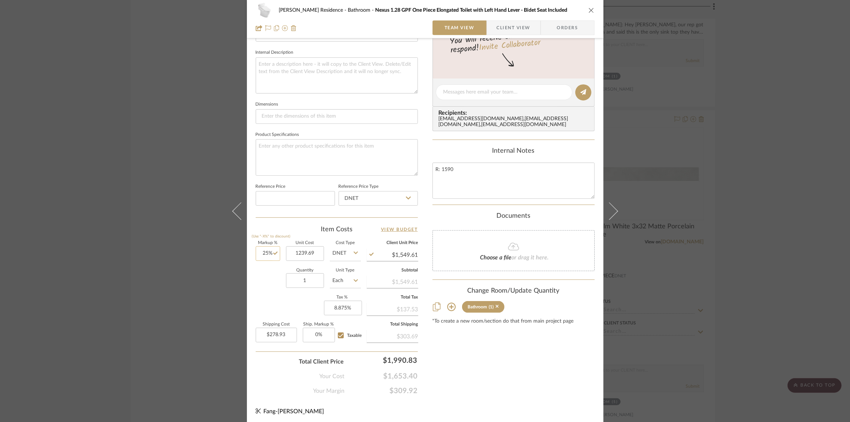
type input "25"
type input "$1,239.69"
click at [264, 249] on input "25" at bounding box center [268, 253] width 24 height 15
type input "."
type input "25.1%"
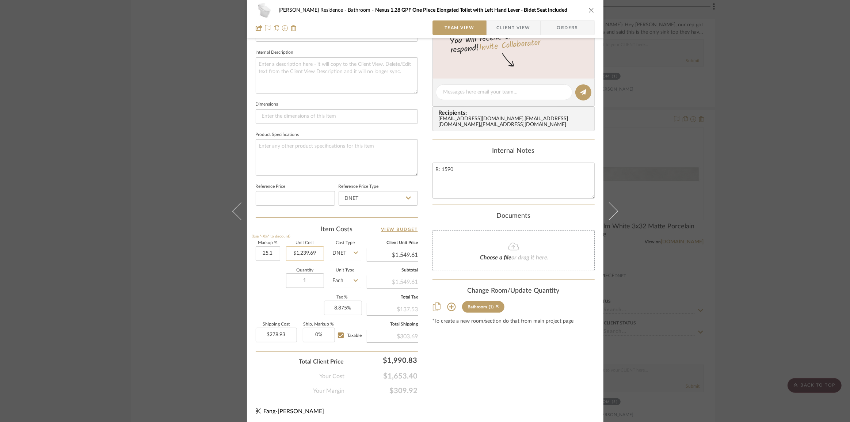
type input "1239.69"
click at [294, 252] on input "1239.69" at bounding box center [305, 253] width 38 height 15
type input "$1,550.85"
type input "$279.15"
type input "25.1"
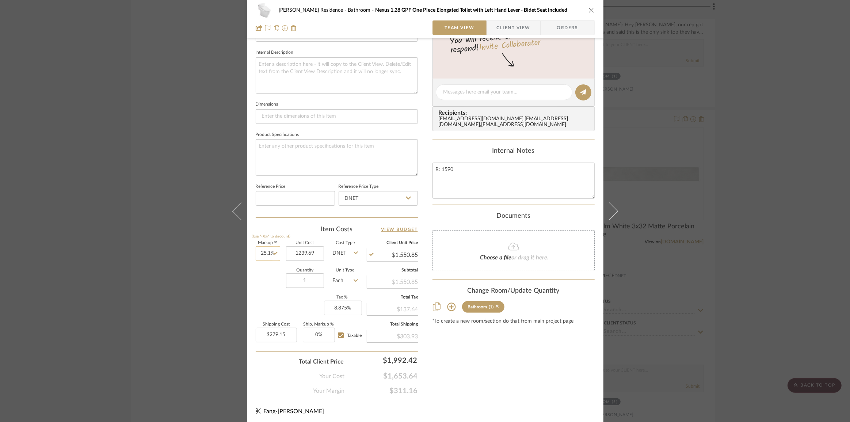
type input "$1,239.69"
click at [269, 254] on input "25.1" at bounding box center [268, 253] width 24 height 15
type input "26%"
type input "1239.69"
click at [296, 251] on input "1239.69" at bounding box center [305, 253] width 38 height 15
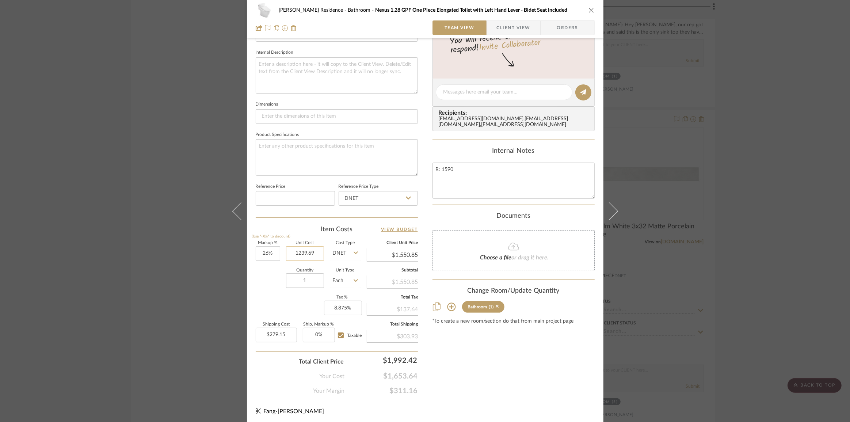
type input "$1,562.01"
type input "$281.16"
type input "26"
type input "$1,239.69"
click at [274, 252] on input "26" at bounding box center [268, 253] width 24 height 15
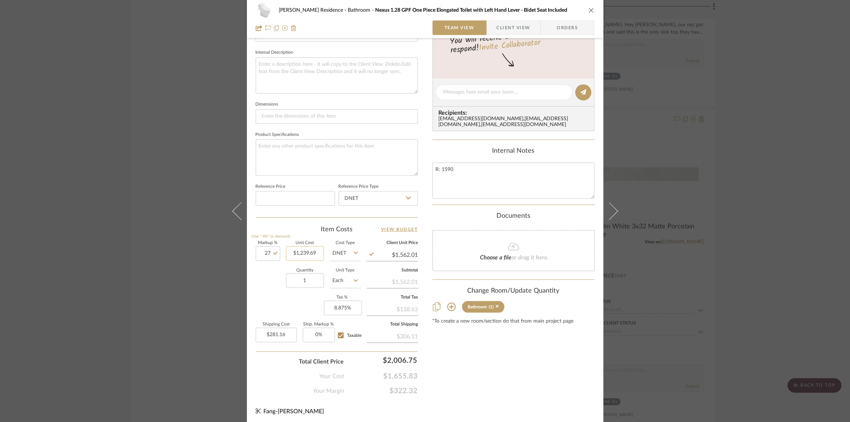
type input "27%"
type input "1239.69"
click at [300, 249] on input "1239.69" at bounding box center [305, 253] width 38 height 15
click at [264, 251] on input "27" at bounding box center [268, 253] width 24 height 15
click at [303, 256] on input "1239.69" at bounding box center [305, 253] width 38 height 15
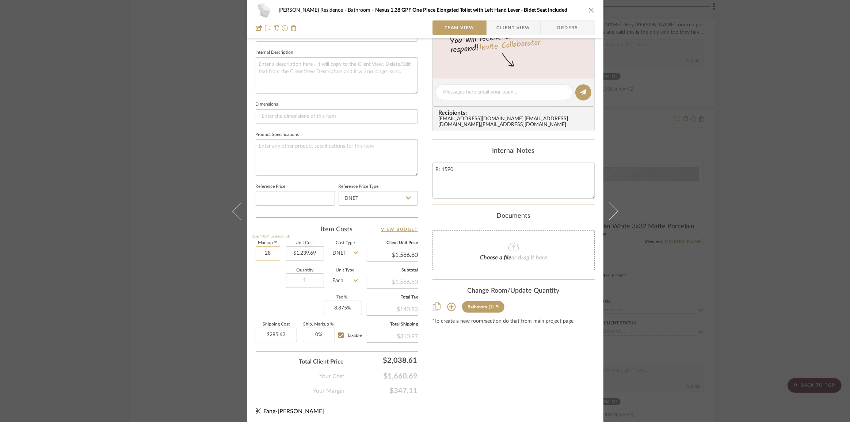
click at [265, 251] on input "28" at bounding box center [268, 253] width 24 height 15
click at [314, 258] on input "1239.69" at bounding box center [305, 253] width 38 height 15
click at [259, 255] on input "29" at bounding box center [268, 253] width 24 height 15
click at [304, 253] on input "1239.69" at bounding box center [305, 253] width 38 height 15
click at [264, 253] on input "28" at bounding box center [268, 253] width 24 height 15
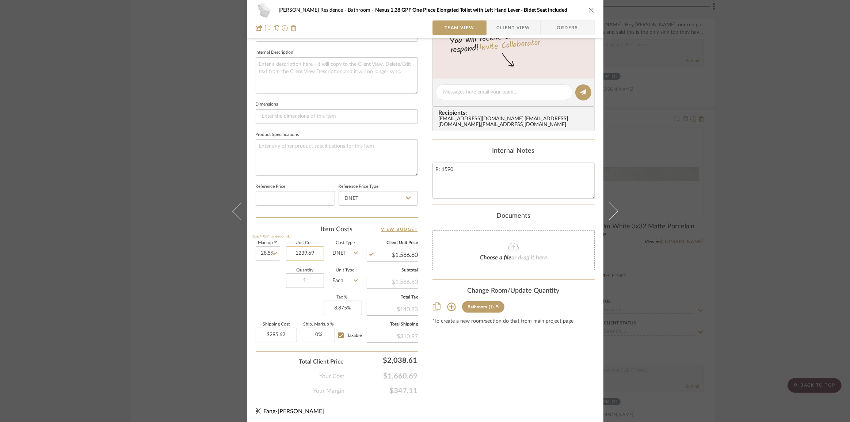
click at [290, 253] on input "1239.69" at bounding box center [305, 253] width 38 height 15
click at [267, 252] on input "28.5" at bounding box center [268, 253] width 24 height 15
click at [304, 254] on input "1239.69" at bounding box center [305, 253] width 38 height 15
click at [267, 254] on input "28.3" at bounding box center [268, 253] width 24 height 15
click at [296, 253] on input "1239.69" at bounding box center [305, 253] width 38 height 15
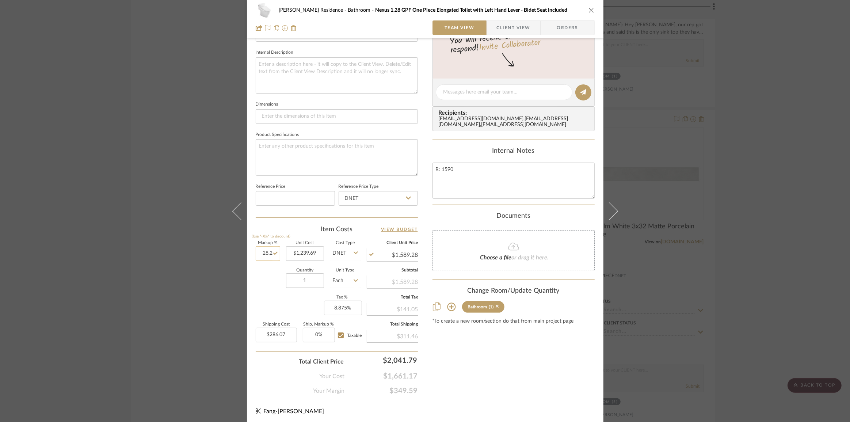
click at [268, 253] on input "28.2" at bounding box center [268, 253] width 24 height 15
click at [303, 253] on input "1239.69" at bounding box center [305, 253] width 38 height 15
click at [470, 196] on textarea "R: 1590" at bounding box center [514, 181] width 162 height 36
click at [285, 336] on input "286.18" at bounding box center [276, 335] width 41 height 15
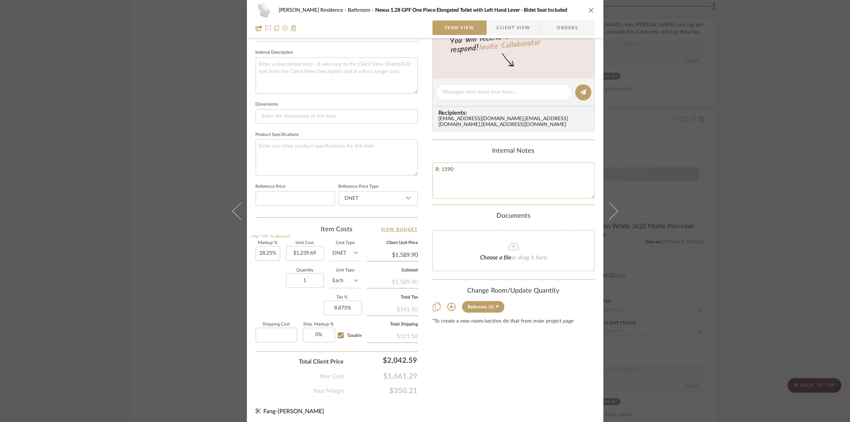
click at [479, 198] on textarea "R: 1590" at bounding box center [514, 181] width 162 height 36
click at [521, 23] on span "Client View" at bounding box center [514, 27] width 34 height 15
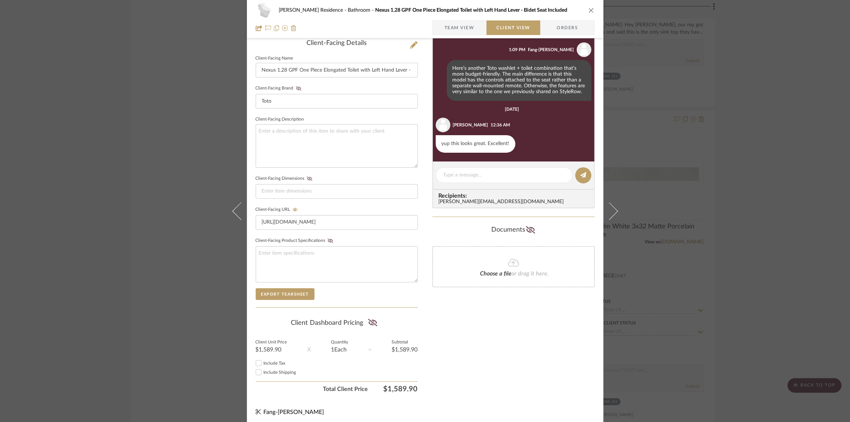
click at [265, 361] on span "Include Tax" at bounding box center [275, 363] width 22 height 4
click at [263, 361] on input "Include Tax" at bounding box center [258, 363] width 9 height 9
click at [264, 371] on span "Include Shipping" at bounding box center [280, 372] width 33 height 4
click at [263, 371] on input "Include Shipping" at bounding box center [258, 372] width 9 height 9
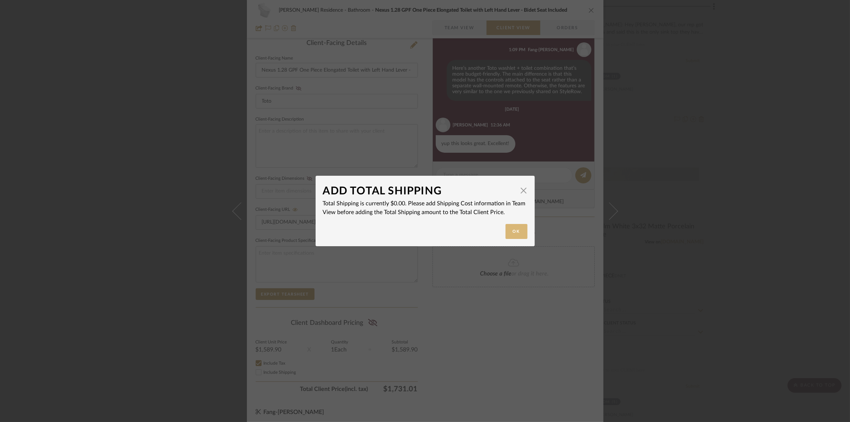
click at [510, 229] on button "Ok" at bounding box center [517, 231] width 22 height 15
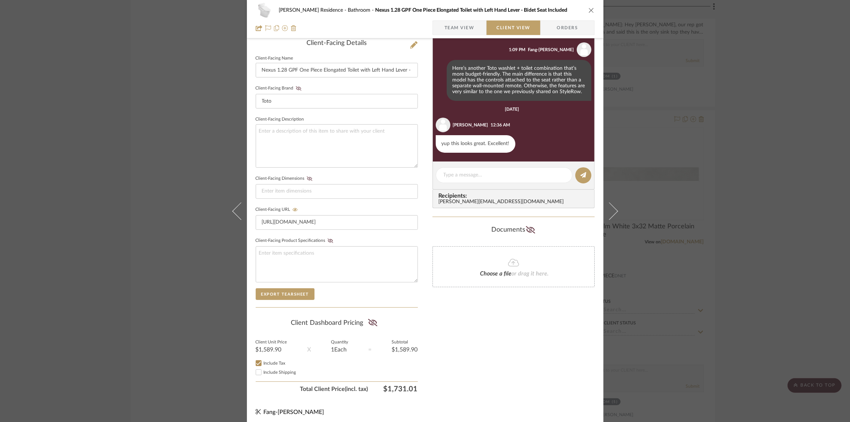
click at [266, 364] on div "Include Tax" at bounding box center [337, 363] width 162 height 9
click at [272, 361] on span "Include Tax" at bounding box center [275, 363] width 22 height 4
click at [263, 361] on input "Include Tax" at bounding box center [258, 363] width 9 height 9
click at [372, 323] on icon at bounding box center [372, 322] width 9 height 7
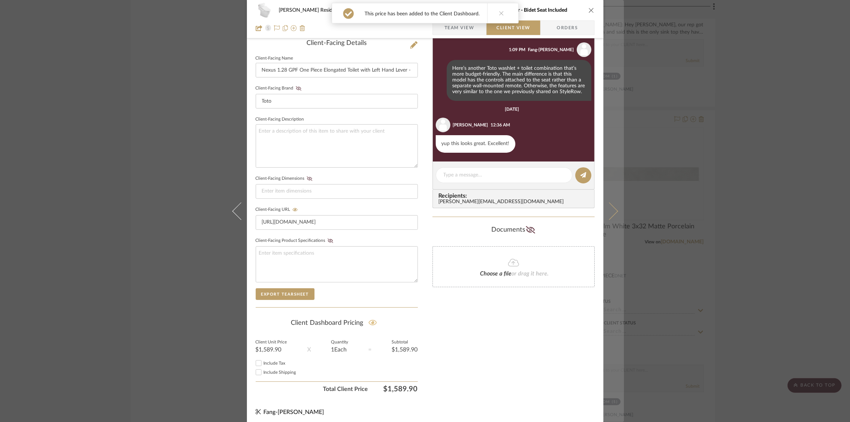
click at [616, 213] on button at bounding box center [614, 211] width 20 height 422
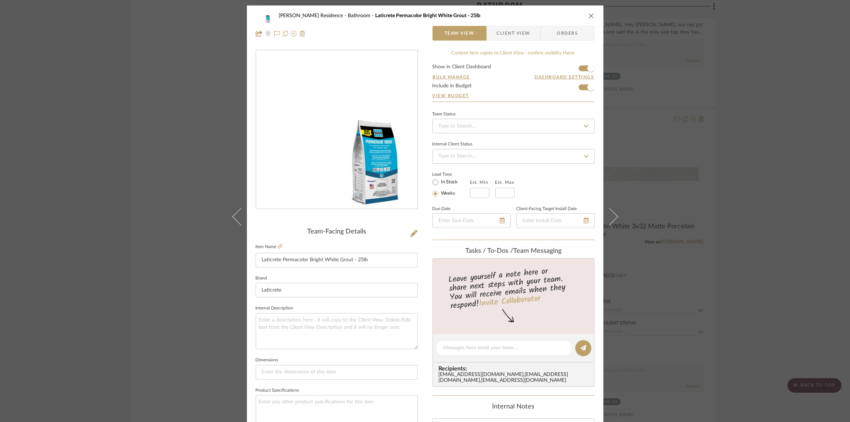
click at [735, 207] on div "Kauffman Residence Bathroom Laticrete Permacolor Bright White Grout - 25lb Team…" at bounding box center [425, 211] width 850 height 422
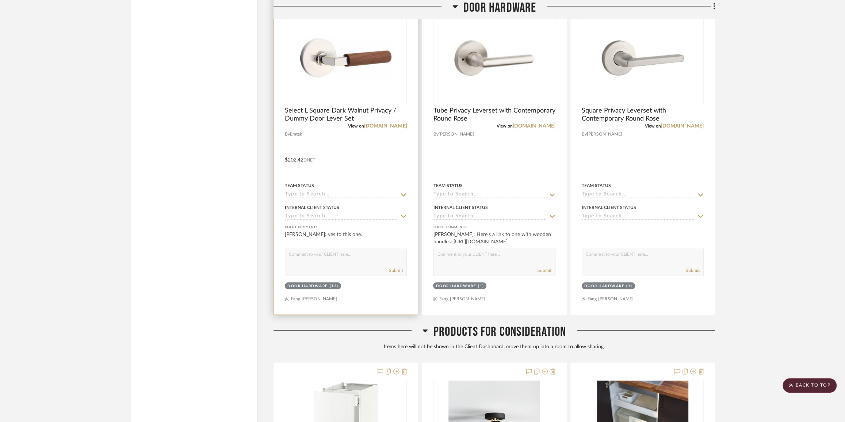
scroll to position [5945, 0]
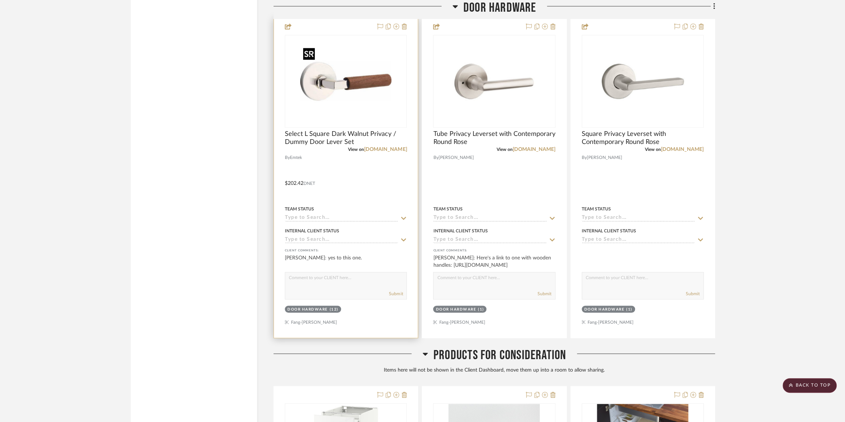
click at [363, 86] on img "0" at bounding box center [345, 81] width 91 height 91
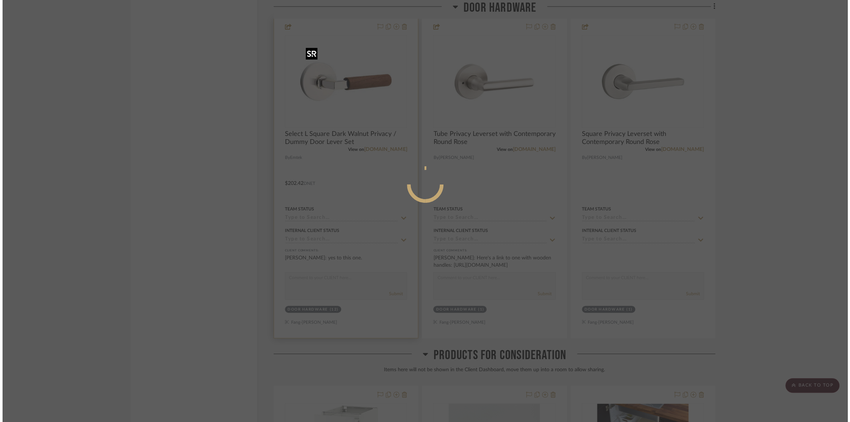
scroll to position [0, 0]
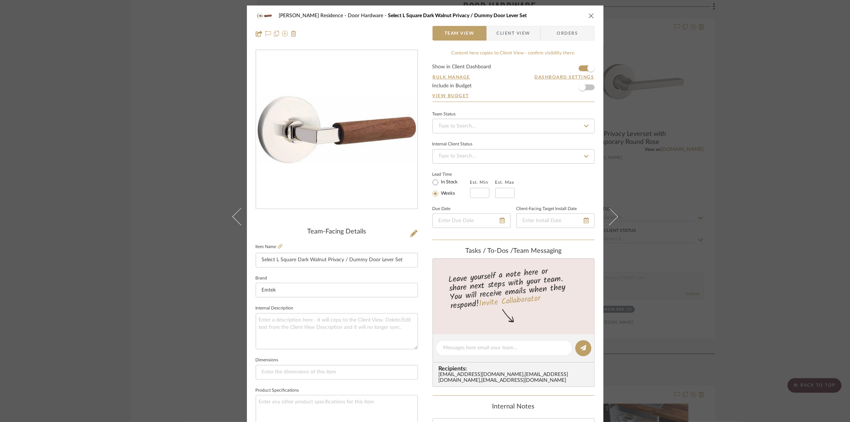
click at [511, 35] on span "Client View" at bounding box center [514, 33] width 34 height 15
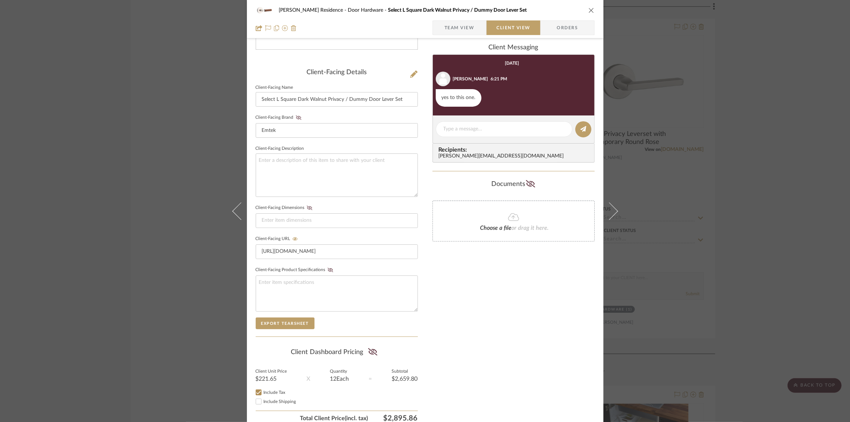
scroll to position [189, 0]
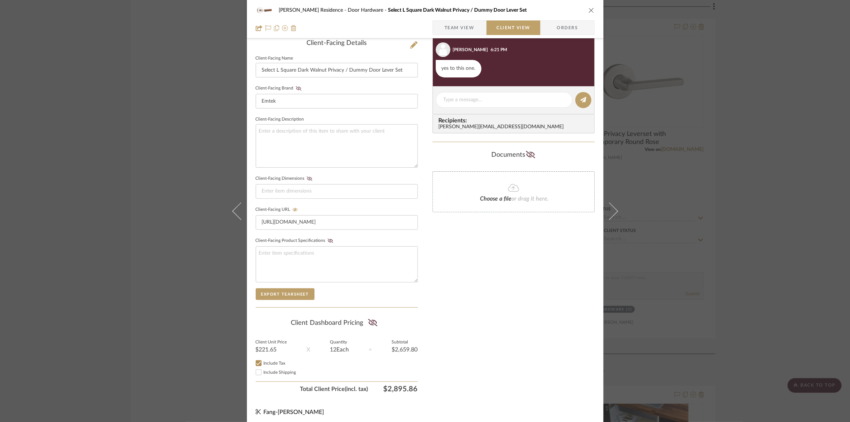
click at [274, 361] on span "Include Tax" at bounding box center [275, 363] width 22 height 4
click at [263, 359] on input "Include Tax" at bounding box center [258, 363] width 9 height 9
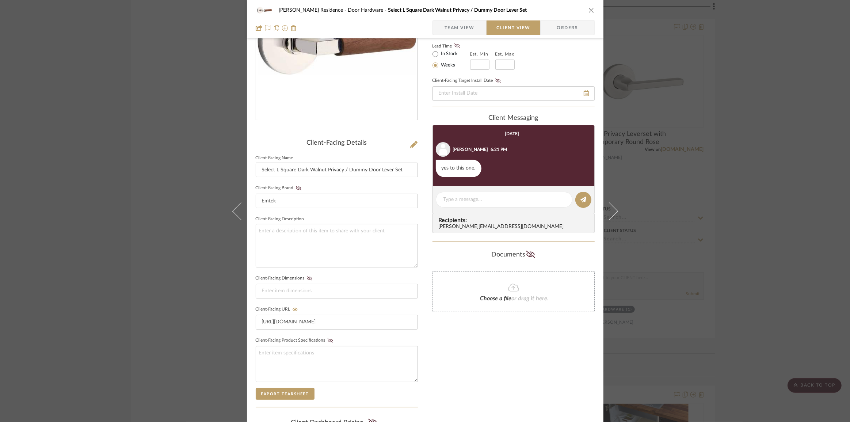
scroll to position [0, 0]
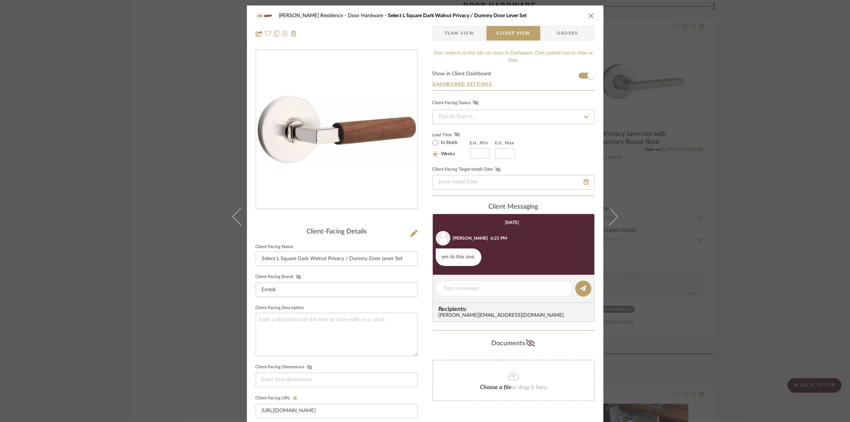
click at [456, 31] on span "Team View" at bounding box center [460, 33] width 30 height 15
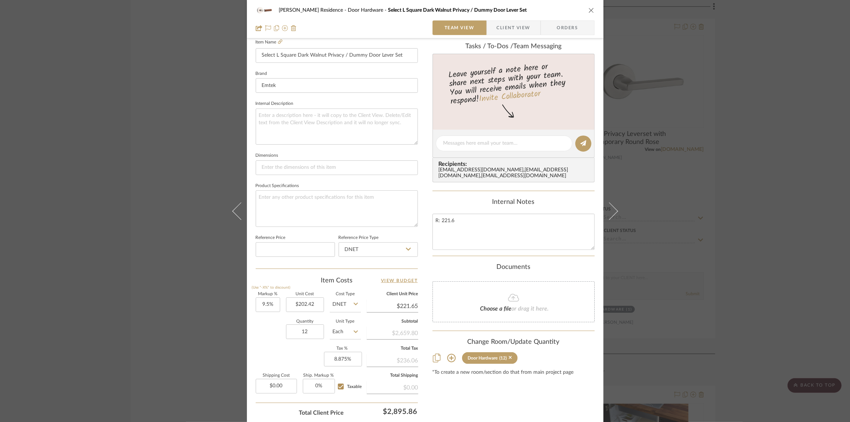
scroll to position [256, 0]
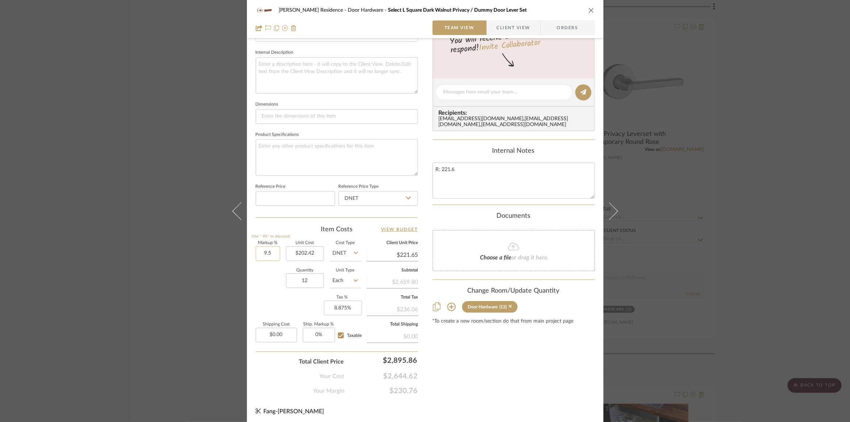
click at [270, 251] on input "9.5" at bounding box center [268, 253] width 24 height 15
click at [288, 196] on input at bounding box center [295, 198] width 79 height 15
click at [259, 252] on input "9.4" at bounding box center [268, 253] width 24 height 15
click at [306, 144] on textarea at bounding box center [337, 157] width 162 height 36
click at [261, 251] on input "9.45" at bounding box center [268, 253] width 24 height 15
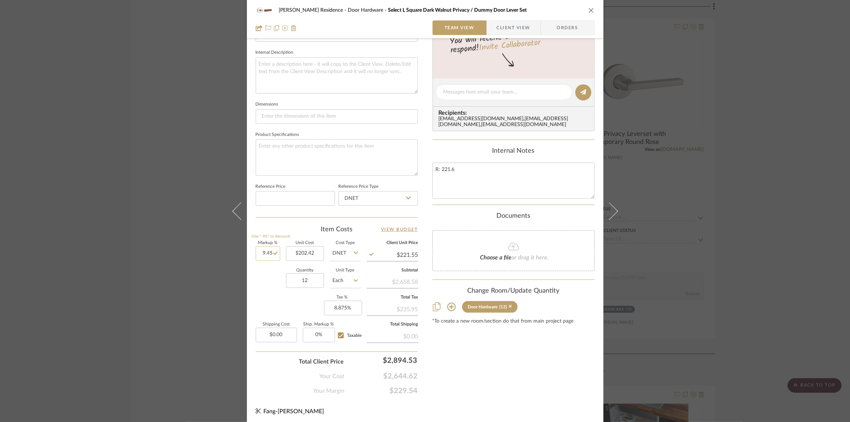
click at [261, 251] on input "9.45" at bounding box center [268, 253] width 24 height 15
click at [308, 155] on textarea at bounding box center [337, 157] width 162 height 36
click at [266, 249] on input "9.48" at bounding box center [268, 253] width 24 height 15
click at [289, 162] on textarea at bounding box center [337, 157] width 162 height 36
click at [513, 30] on span "Client View" at bounding box center [514, 27] width 34 height 15
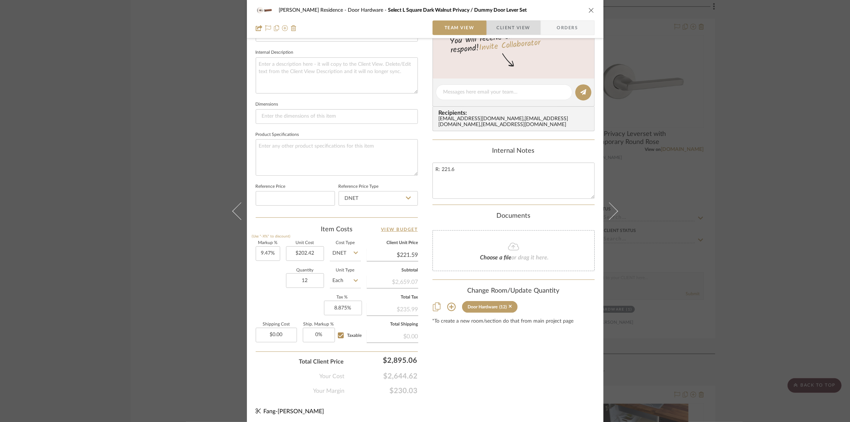
scroll to position [189, 0]
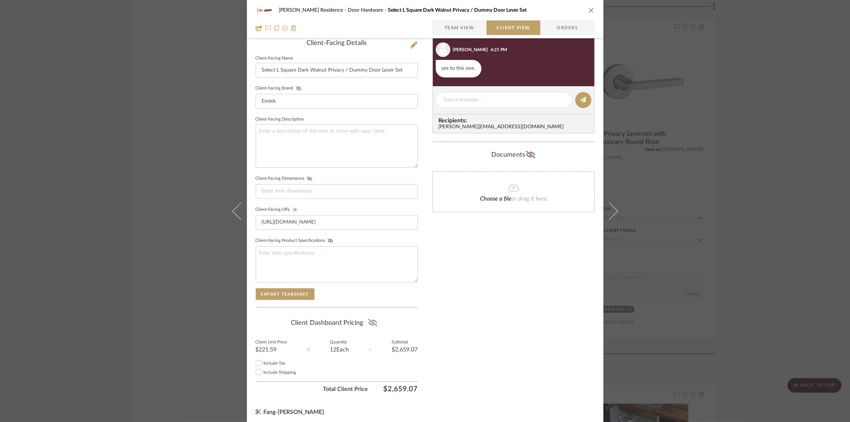
click at [368, 324] on fa-icon at bounding box center [372, 323] width 9 height 11
click at [700, 170] on div "Kauffman Residence Door Hardware Select L Square Dark Walnut Privacy / Dummy Do…" at bounding box center [425, 211] width 850 height 422
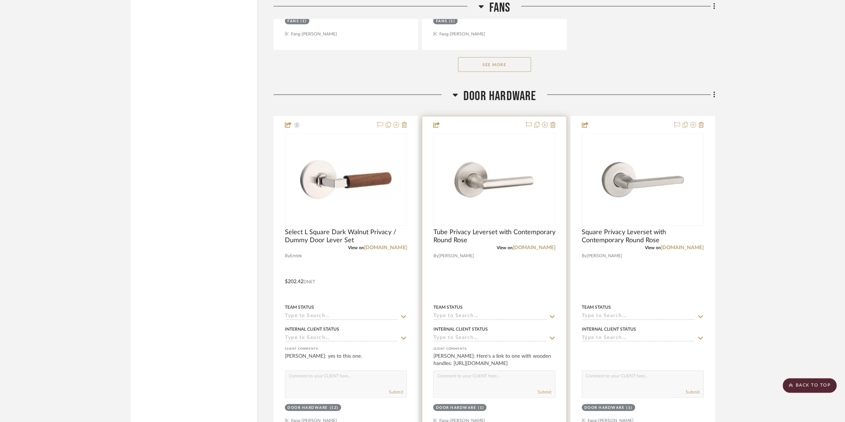
scroll to position [5912, 0]
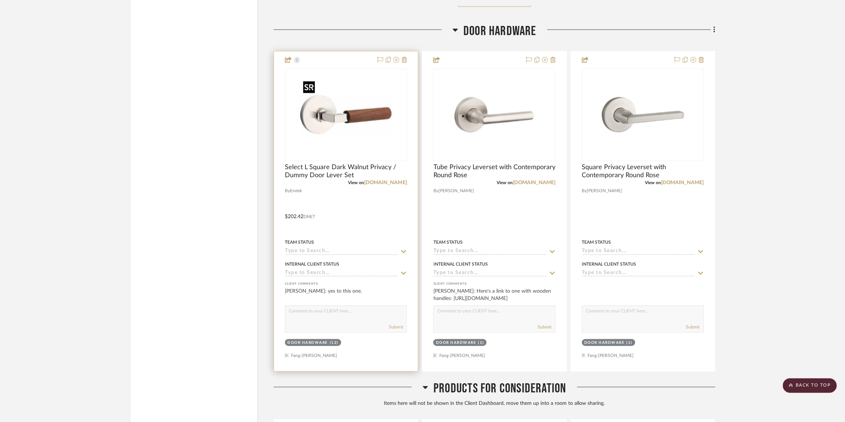
click at [361, 141] on img "0" at bounding box center [345, 114] width 91 height 91
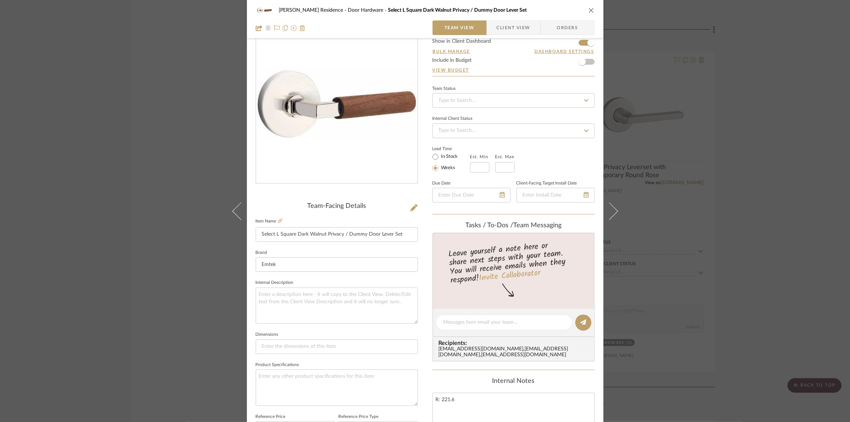
scroll to position [0, 0]
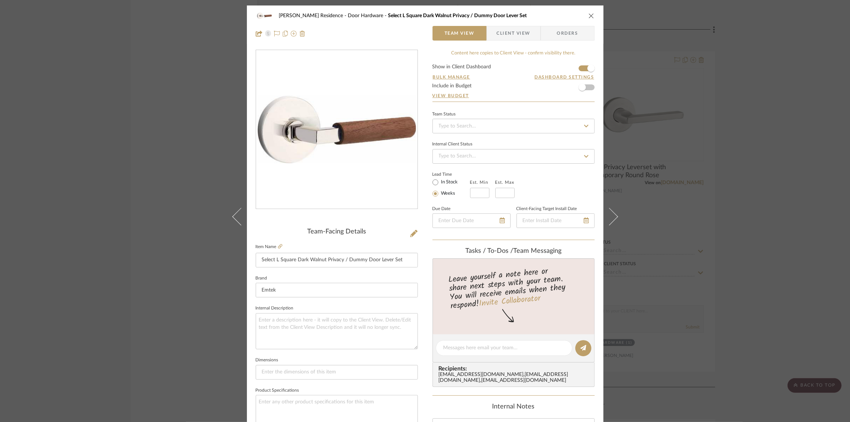
click at [156, 149] on div "Kauffman Residence Door Hardware Select L Square Dark Walnut Privacy / Dummy Do…" at bounding box center [425, 211] width 850 height 422
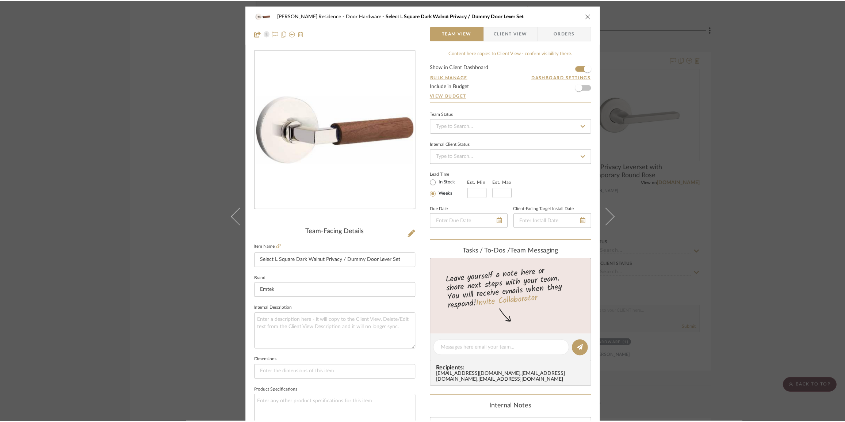
scroll to position [5912, 0]
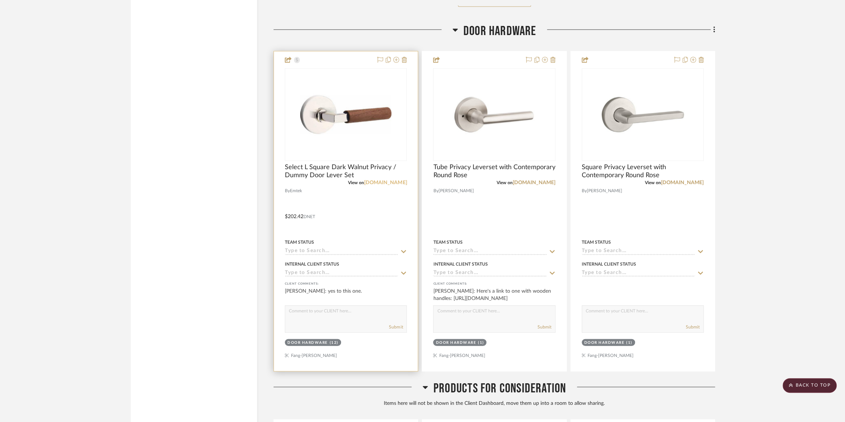
click at [395, 185] on link "[DOMAIN_NAME]" at bounding box center [385, 182] width 43 height 5
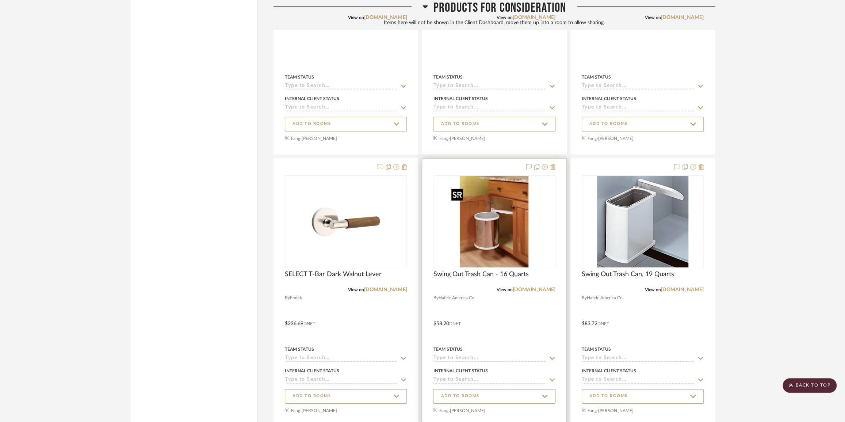
scroll to position [6576, 0]
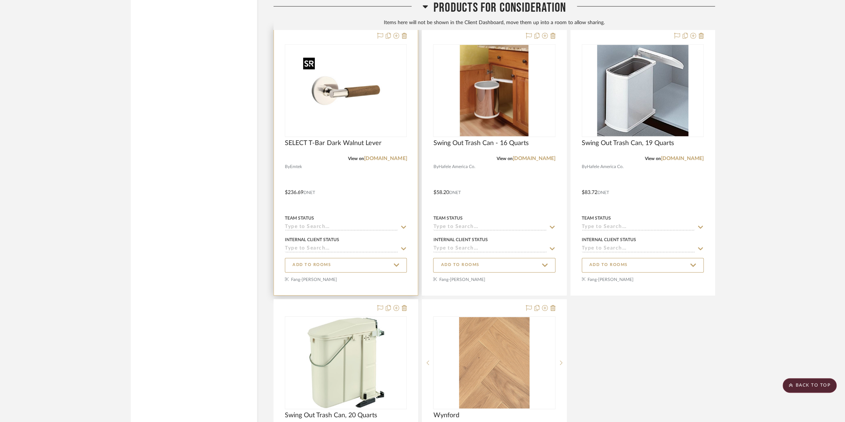
click at [377, 130] on img "0" at bounding box center [345, 90] width 91 height 91
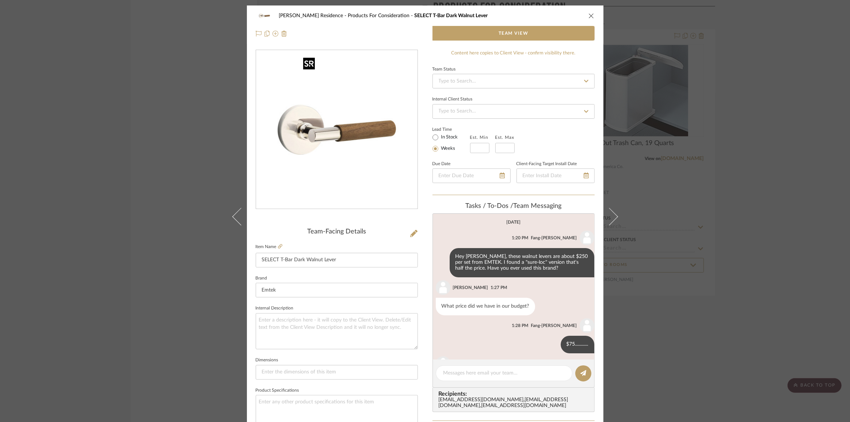
scroll to position [84, 0]
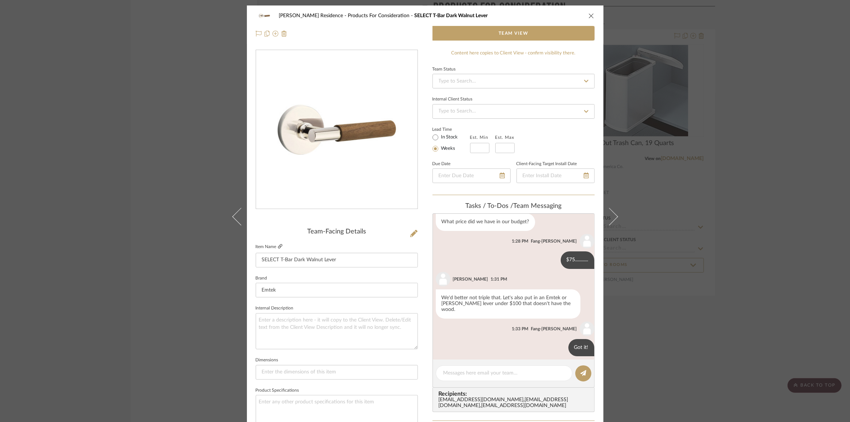
click at [278, 246] on icon at bounding box center [280, 246] width 4 height 4
click at [168, 170] on div "Kauffman Residence Products For Consideration SELECT T-Bar Dark Walnut Lever Te…" at bounding box center [425, 211] width 850 height 422
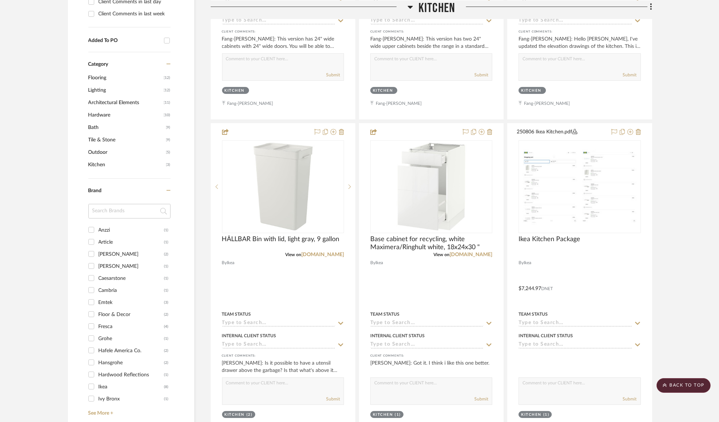
scroll to position [498, 0]
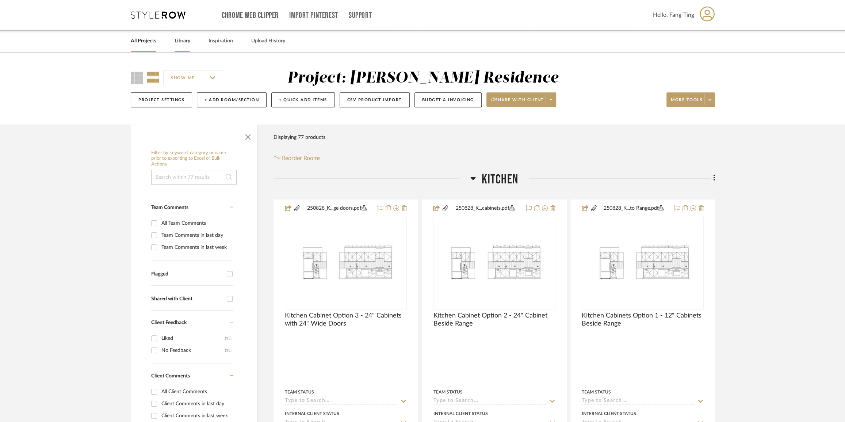
click at [183, 38] on link "Library" at bounding box center [183, 41] width 16 height 10
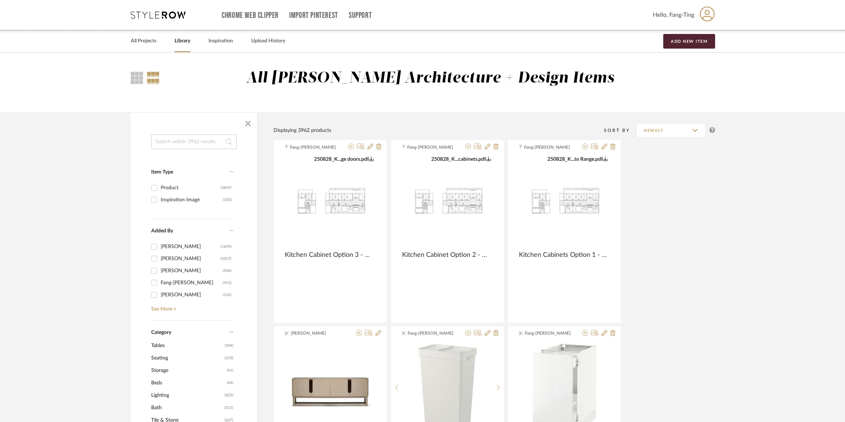
click at [144, 40] on link "All Projects" at bounding box center [144, 41] width 26 height 10
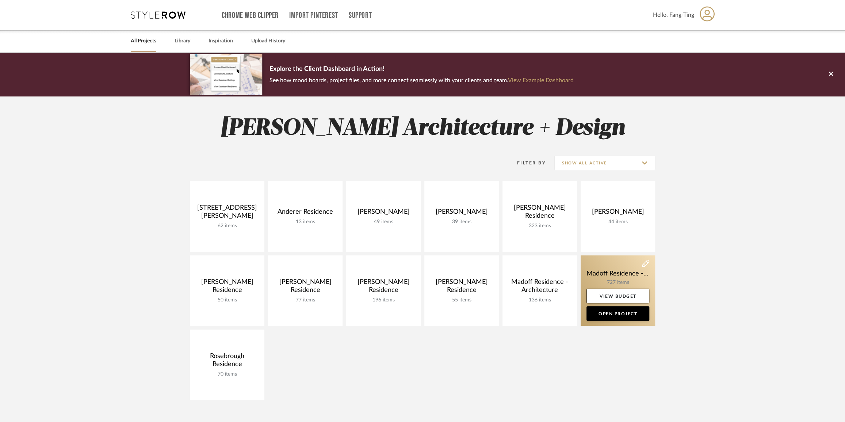
click at [610, 277] on link at bounding box center [618, 290] width 75 height 71
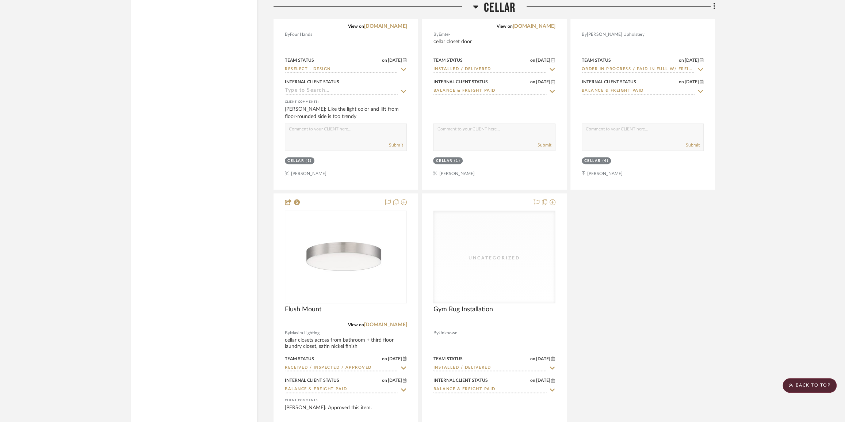
scroll to position [5546, 0]
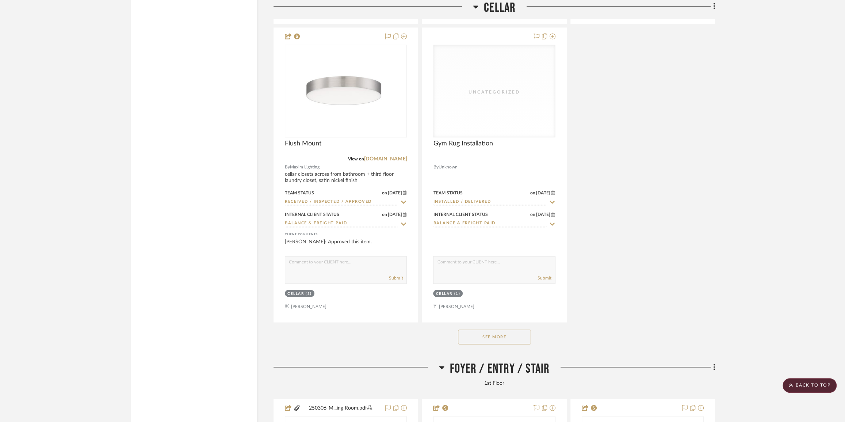
click at [490, 344] on button "See More" at bounding box center [494, 337] width 73 height 15
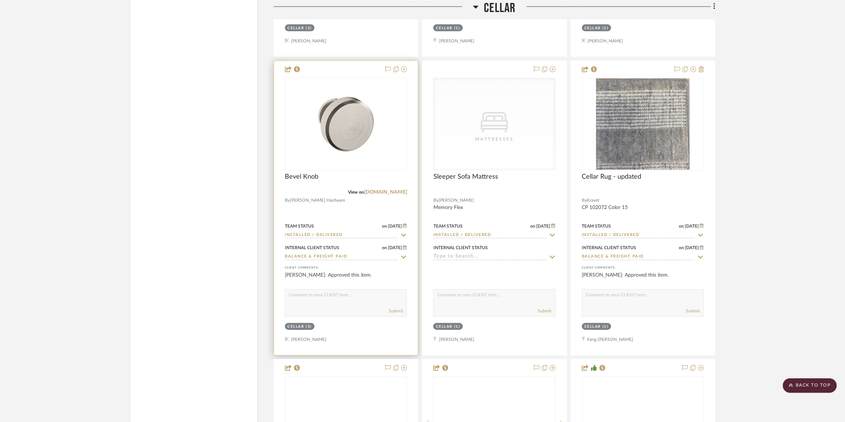
scroll to position [5812, 0]
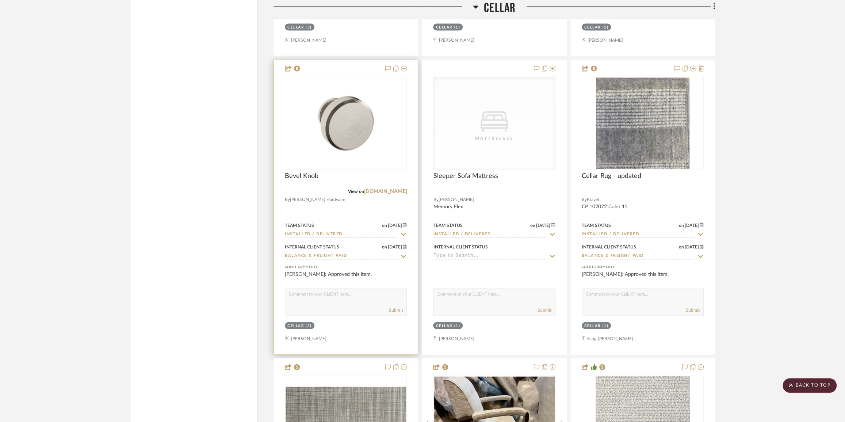
click at [365, 205] on div at bounding box center [346, 207] width 144 height 294
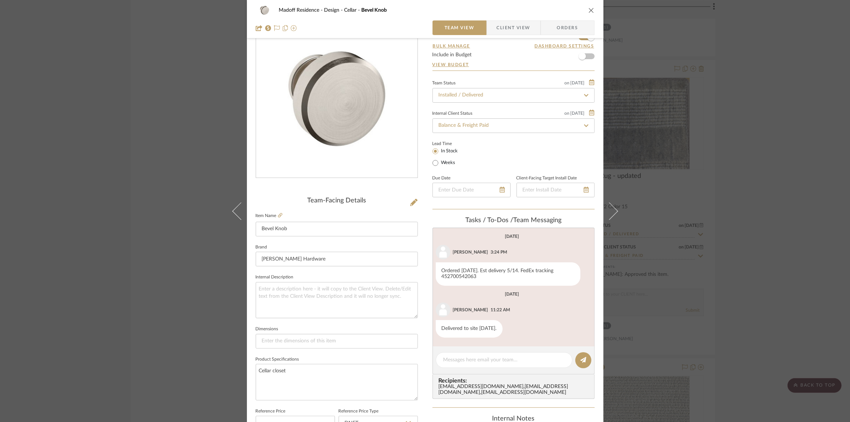
scroll to position [133, 0]
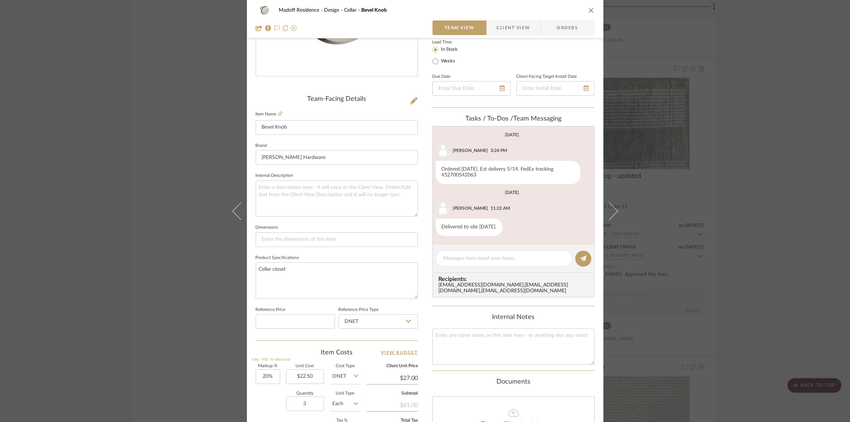
click at [168, 246] on div "Madoff Residence - Design Cellar Bevel Knob Team View Client View Orders Team-F…" at bounding box center [425, 211] width 850 height 422
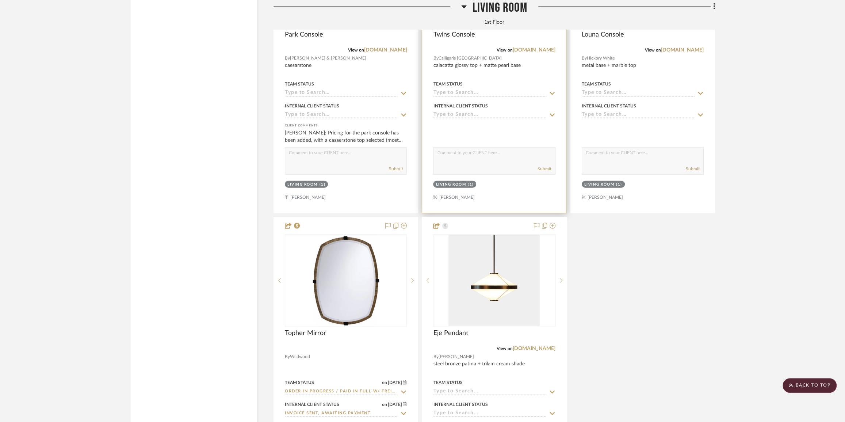
scroll to position [8702, 0]
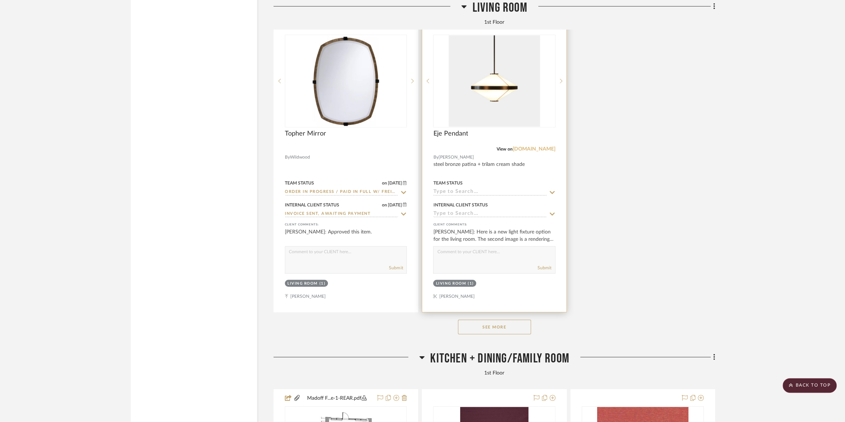
click at [538, 152] on link "[DOMAIN_NAME]" at bounding box center [534, 149] width 43 height 5
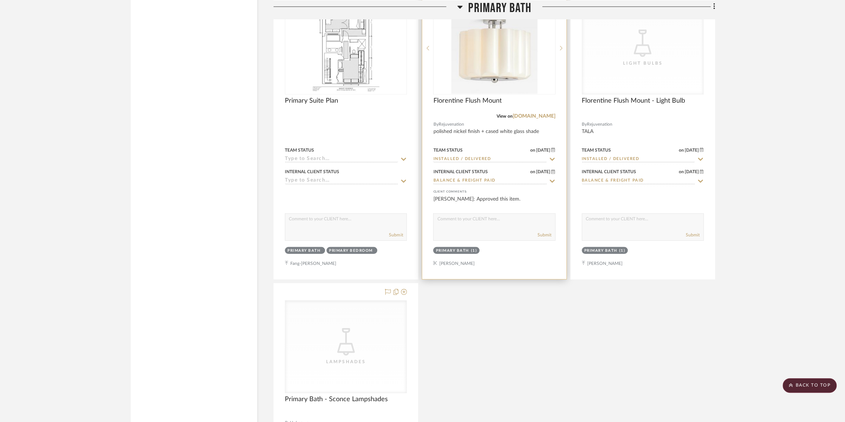
scroll to position [10994, 0]
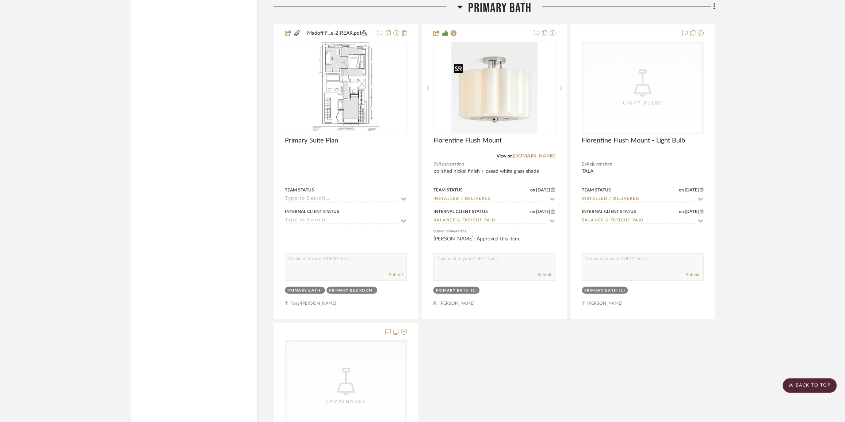
drag, startPoint x: 502, startPoint y: 126, endPoint x: 745, endPoint y: 246, distance: 270.4
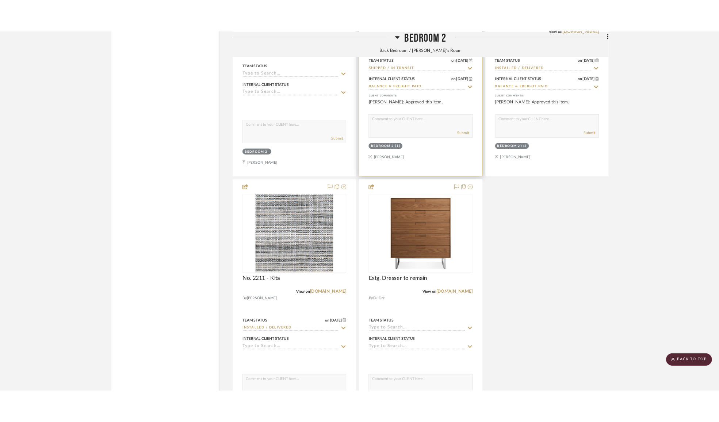
scroll to position [15411, 0]
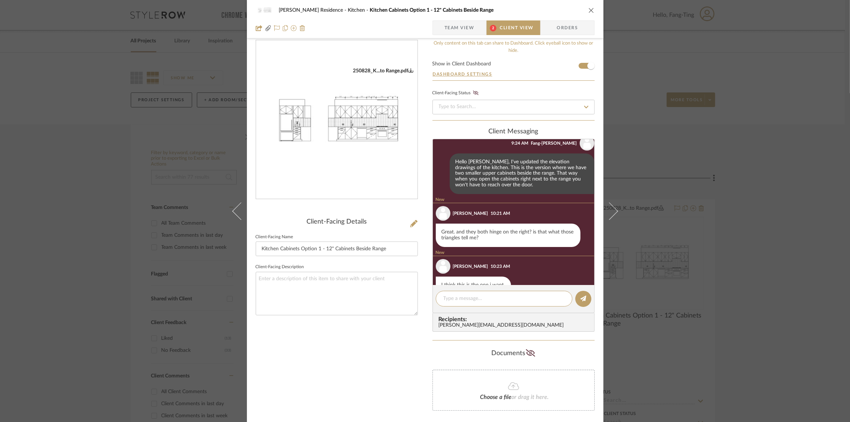
scroll to position [38, 0]
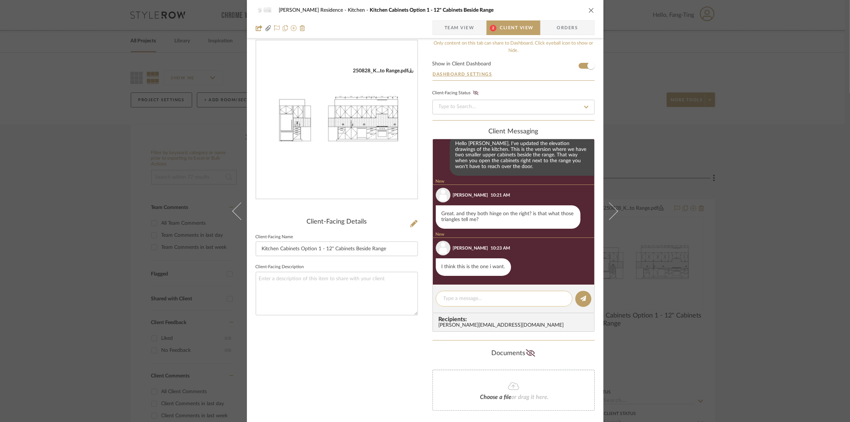
click at [481, 298] on textarea at bounding box center [504, 299] width 121 height 8
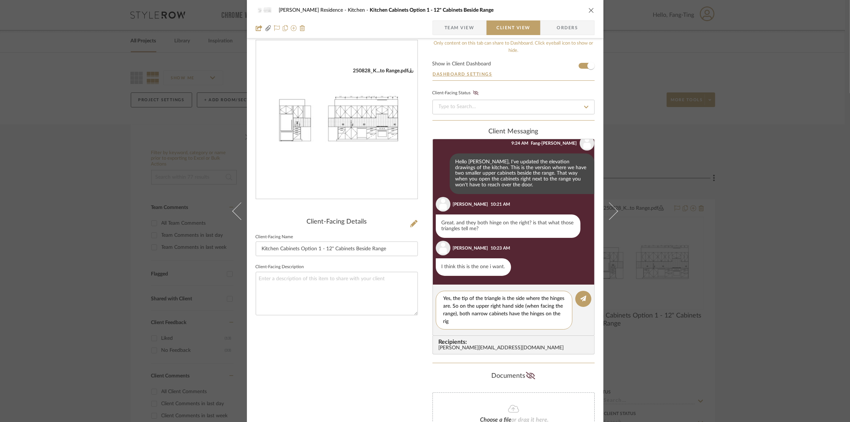
scroll to position [0, 0]
click at [524, 312] on textarea "Yes, the tip of the triangle is the side where the hinges are. So on the upper …" at bounding box center [504, 310] width 121 height 31
click at [498, 324] on textarea "Yes, the tip of the triangle is the side where the hinges are. So on the upper …" at bounding box center [504, 310] width 121 height 31
type textarea "Yes, the tip of the triangle is the side where the hinges are. So on the upper …"
click at [582, 298] on icon at bounding box center [584, 299] width 6 height 6
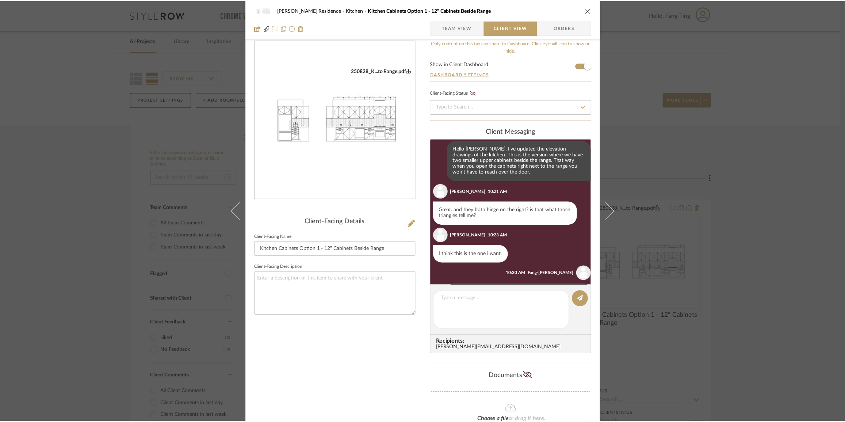
scroll to position [76, 0]
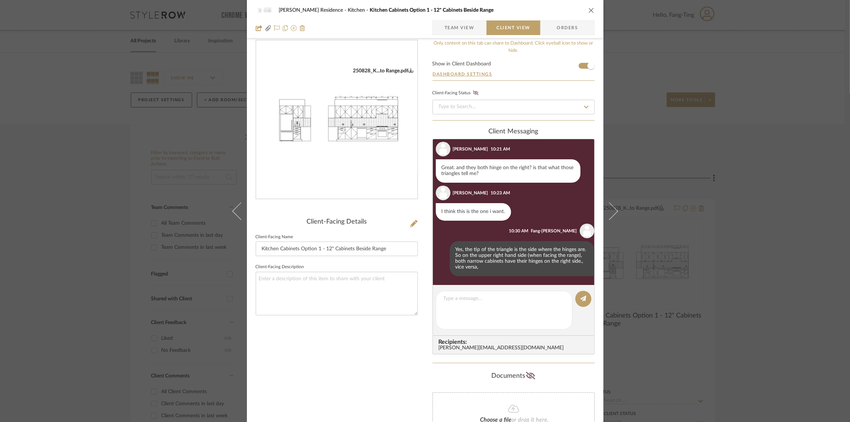
click at [776, 234] on div "Kauffman Residence Kitchen Kitchen Cabinets Option 1 - 12" Cabinets Beside Rang…" at bounding box center [425, 211] width 850 height 422
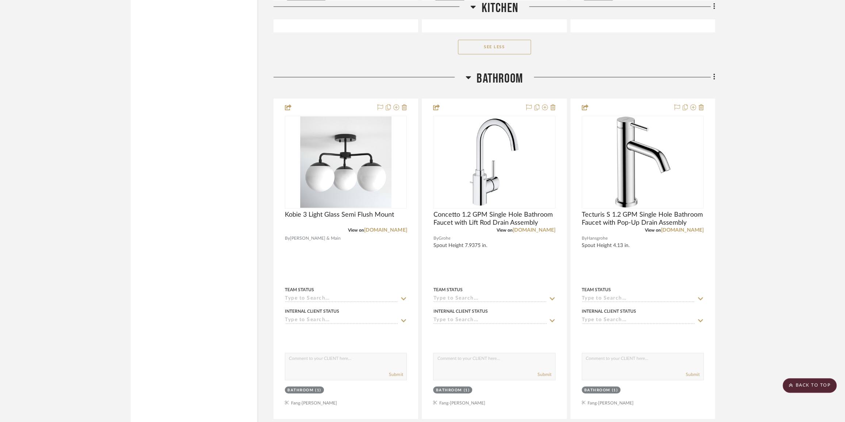
scroll to position [1561, 0]
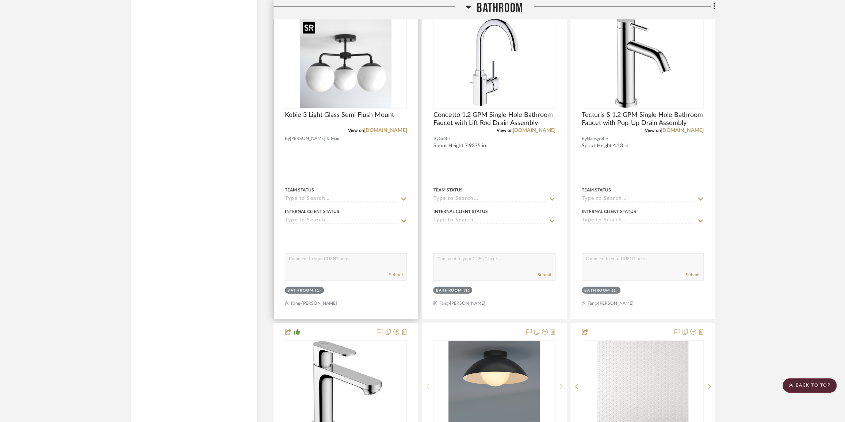
click at [0, 0] on img at bounding box center [0, 0] width 0 height 0
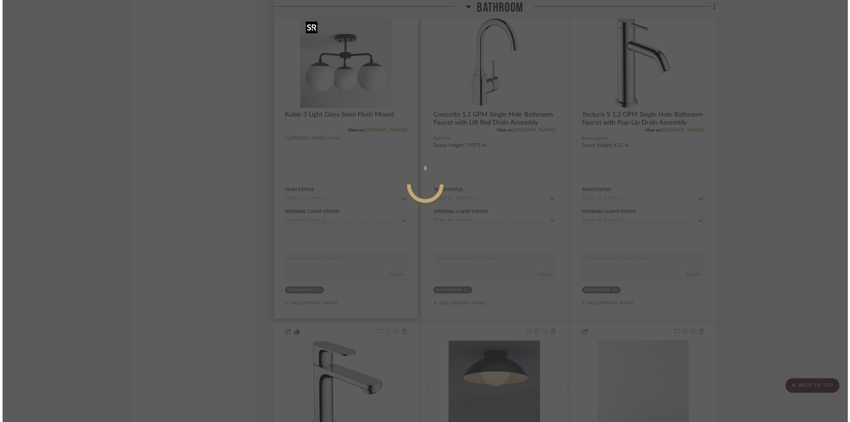
scroll to position [0, 0]
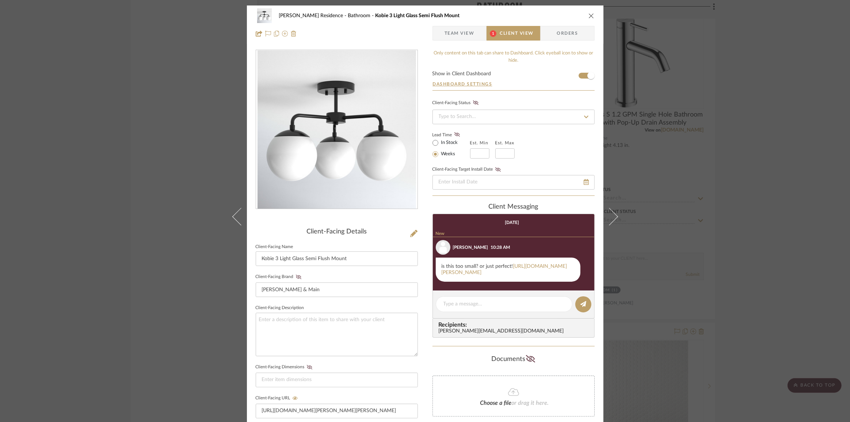
click at [502, 36] on span "Client View" at bounding box center [517, 33] width 34 height 15
click at [480, 275] on link "https://www.jossandmain.com/lighting/pdp/joss-main-meri-1-light-8-semi-flush-mo…" at bounding box center [505, 269] width 126 height 11
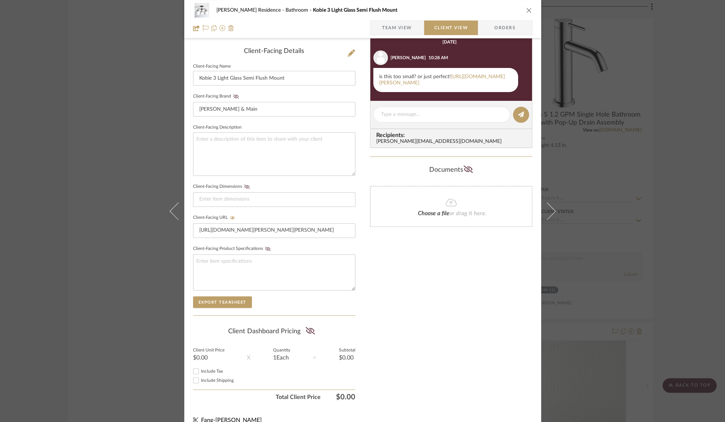
scroll to position [189, 0]
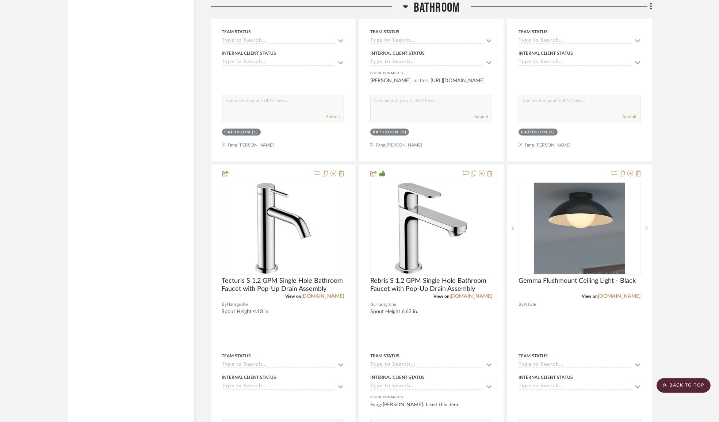
scroll to position [1195, 0]
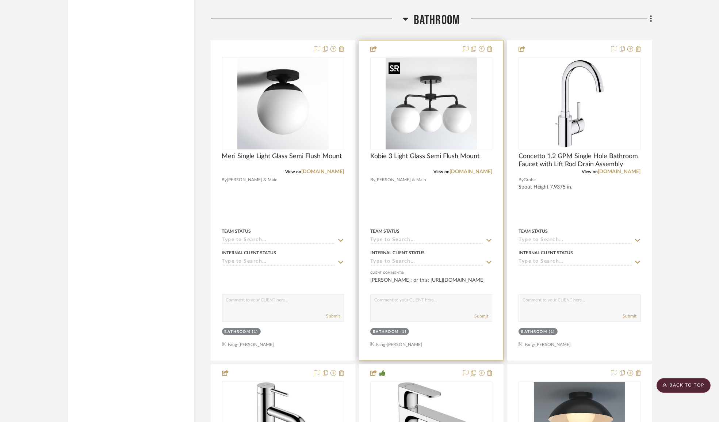
click at [438, 111] on img "0" at bounding box center [431, 103] width 91 height 91
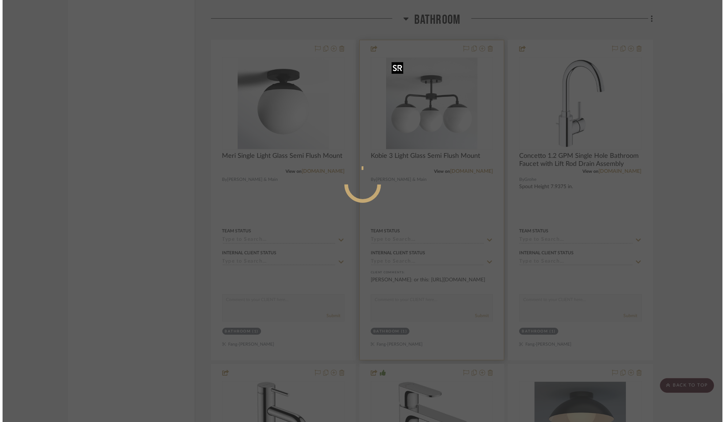
scroll to position [0, 0]
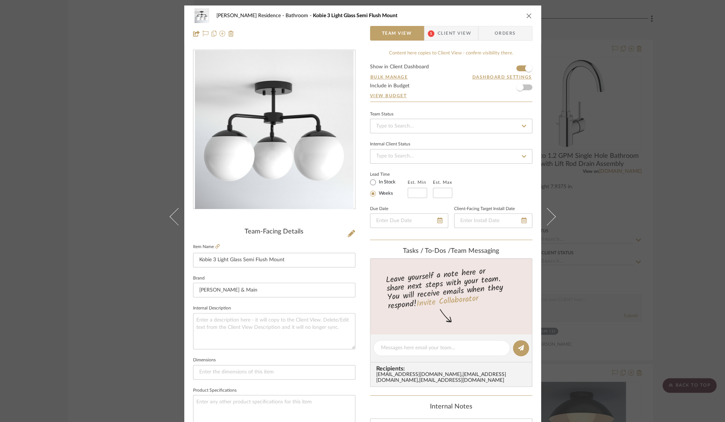
click at [452, 33] on span "Client View" at bounding box center [454, 33] width 34 height 15
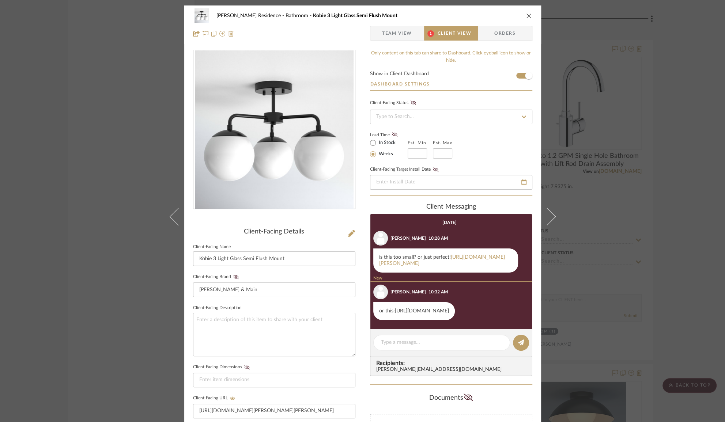
click at [413, 313] on link "[URL][DOMAIN_NAME]" at bounding box center [422, 310] width 54 height 5
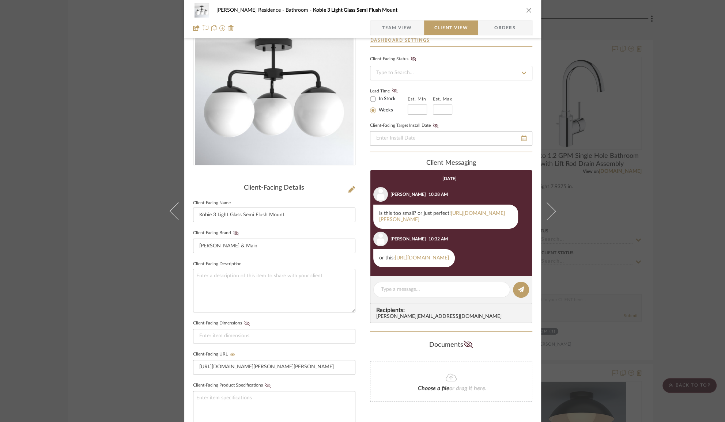
scroll to position [133, 0]
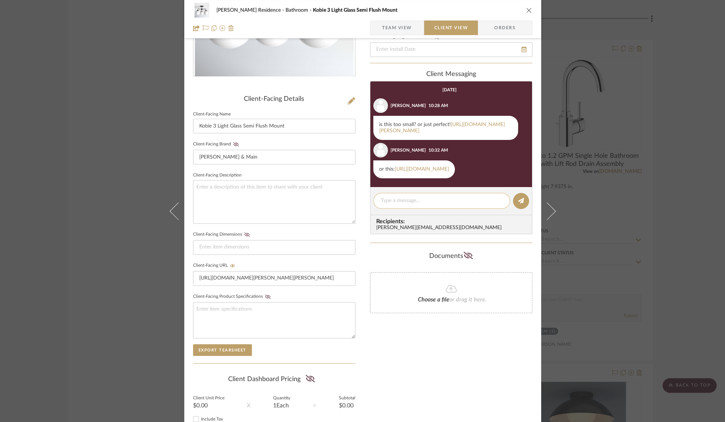
click at [396, 205] on textarea at bounding box center [441, 201] width 121 height 8
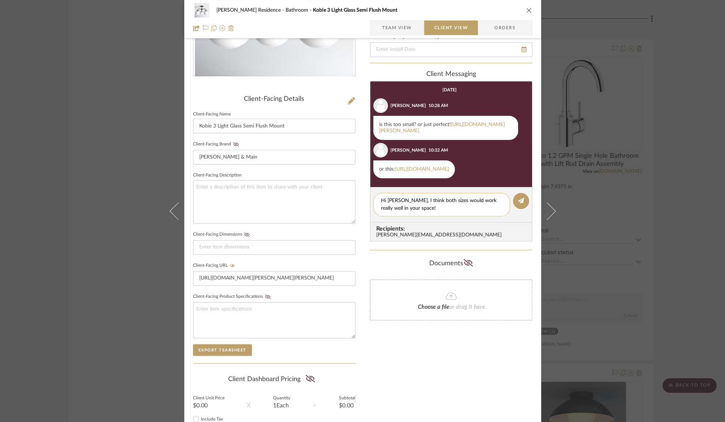
click at [439, 212] on textarea "Hi [PERSON_NAME], I think both sizes would work really well in your space!" at bounding box center [441, 204] width 121 height 15
click at [412, 212] on textarea "Hi [PERSON_NAME], I think both would work really well in your space!" at bounding box center [441, 204] width 121 height 15
click at [422, 212] on textarea "Hi [PERSON_NAME], I think both would work really well in your space!" at bounding box center [441, 204] width 121 height 15
click at [441, 133] on link "[URL][DOMAIN_NAME][PERSON_NAME]" at bounding box center [442, 127] width 126 height 11
click at [449, 172] on link "[URL][DOMAIN_NAME]" at bounding box center [422, 169] width 54 height 5
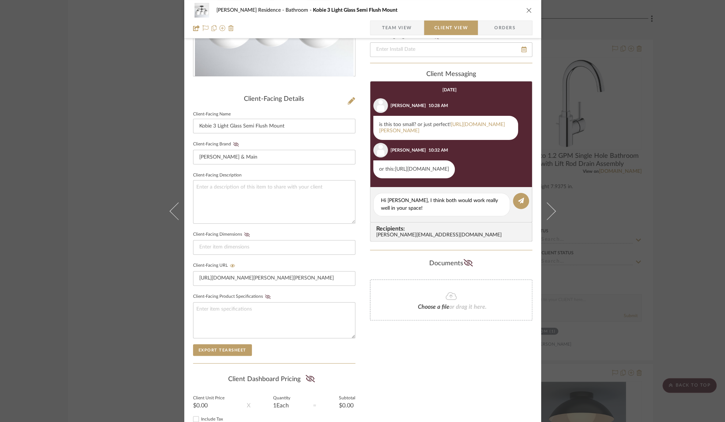
click at [413, 172] on link "[URL][DOMAIN_NAME]" at bounding box center [422, 169] width 54 height 5
click at [417, 212] on textarea "Hi [PERSON_NAME], I think both would work really well in your space!" at bounding box center [441, 204] width 121 height 15
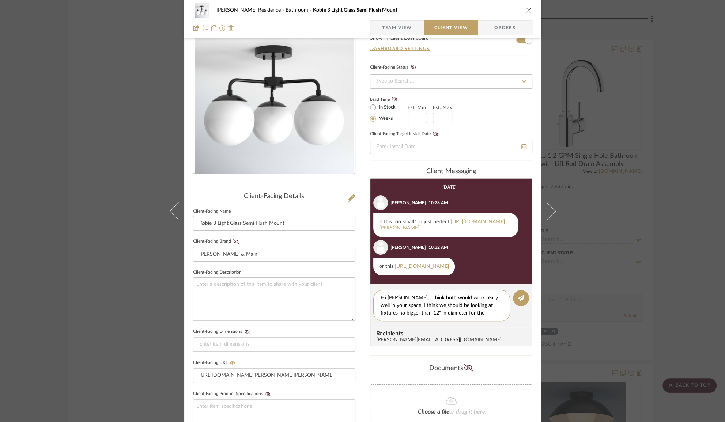
scroll to position [66, 0]
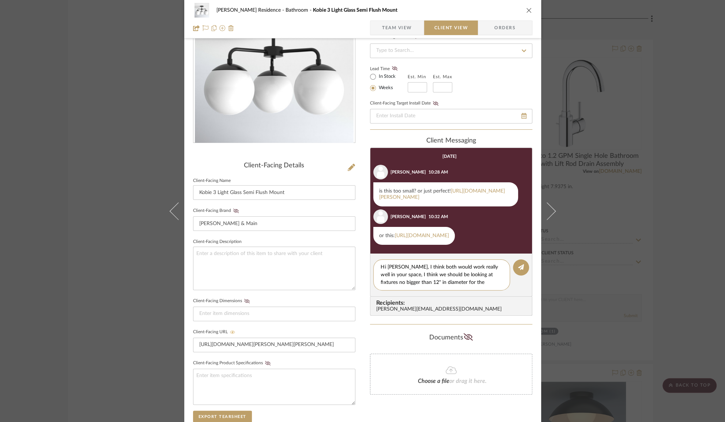
type textarea "Hi [PERSON_NAME], I think both would work really well in your space, I think we…"
click at [230, 330] on icon at bounding box center [232, 332] width 5 height 4
click at [229, 341] on input "[URL][DOMAIN_NAME][PERSON_NAME][PERSON_NAME]" at bounding box center [274, 345] width 162 height 15
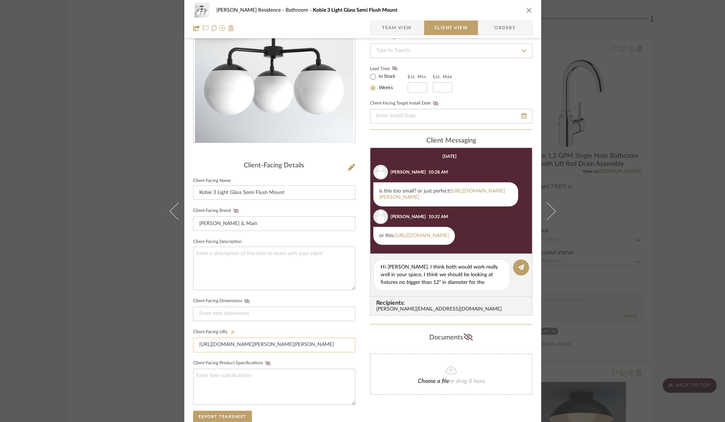
click at [229, 341] on input "[URL][DOMAIN_NAME][PERSON_NAME][PERSON_NAME]" at bounding box center [274, 345] width 162 height 15
click at [438, 286] on textarea "Hi [PERSON_NAME], I think both would work really well in your space, I think we…" at bounding box center [441, 274] width 121 height 23
click at [485, 286] on textarea "Hi [PERSON_NAME], I think both would work really well in your space, I think we…" at bounding box center [441, 274] width 121 height 23
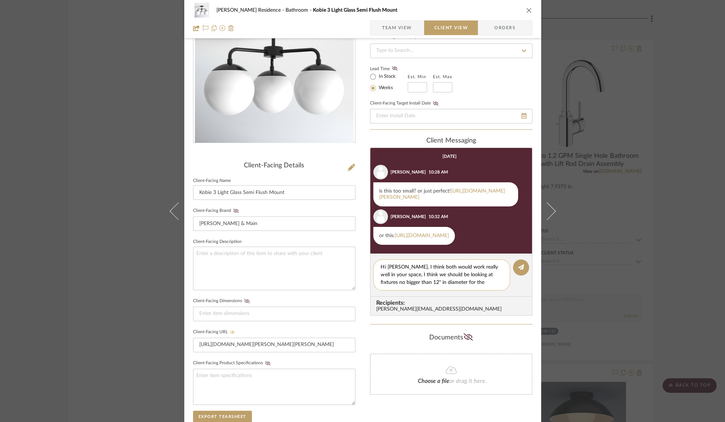
drag, startPoint x: 487, startPoint y: 312, endPoint x: 393, endPoint y: 305, distance: 94.2
click at [393, 286] on textarea "Hi [PERSON_NAME], I think both would work really well in your space, I think we…" at bounding box center [441, 274] width 121 height 23
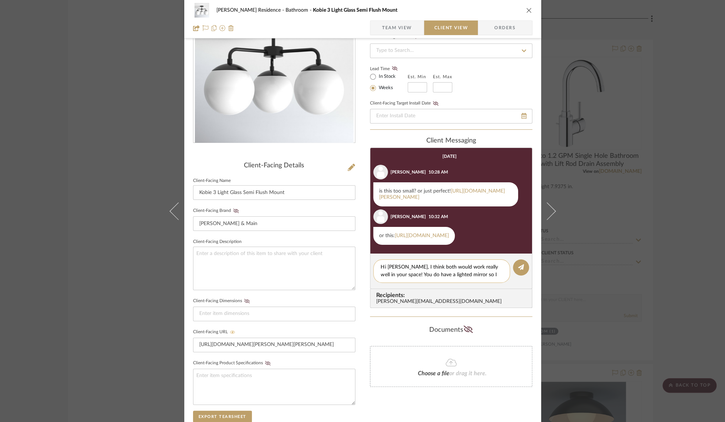
scroll to position [0, 0]
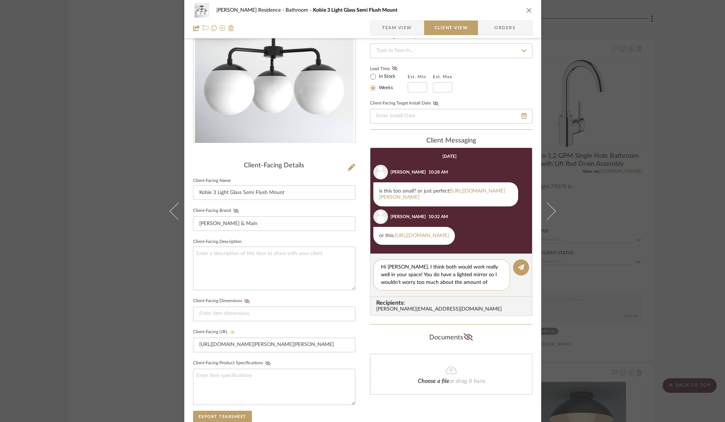
drag, startPoint x: 461, startPoint y: 314, endPoint x: 396, endPoint y: 303, distance: 66.6
click at [396, 286] on textarea "Hi [PERSON_NAME], I think both would work really well in your space! You do hav…" at bounding box center [441, 274] width 121 height 23
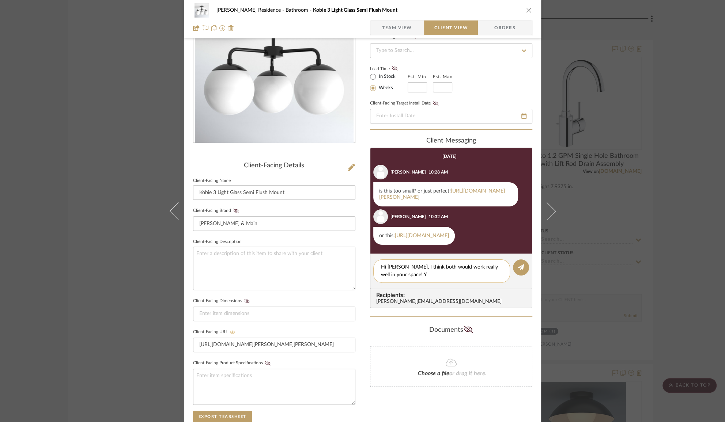
type textarea "Hi [PERSON_NAME], I think both would work really well in your space!"
click at [518, 270] on icon at bounding box center [521, 267] width 6 height 6
click at [118, 175] on div "[PERSON_NAME] Residence Bathroom Kobie 3 Light Glass Semi Flush Mount Team View…" at bounding box center [362, 211] width 725 height 422
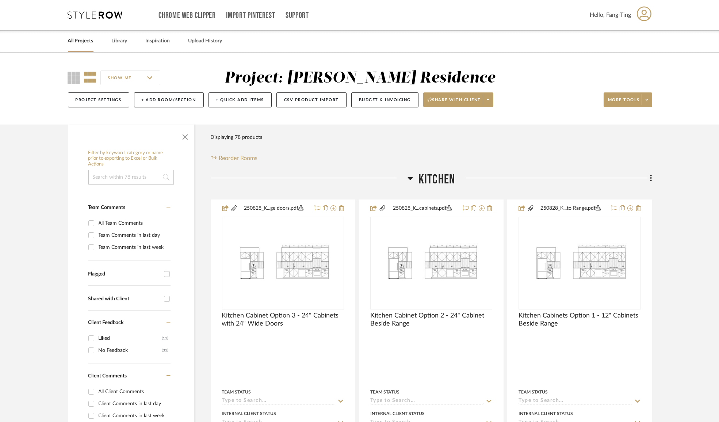
click at [83, 37] on link "All Projects" at bounding box center [81, 41] width 26 height 10
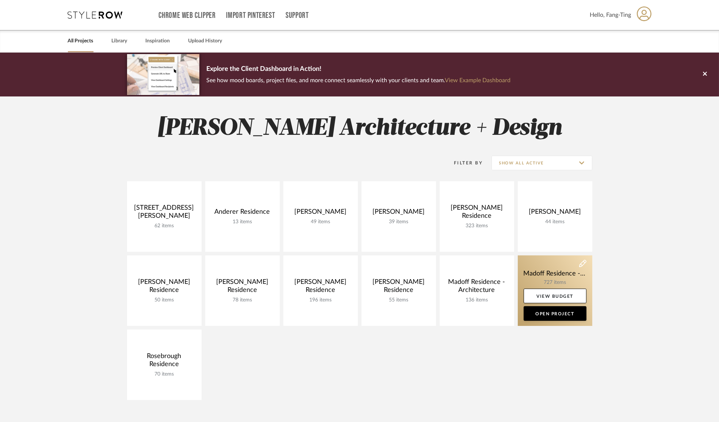
click at [551, 263] on link at bounding box center [555, 290] width 75 height 71
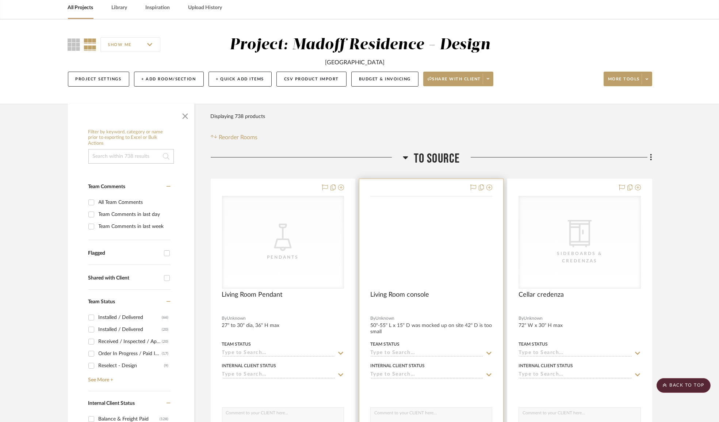
scroll to position [33, 0]
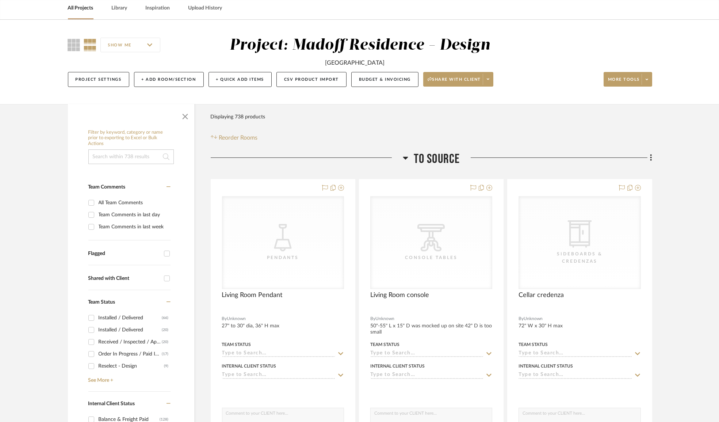
click at [93, 319] on input "Installed / Delivered (66)" at bounding box center [91, 318] width 12 height 12
checkbox input "true"
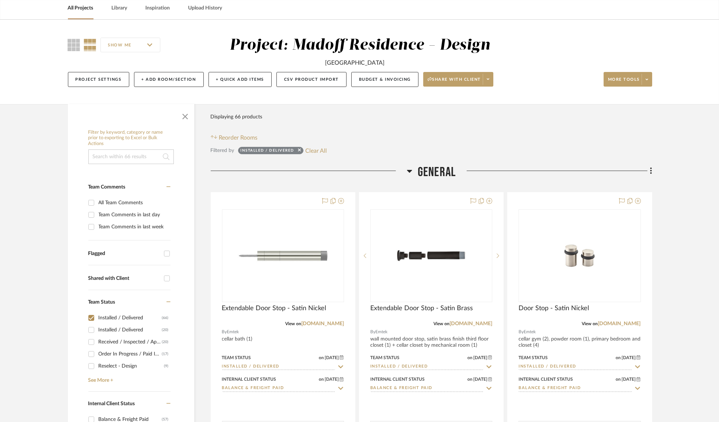
click at [91, 328] on input "Installed / Delivered (20)" at bounding box center [91, 330] width 12 height 12
checkbox input "true"
click at [91, 340] on input "Received / Inspected / Approved (20)" at bounding box center [91, 342] width 12 height 12
checkbox input "true"
click at [89, 351] on input "Order In Progress / Paid In Full w/ Freight, No Balance due (17)" at bounding box center [91, 354] width 12 height 12
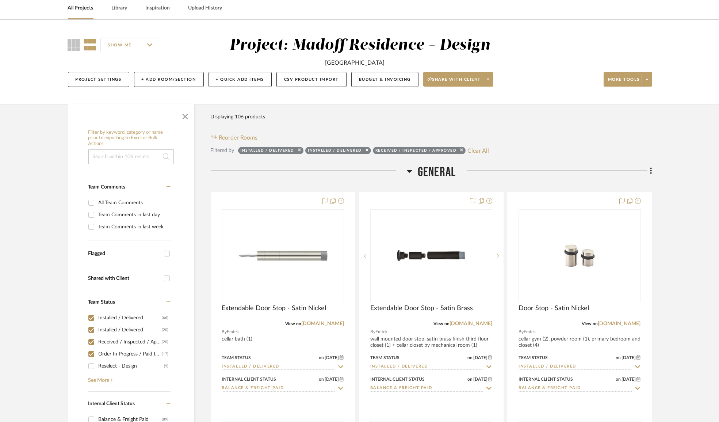
checkbox input "true"
click at [92, 379] on link "See More +" at bounding box center [129, 378] width 84 height 12
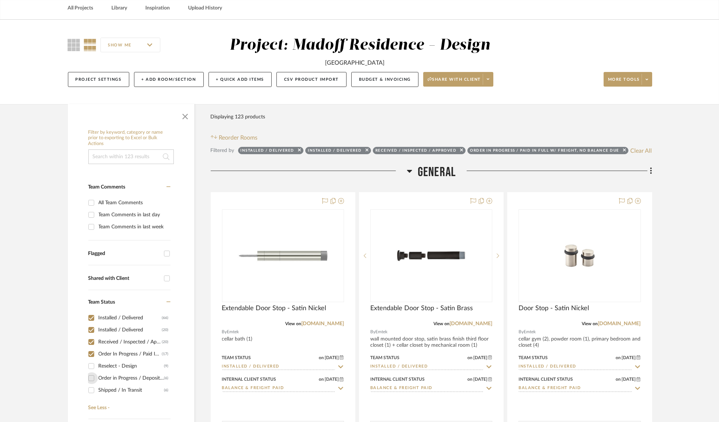
click at [92, 374] on input "Order in Progress / Deposit Paid / Balance due (6)" at bounding box center [91, 378] width 12 height 12
checkbox input "true"
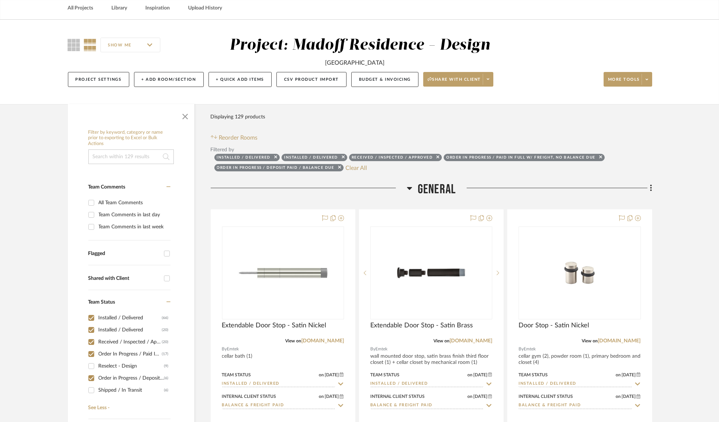
click at [91, 390] on input "Shipped / In Transit (6)" at bounding box center [91, 390] width 12 height 12
checkbox input "true"
click at [91, 336] on input "Received / Pending Inspection (5)" at bounding box center [91, 336] width 12 height 12
checkbox input "true"
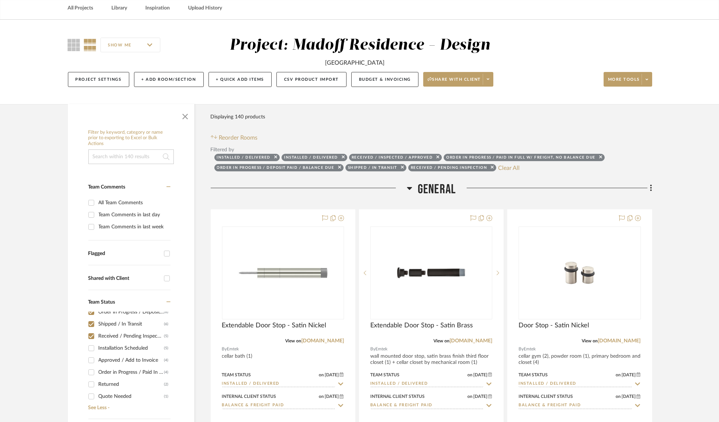
click at [91, 348] on input "Installation Scheduled (5)" at bounding box center [91, 348] width 12 height 12
checkbox input "true"
click at [90, 361] on input "Approved / Add to Invoice (4)" at bounding box center [91, 360] width 12 height 12
checkbox input "true"
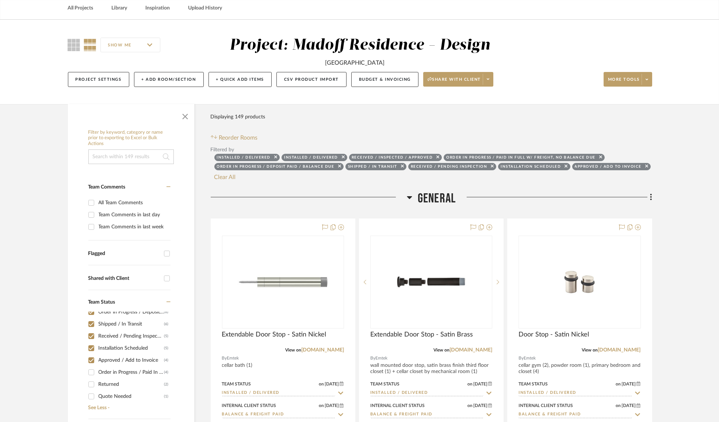
click at [91, 370] on input "Order in Progress / Paid In Full / Freight Due to Ship (4)" at bounding box center [91, 372] width 12 height 12
checkbox input "true"
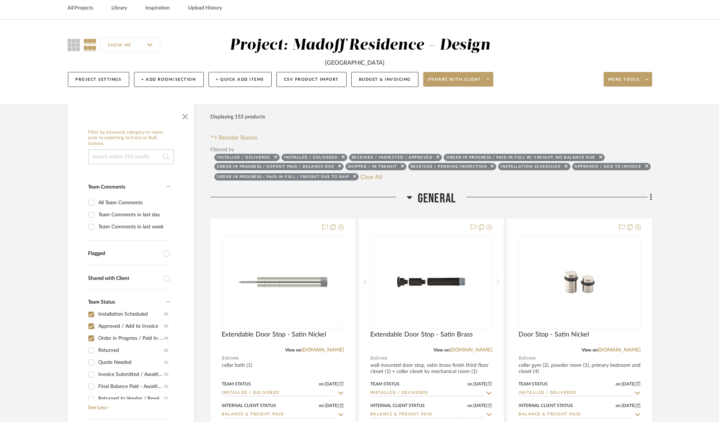
scroll to position [105, 0]
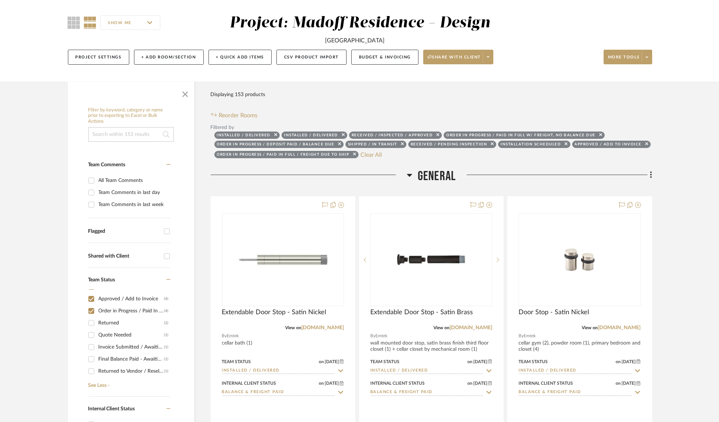
scroll to position [66, 0]
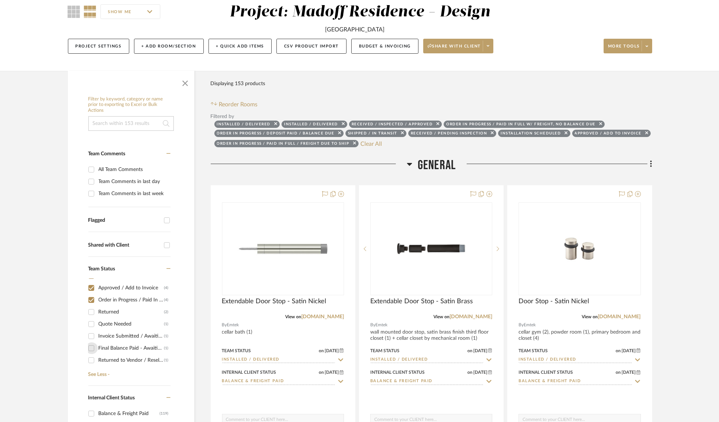
click at [90, 347] on input "Final Balance Paid - Awaiting Shipping (1)" at bounding box center [91, 348] width 12 height 12
checkbox input "true"
click at [91, 334] on input "Invoice Submitted / Awaiting Client Payment (1)" at bounding box center [91, 336] width 12 height 12
checkbox input "true"
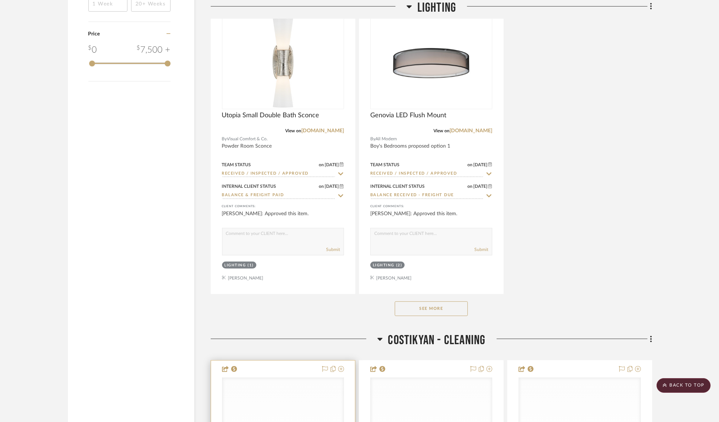
scroll to position [1594, 0]
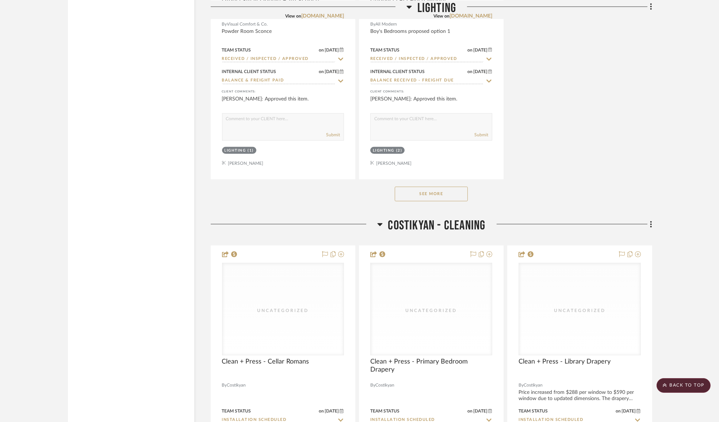
click at [418, 199] on button "See More" at bounding box center [431, 194] width 73 height 15
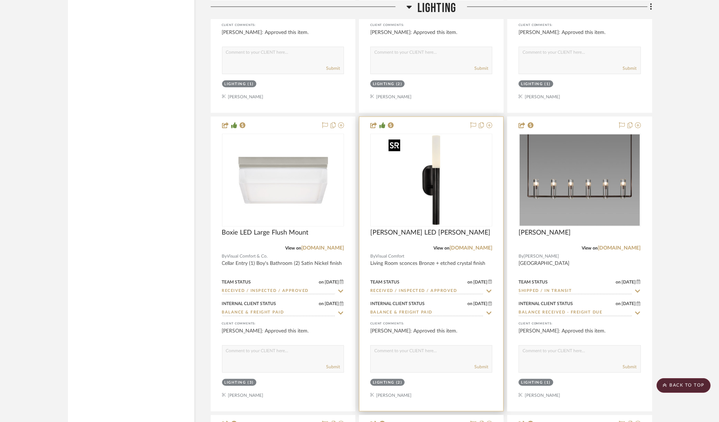
scroll to position [1760, 0]
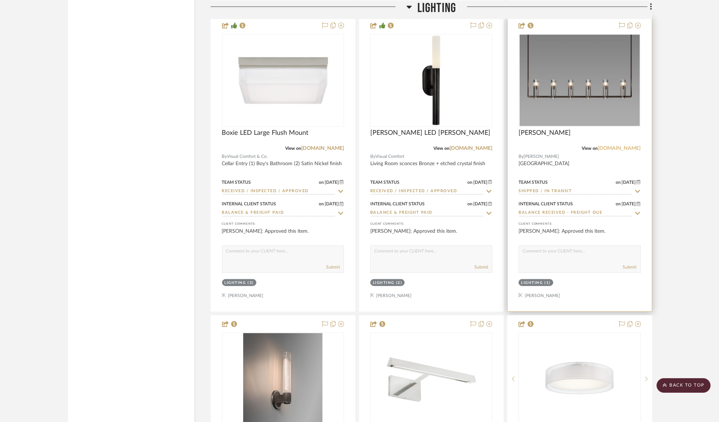
click at [608, 151] on link "[DOMAIN_NAME]" at bounding box center [619, 148] width 43 height 5
click at [559, 80] on img "0" at bounding box center [580, 80] width 120 height 91
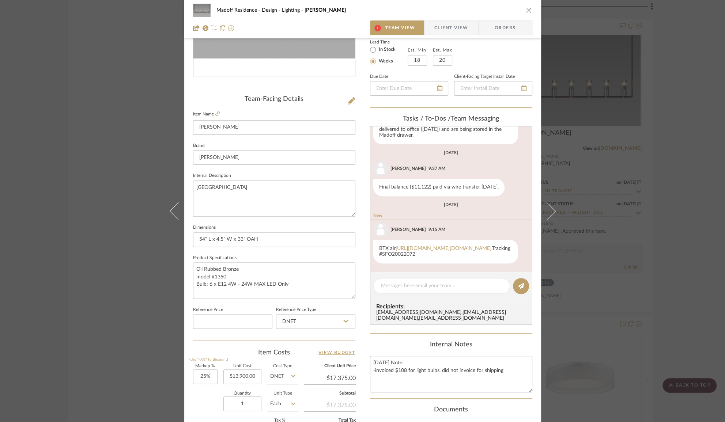
scroll to position [306, 0]
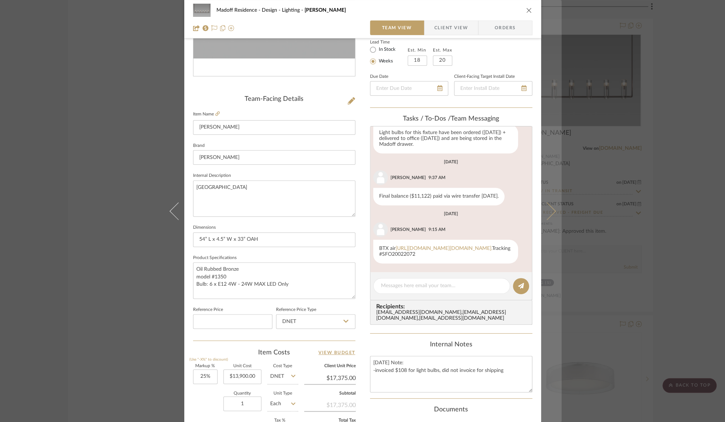
click at [544, 207] on icon at bounding box center [546, 211] width 18 height 18
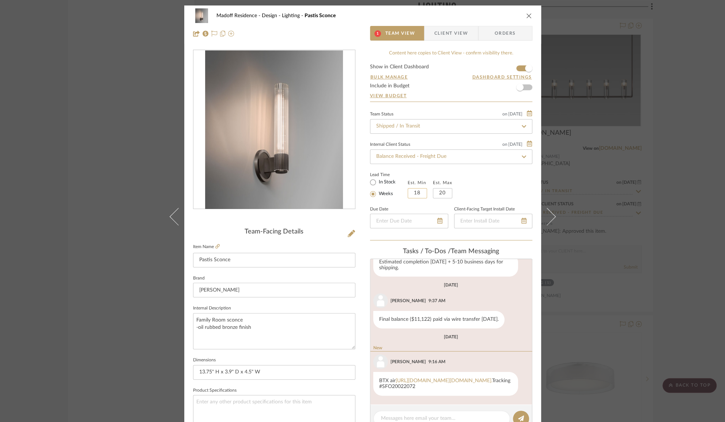
scroll to position [198, 0]
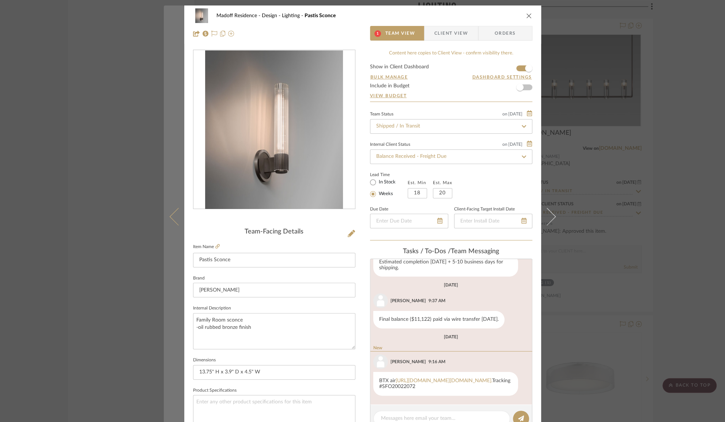
click at [169, 223] on button at bounding box center [174, 216] width 20 height 422
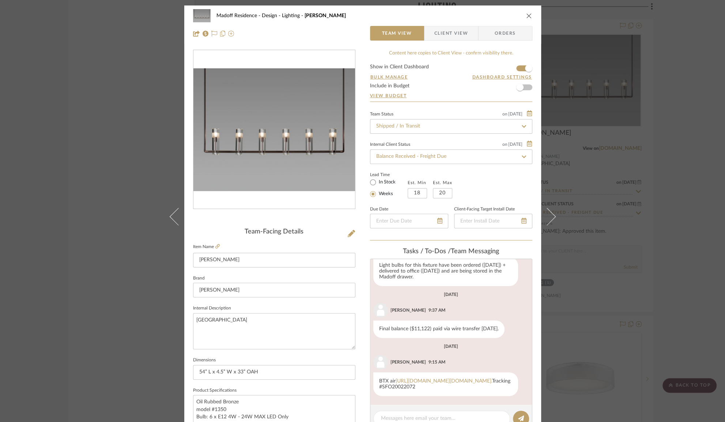
scroll to position [306, 0]
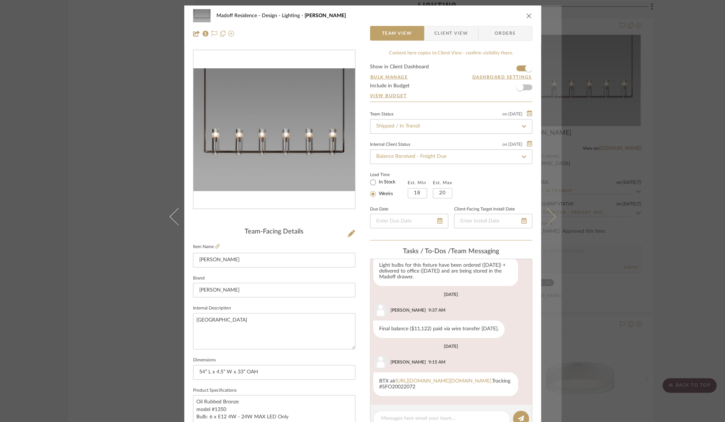
click at [552, 215] on button at bounding box center [551, 216] width 20 height 422
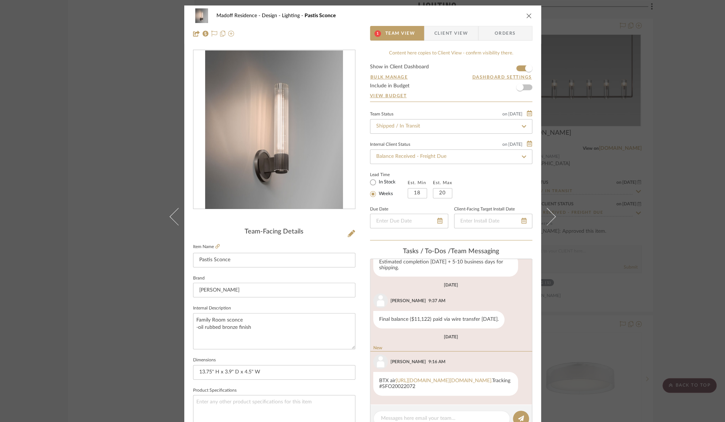
scroll to position [189, 0]
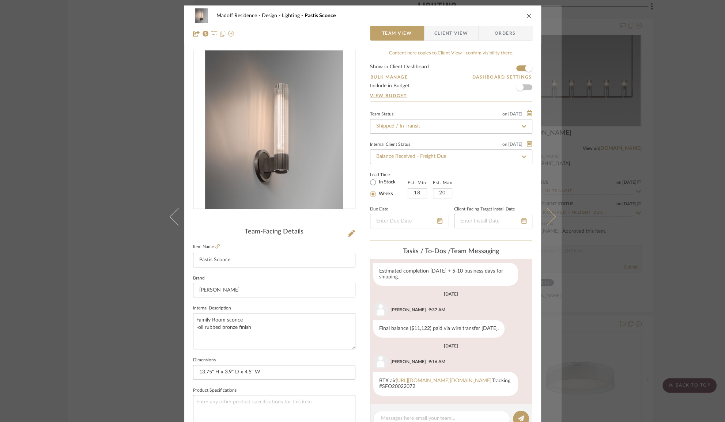
click at [550, 214] on icon at bounding box center [546, 217] width 18 height 18
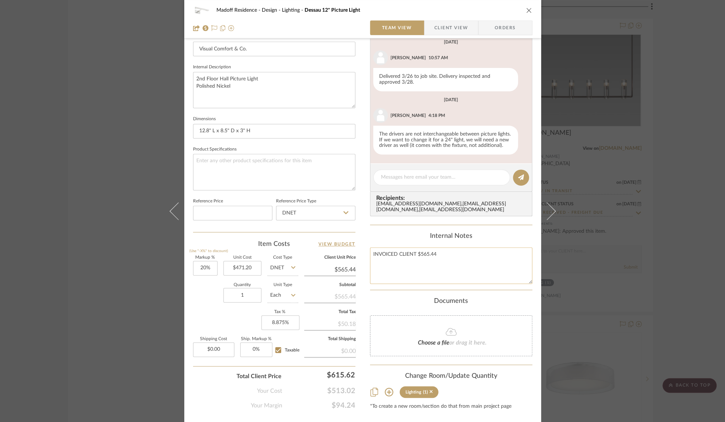
scroll to position [262, 0]
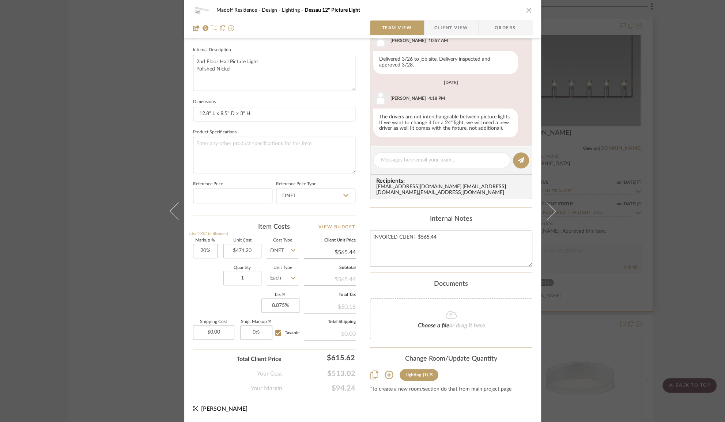
drag, startPoint x: 596, startPoint y: 254, endPoint x: 590, endPoint y: 254, distance: 5.5
click at [596, 254] on div "Madoff Residence - Design Lighting [GEOGRAPHIC_DATA] 12" Picture Light Team Vie…" at bounding box center [362, 211] width 725 height 422
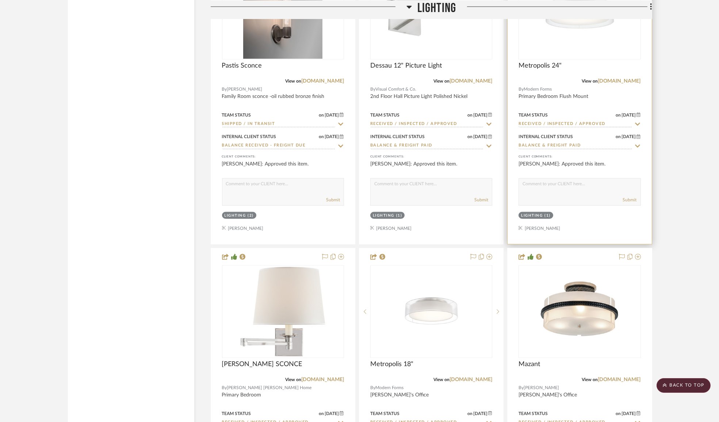
scroll to position [2225, 0]
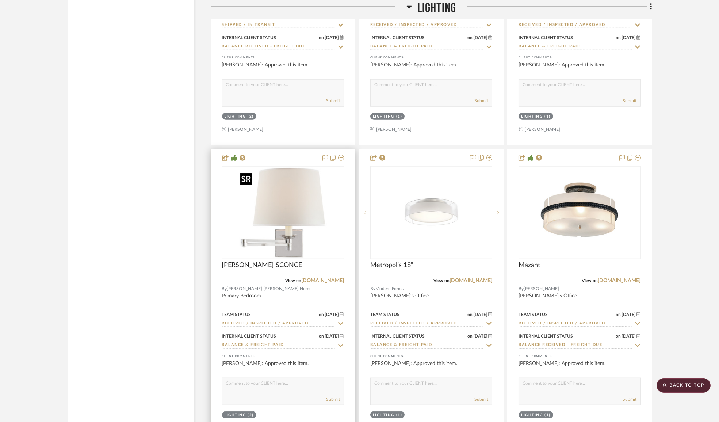
click at [305, 211] on img "0" at bounding box center [282, 212] width 91 height 91
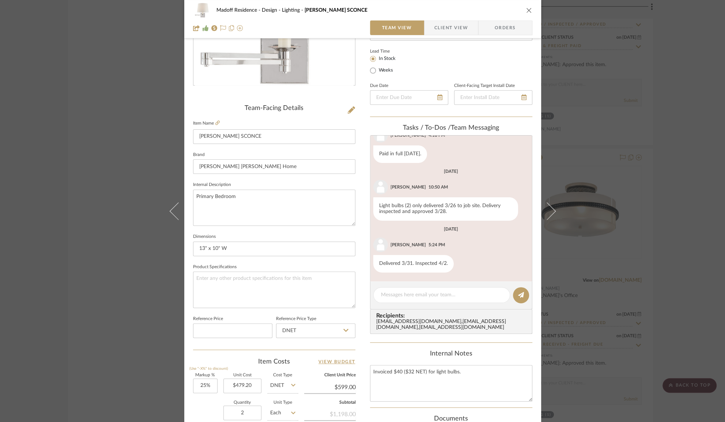
scroll to position [66, 0]
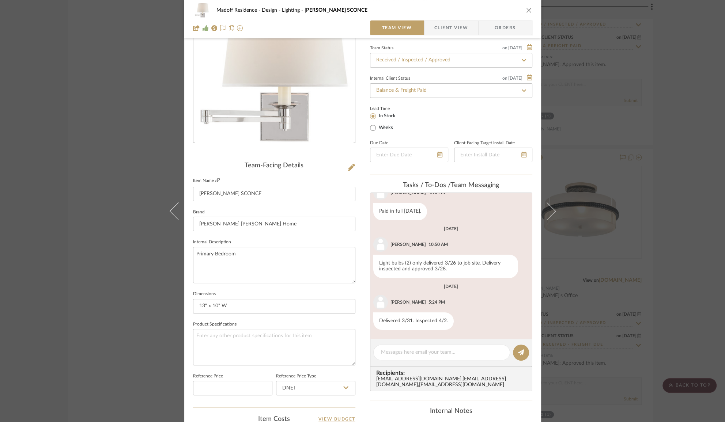
click at [215, 179] on icon at bounding box center [217, 180] width 4 height 4
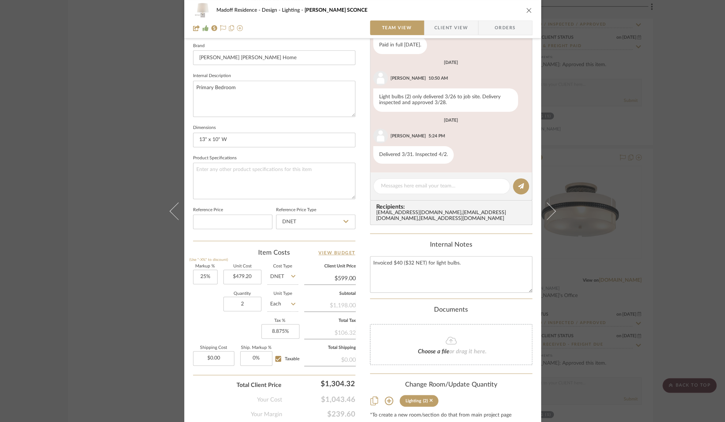
click at [630, 265] on div "Madoff Residence - Design Lighting [PERSON_NAME] SCONCE Team View Client View O…" at bounding box center [362, 211] width 725 height 422
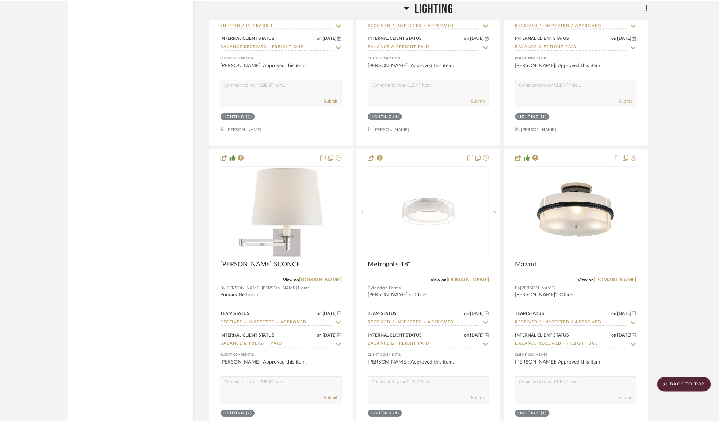
scroll to position [2225, 0]
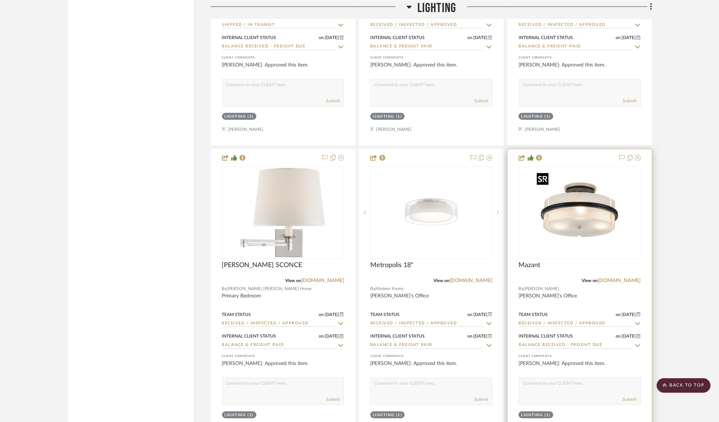
click at [605, 228] on img "0" at bounding box center [579, 212] width 91 height 91
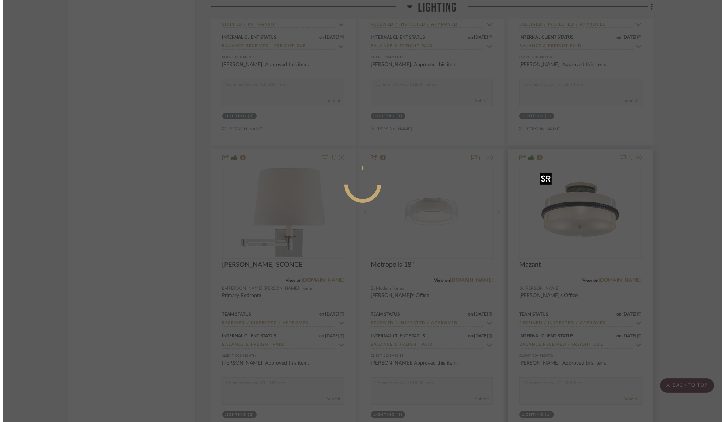
scroll to position [0, 0]
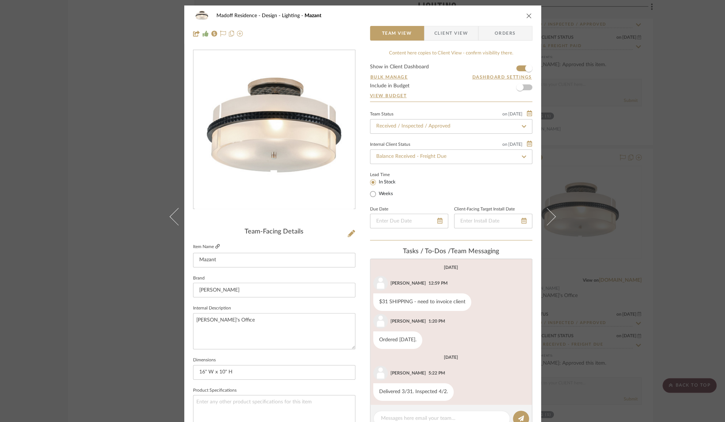
click at [216, 245] on icon at bounding box center [217, 246] width 4 height 4
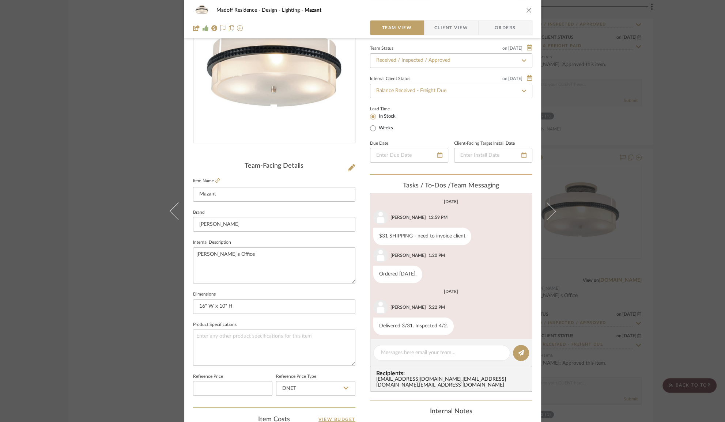
scroll to position [66, 0]
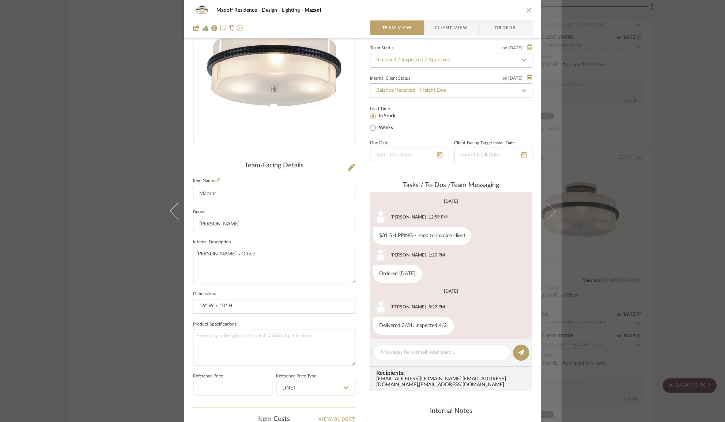
click at [542, 211] on icon at bounding box center [546, 211] width 18 height 18
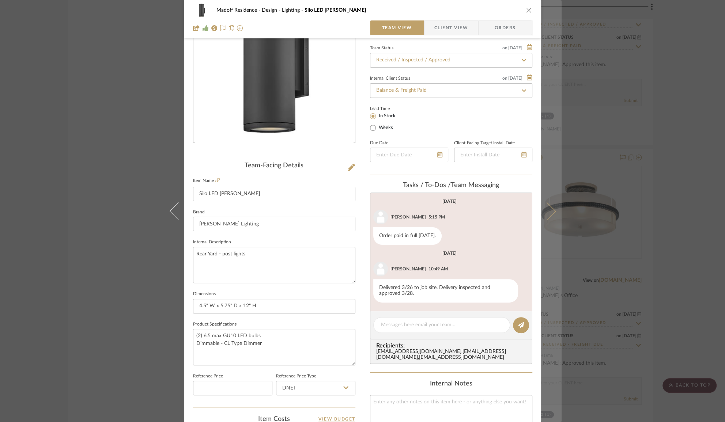
click at [552, 208] on button at bounding box center [551, 211] width 20 height 422
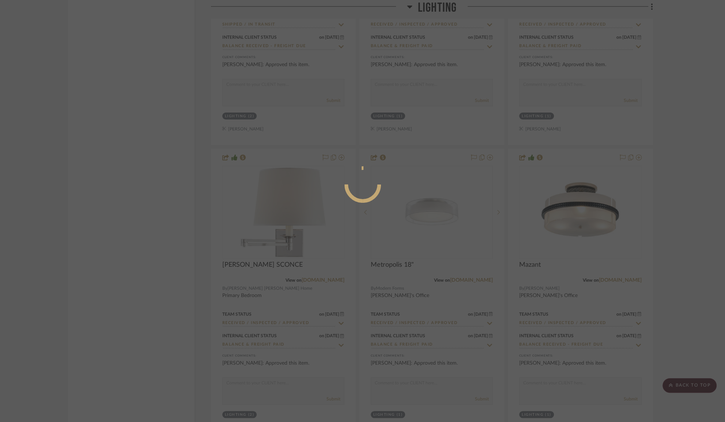
scroll to position [0, 0]
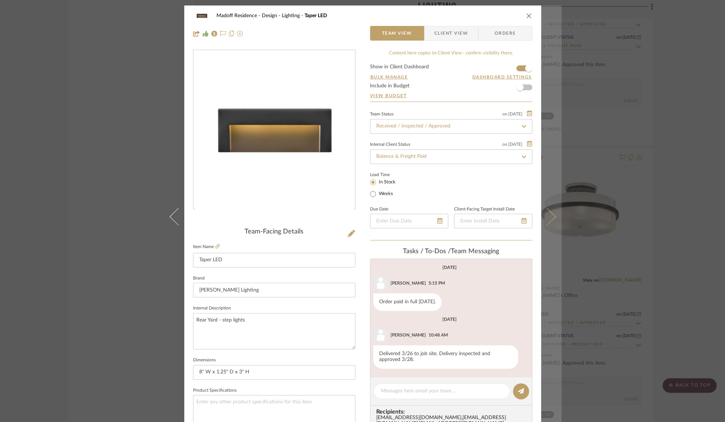
click at [552, 208] on button at bounding box center [551, 216] width 20 height 422
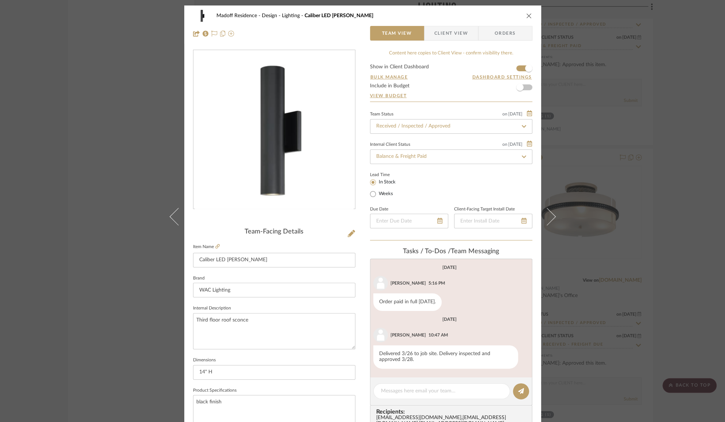
click at [552, 208] on button at bounding box center [551, 216] width 20 height 422
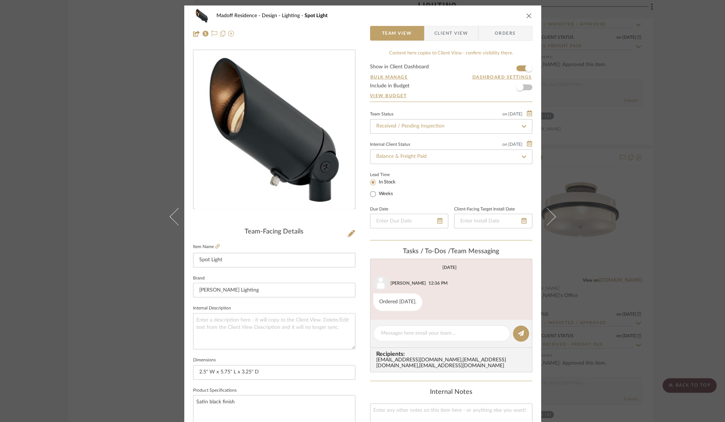
click at [552, 208] on button at bounding box center [551, 216] width 20 height 422
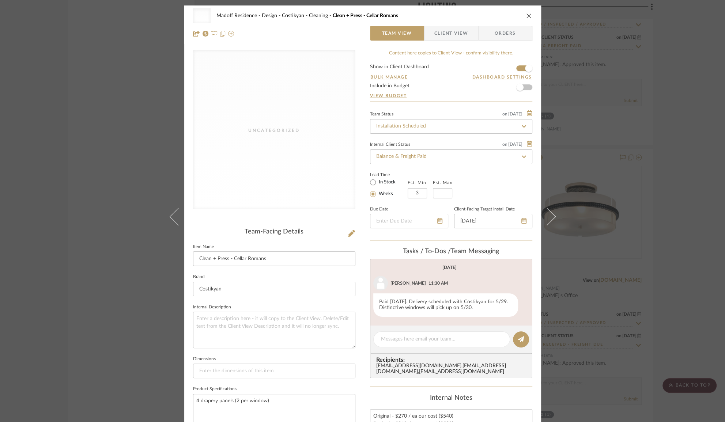
click at [608, 217] on div "Uncategorized Madoff Residence - Design Costikyan - Cleaning Clean + Press - Ce…" at bounding box center [362, 211] width 725 height 422
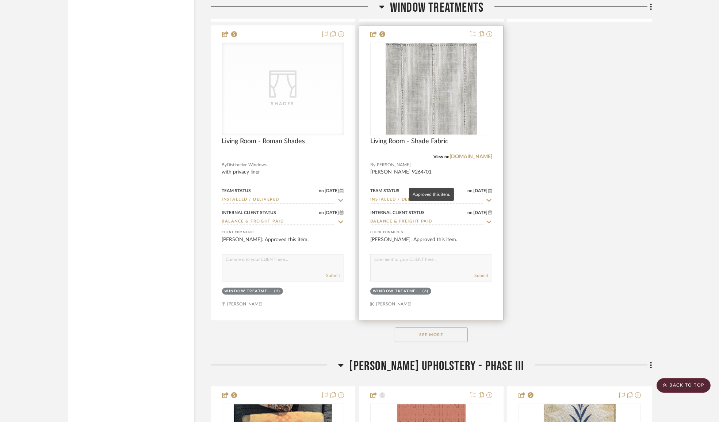
scroll to position [4617, 0]
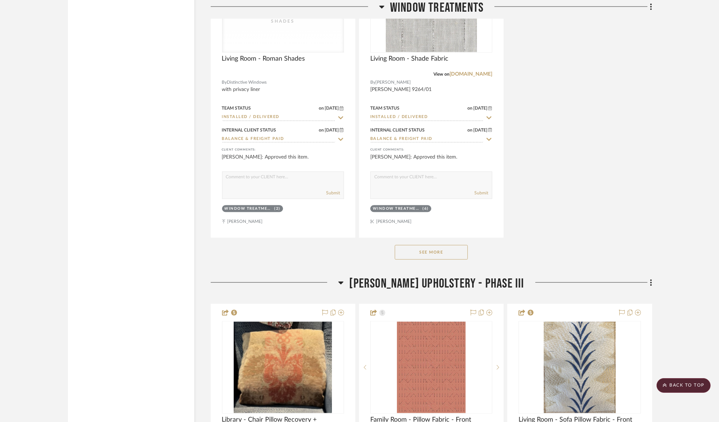
click at [421, 258] on button "See More" at bounding box center [431, 252] width 73 height 15
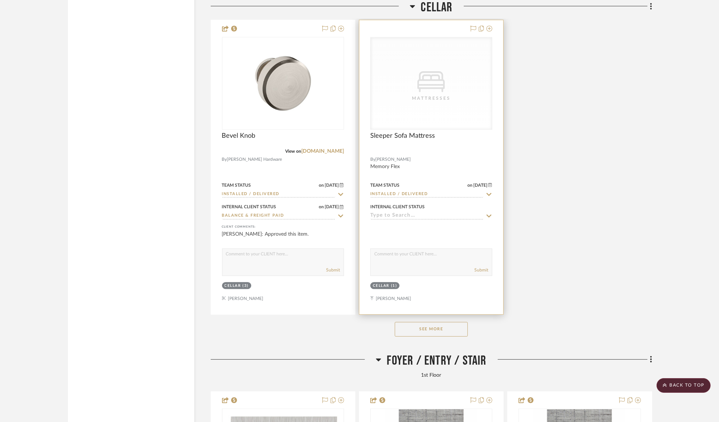
scroll to position [6477, 0]
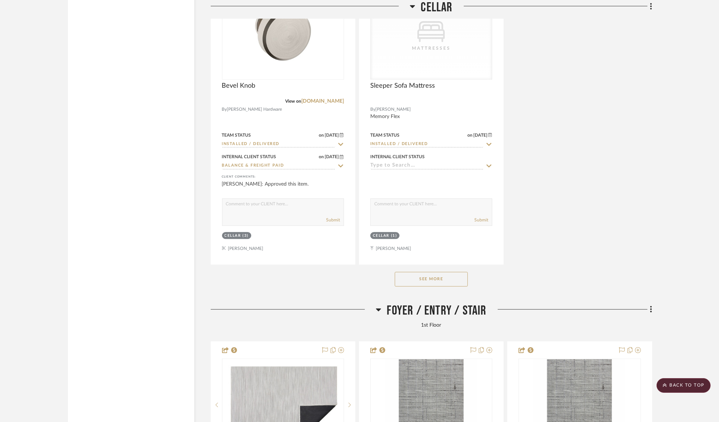
click at [456, 286] on button "See More" at bounding box center [431, 279] width 73 height 15
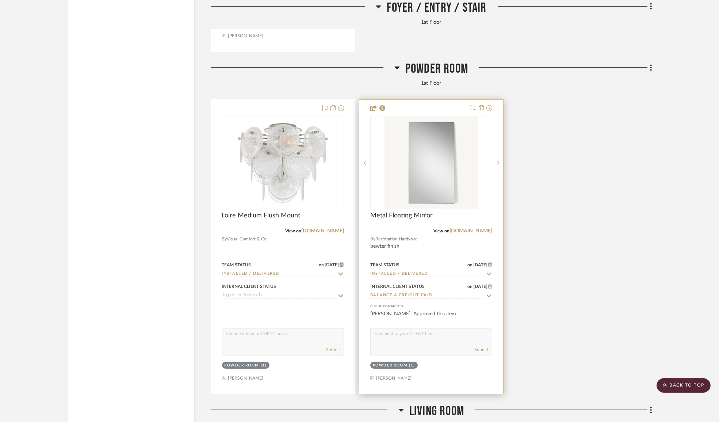
scroll to position [8005, 0]
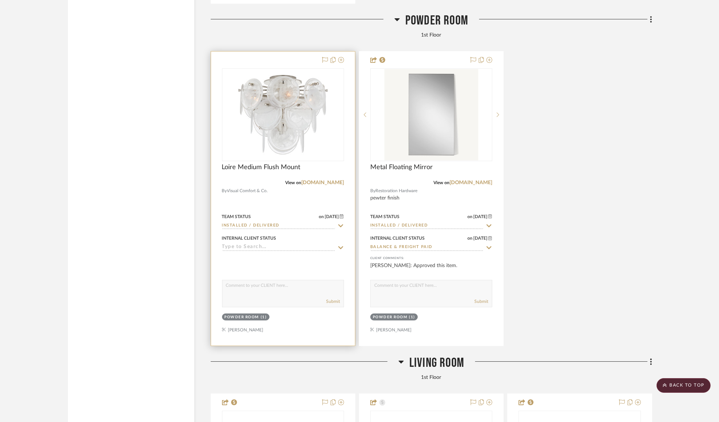
click at [339, 179] on div "Loire Medium Flush Mount" at bounding box center [283, 171] width 122 height 16
click at [328, 185] on link "[DOMAIN_NAME]" at bounding box center [322, 182] width 43 height 5
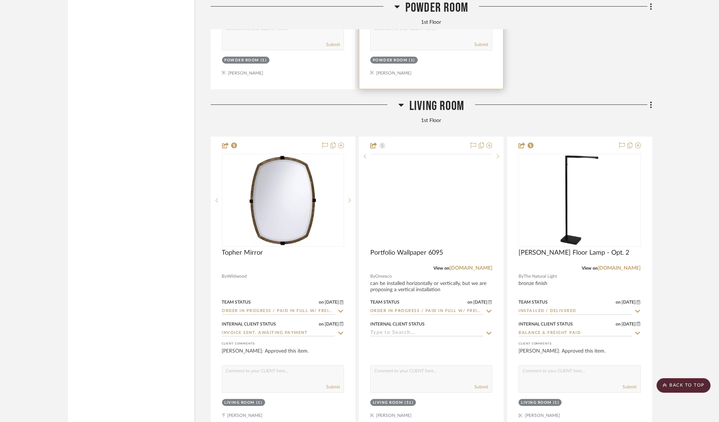
scroll to position [8270, 0]
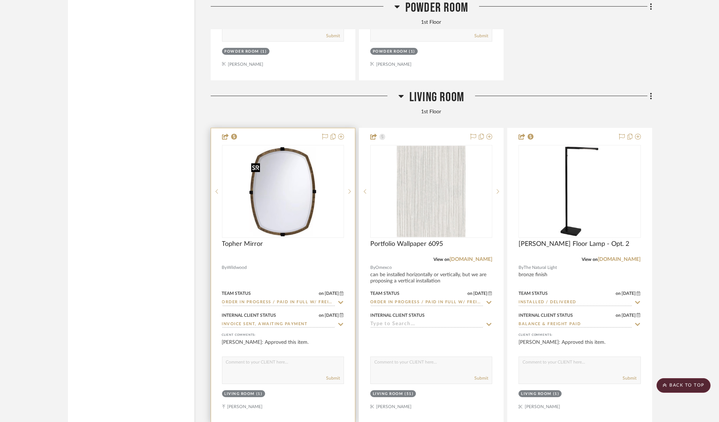
click at [281, 216] on img "0" at bounding box center [282, 191] width 69 height 91
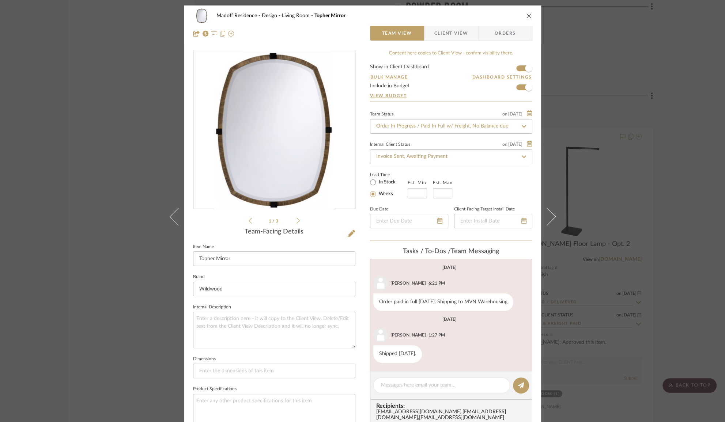
click at [621, 211] on div "Madoff Residence - Design Living Room Topher Mirror Team View Client View Order…" at bounding box center [362, 211] width 725 height 422
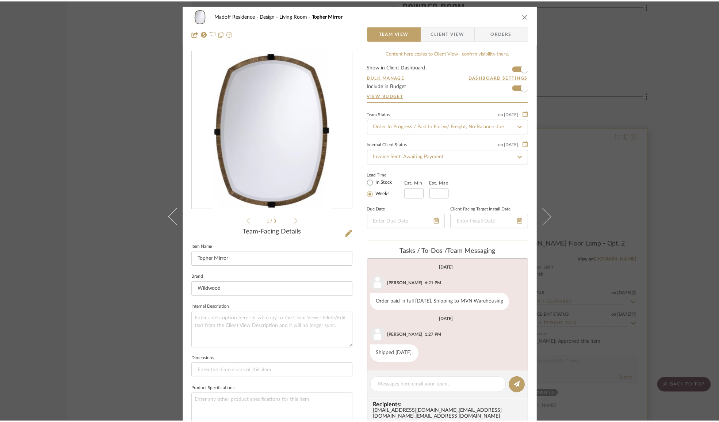
scroll to position [8270, 0]
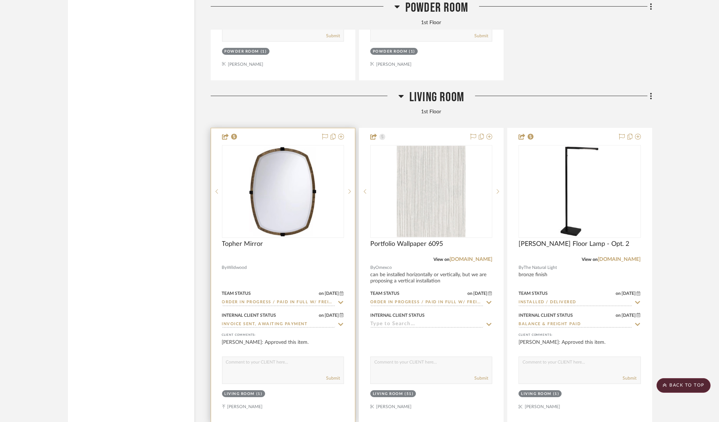
click at [313, 225] on img "0" at bounding box center [282, 191] width 69 height 91
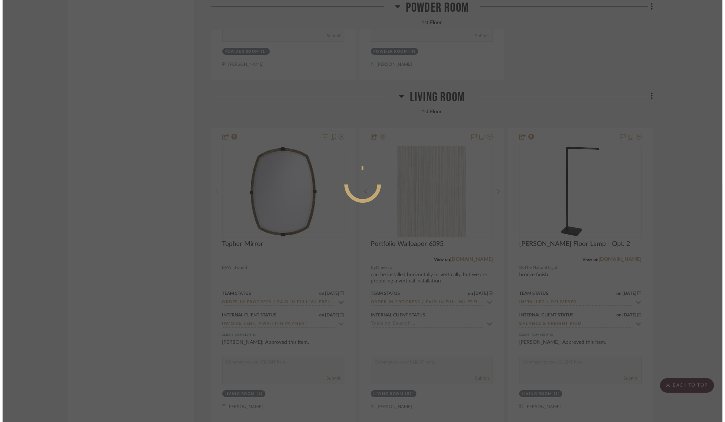
scroll to position [0, 0]
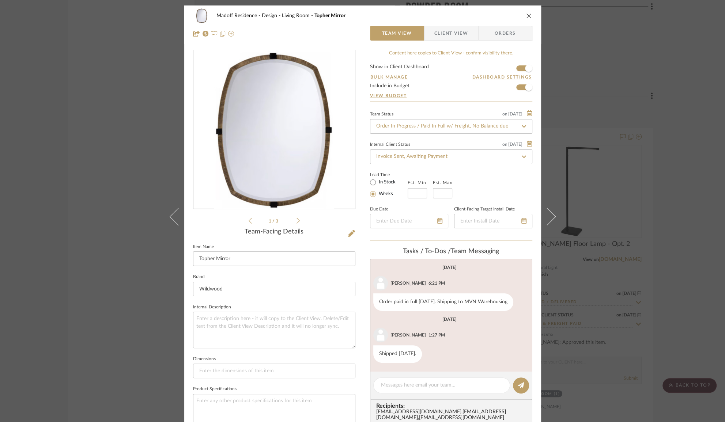
click at [649, 192] on div "Madoff Residence - Design Living Room Topher Mirror Team View Client View Order…" at bounding box center [362, 211] width 725 height 422
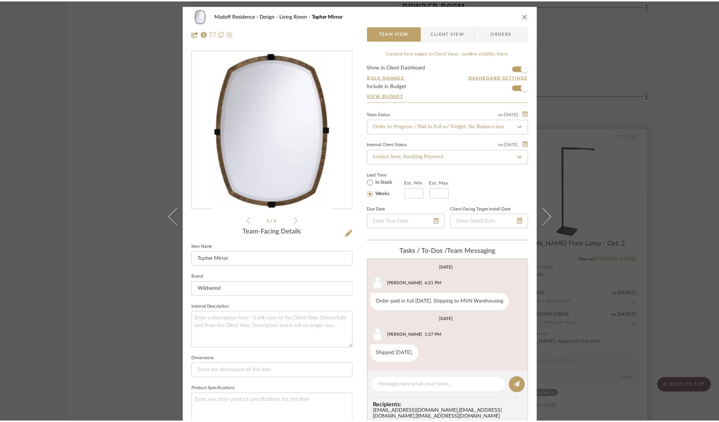
scroll to position [8270, 0]
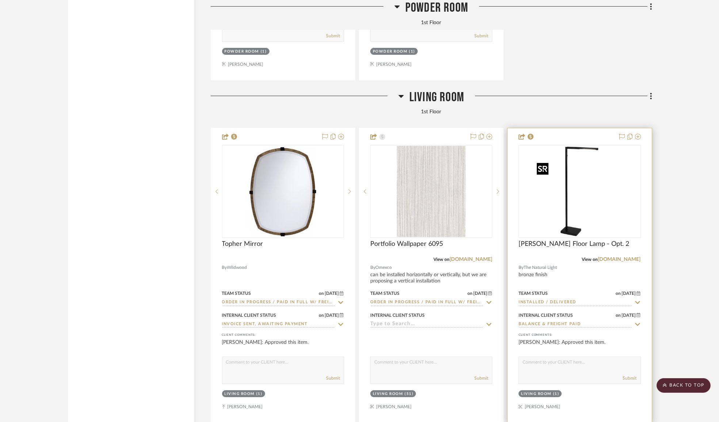
click at [573, 221] on img "0" at bounding box center [579, 191] width 91 height 91
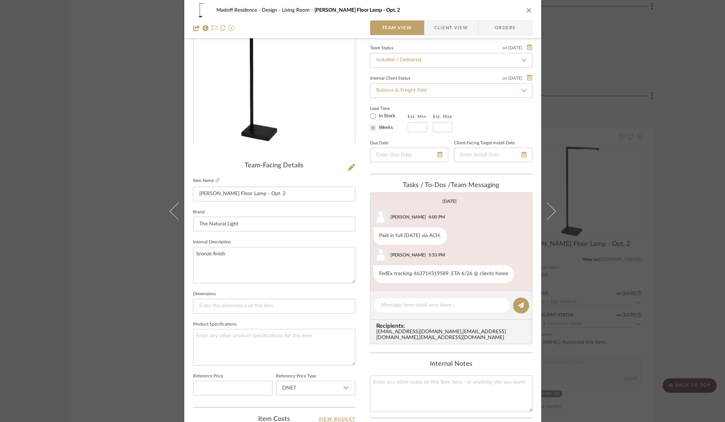
scroll to position [0, 0]
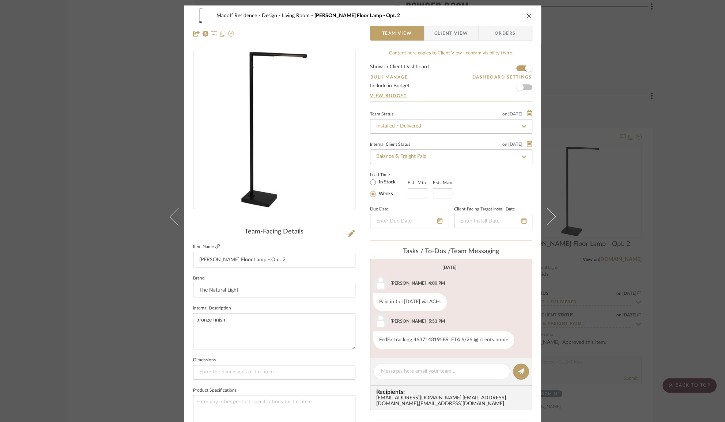
click at [217, 246] on icon at bounding box center [217, 246] width 4 height 4
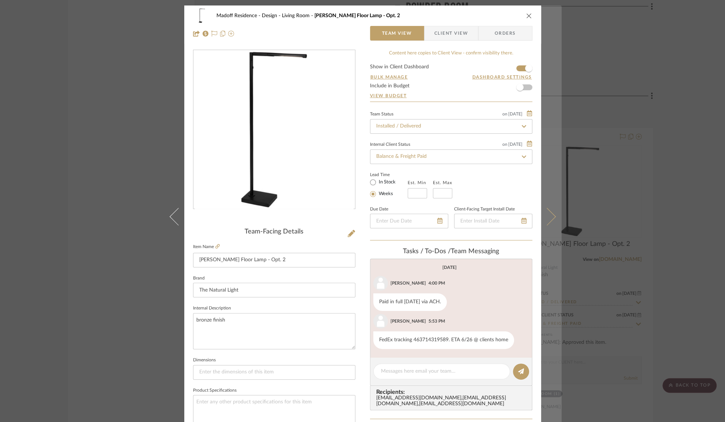
click at [548, 210] on button at bounding box center [551, 216] width 20 height 422
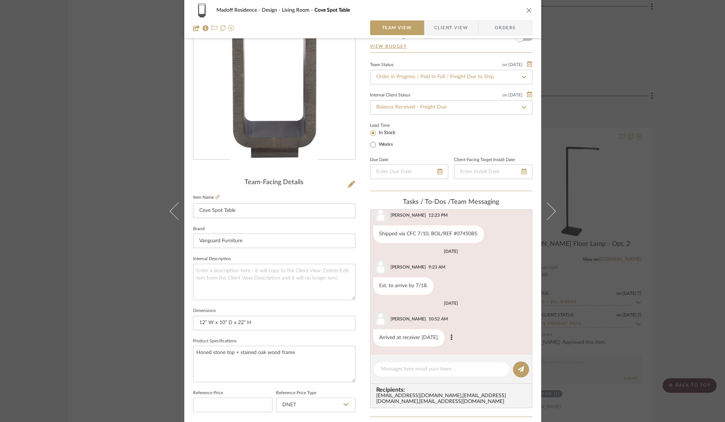
scroll to position [133, 0]
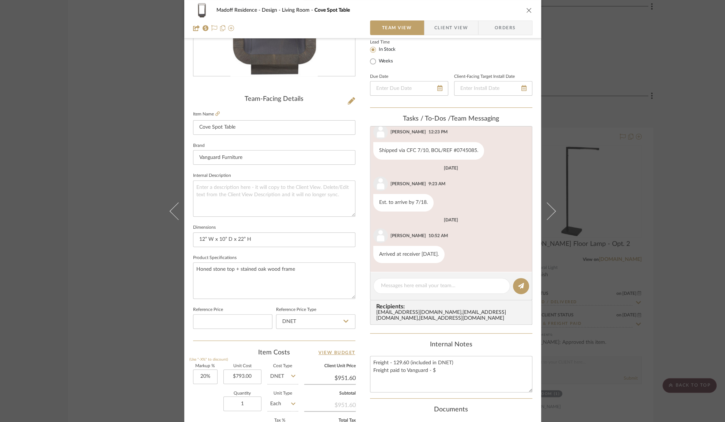
click at [559, 213] on div "Madoff Residence - Design Living Room Cove Spot Table Team View Client View Ord…" at bounding box center [362, 211] width 725 height 422
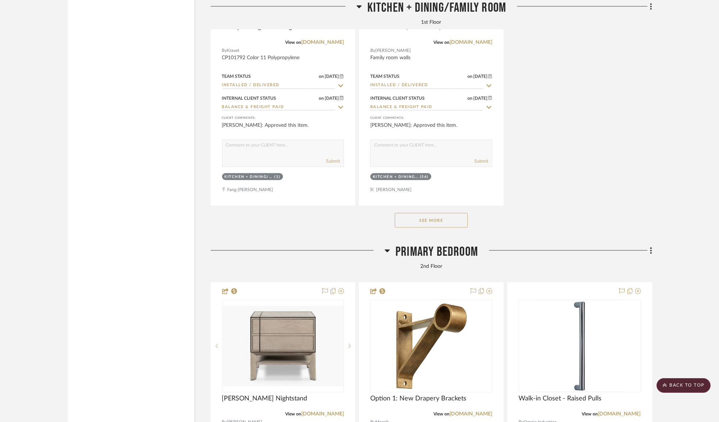
scroll to position [10130, 0]
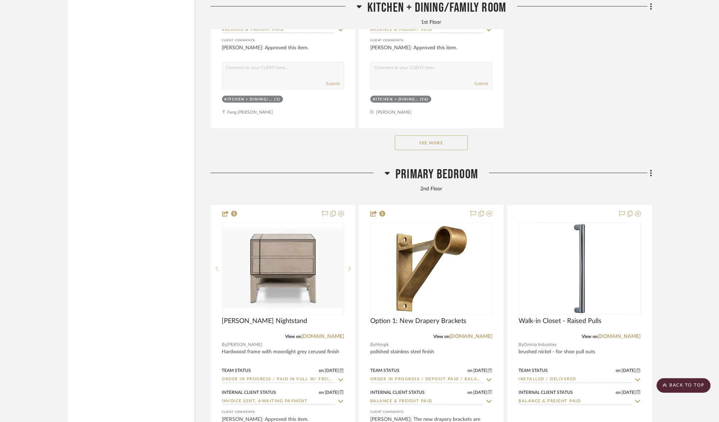
click at [438, 150] on button "See More" at bounding box center [431, 143] width 73 height 15
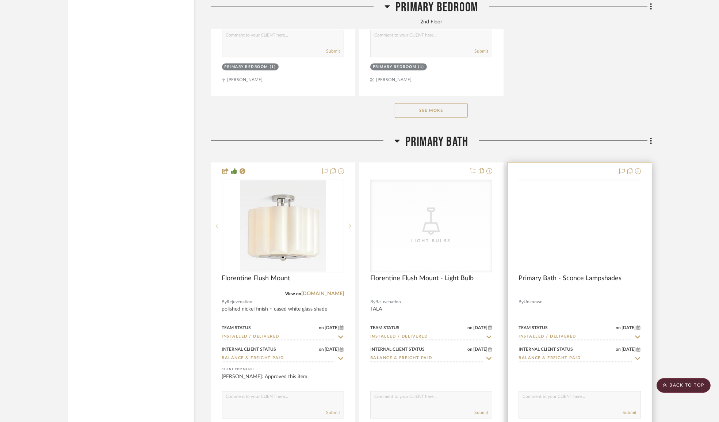
scroll to position [12090, 0]
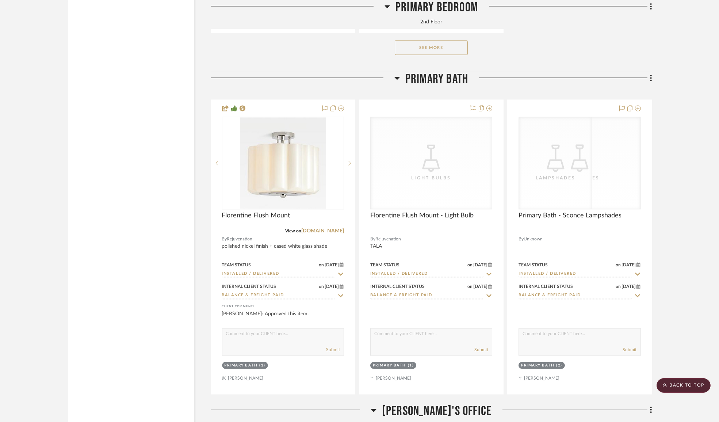
click at [447, 55] on button "See More" at bounding box center [431, 47] width 73 height 15
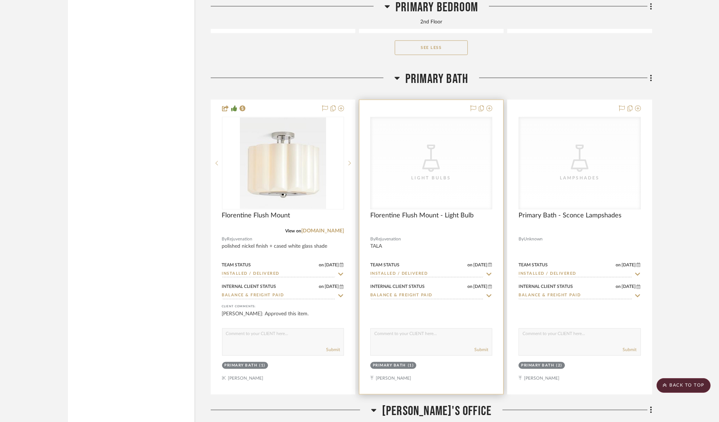
scroll to position [12156, 0]
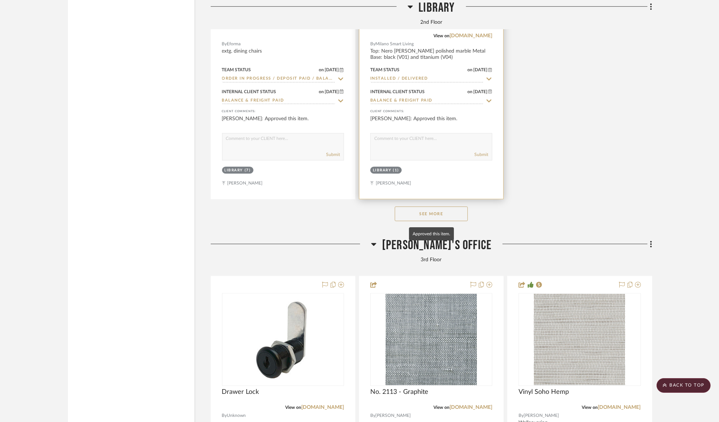
scroll to position [14282, 0]
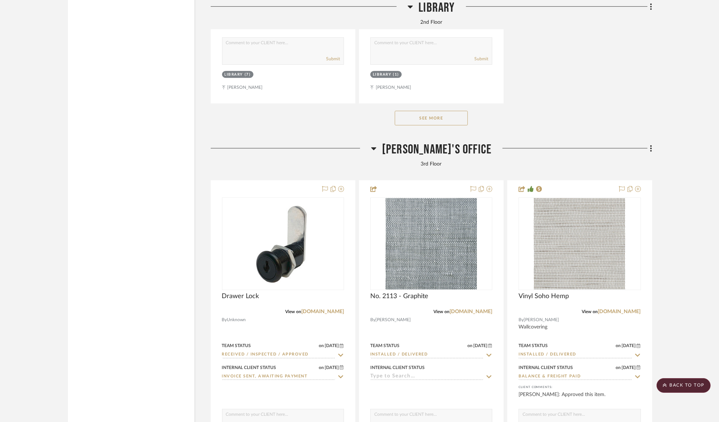
click at [434, 125] on button "See More" at bounding box center [431, 118] width 73 height 15
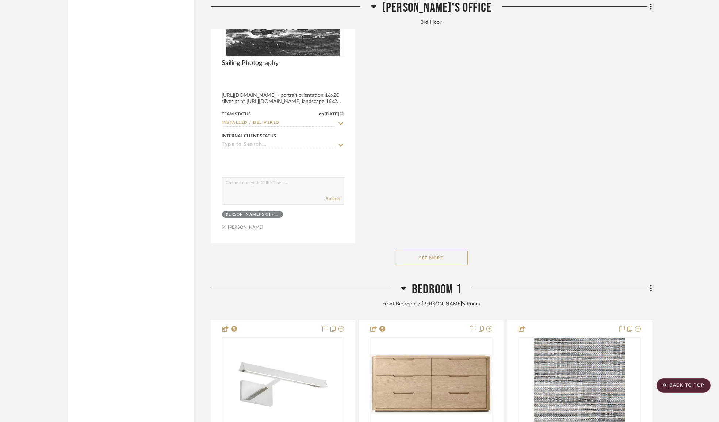
scroll to position [15478, 0]
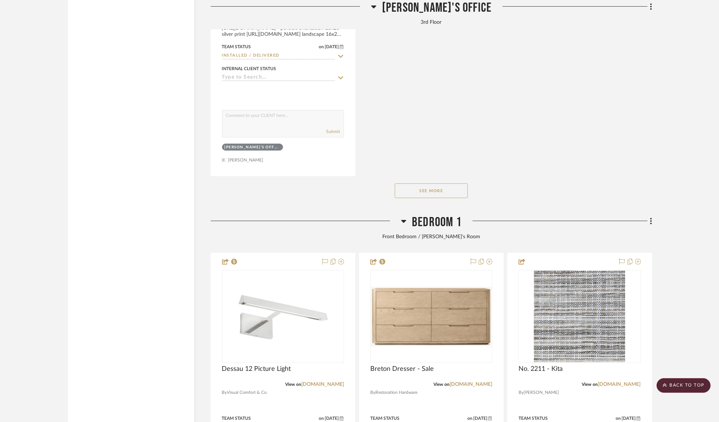
click at [435, 198] on button "See More" at bounding box center [431, 190] width 73 height 15
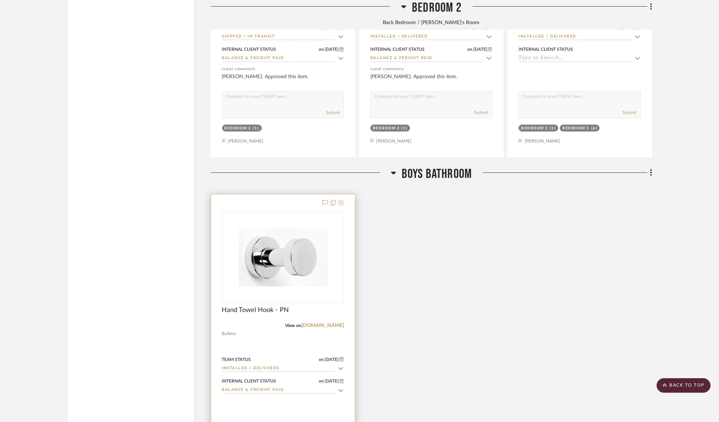
scroll to position [16285, 0]
